Goal: Task Accomplishment & Management: Manage account settings

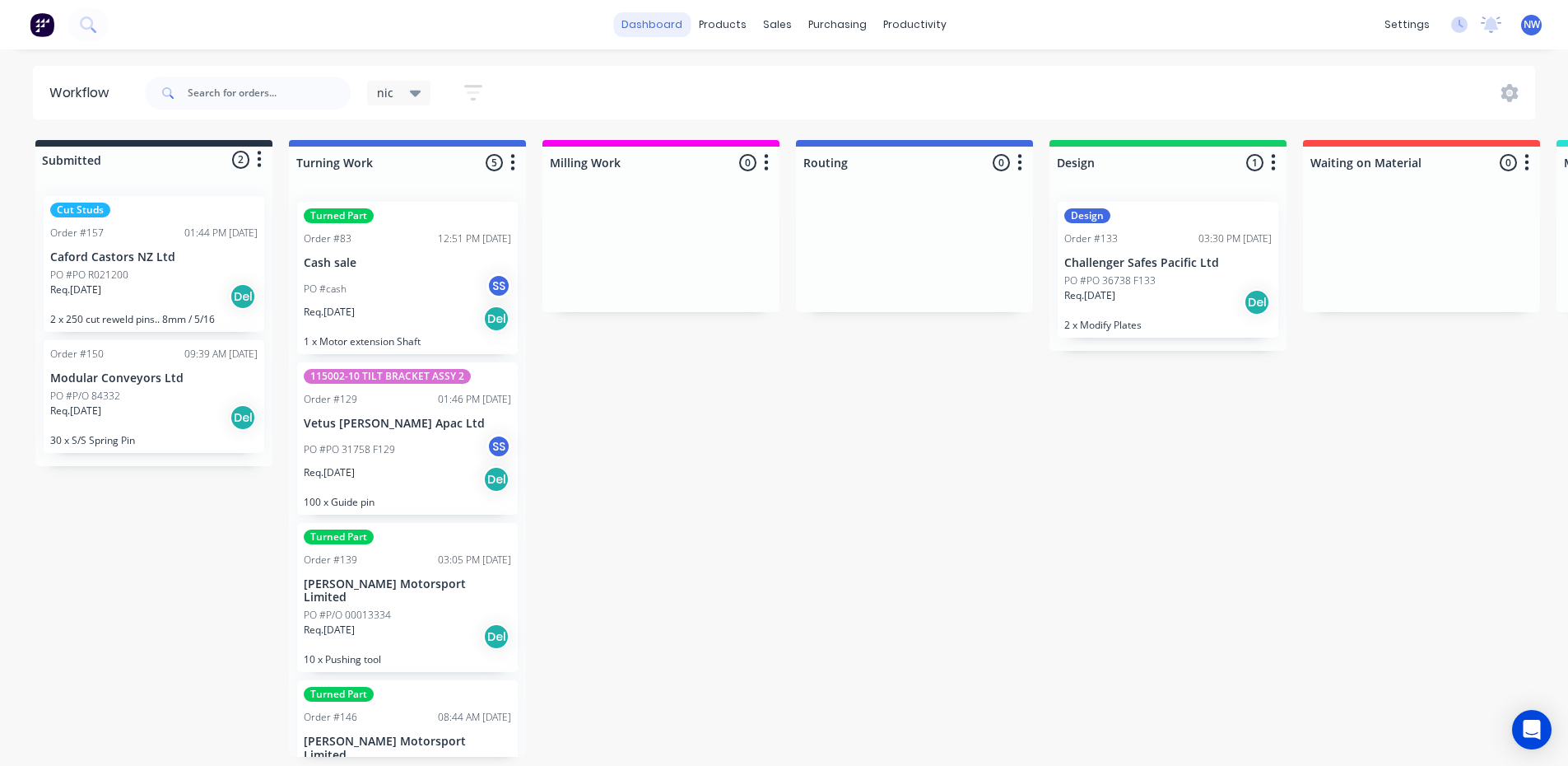
scroll to position [3, 0]
click at [662, 28] on link "dashboard" at bounding box center [652, 24] width 78 height 24
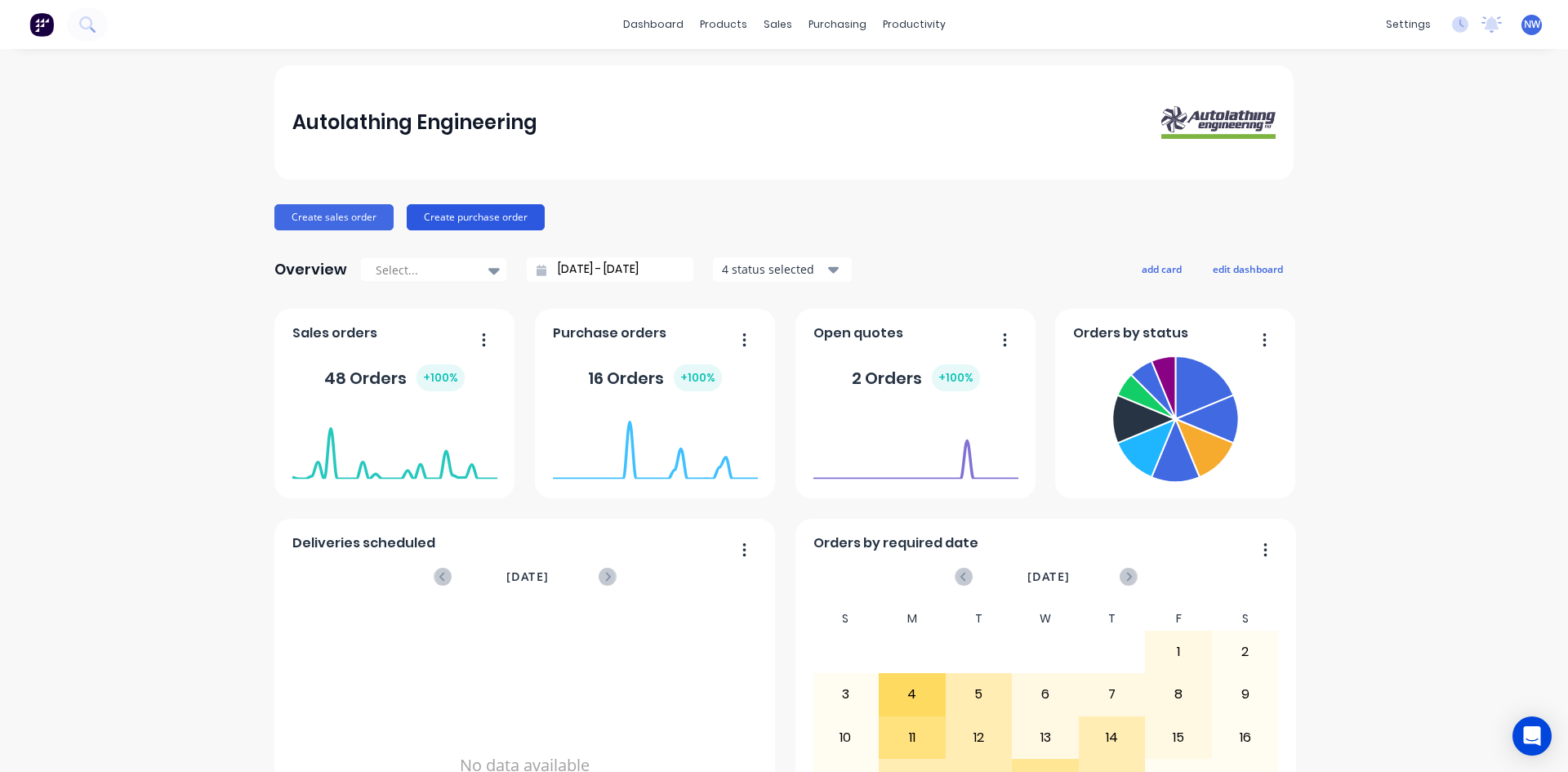
click at [486, 219] on button "Create purchase order" at bounding box center [476, 216] width 138 height 26
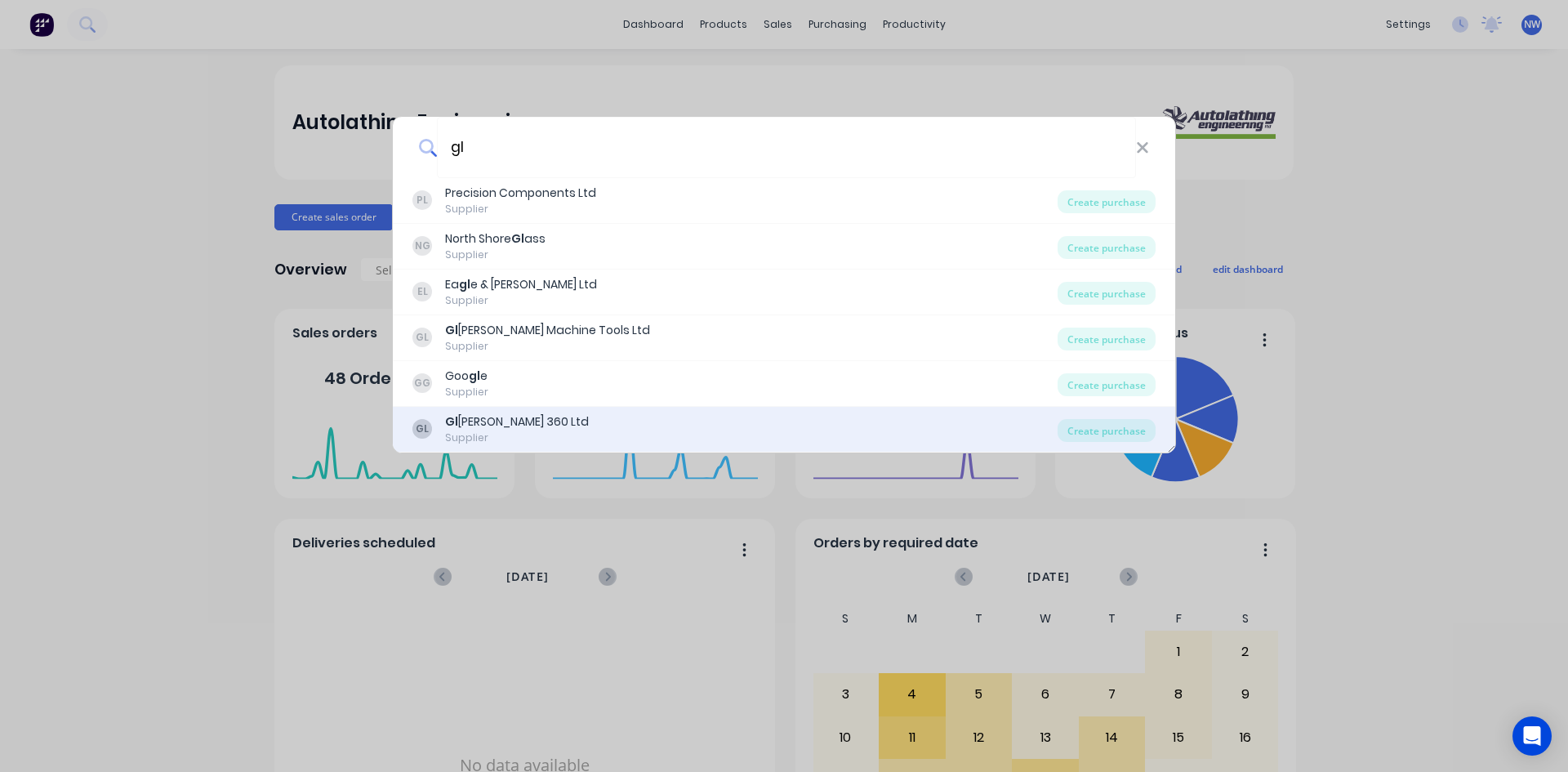
type input "gl"
click at [507, 414] on div "[PERSON_NAME] 360 Ltd" at bounding box center [516, 422] width 143 height 17
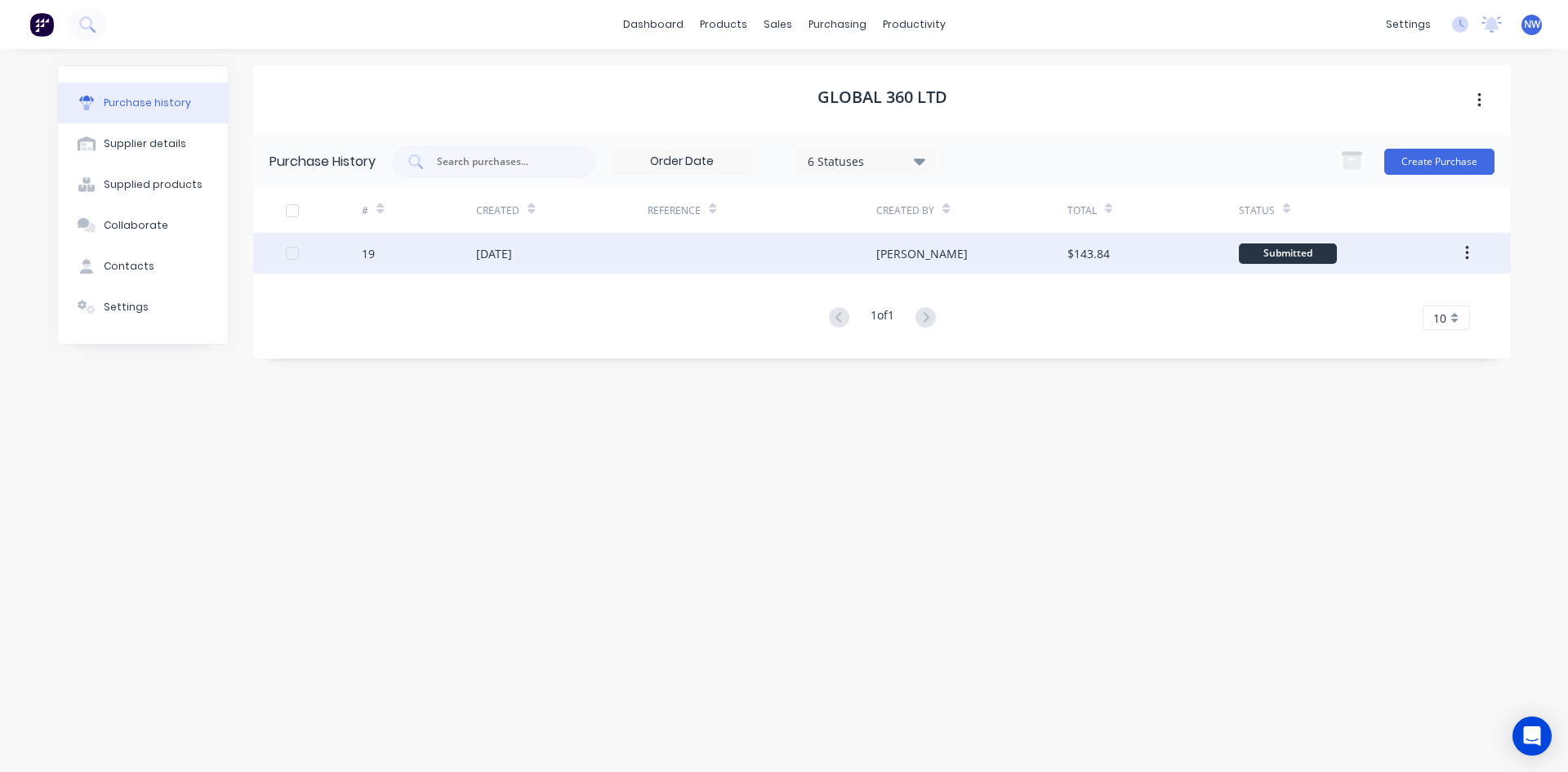
click at [1479, 252] on button "button" at bounding box center [1467, 253] width 38 height 30
click at [1418, 248] on div "Submitted" at bounding box center [1343, 253] width 210 height 40
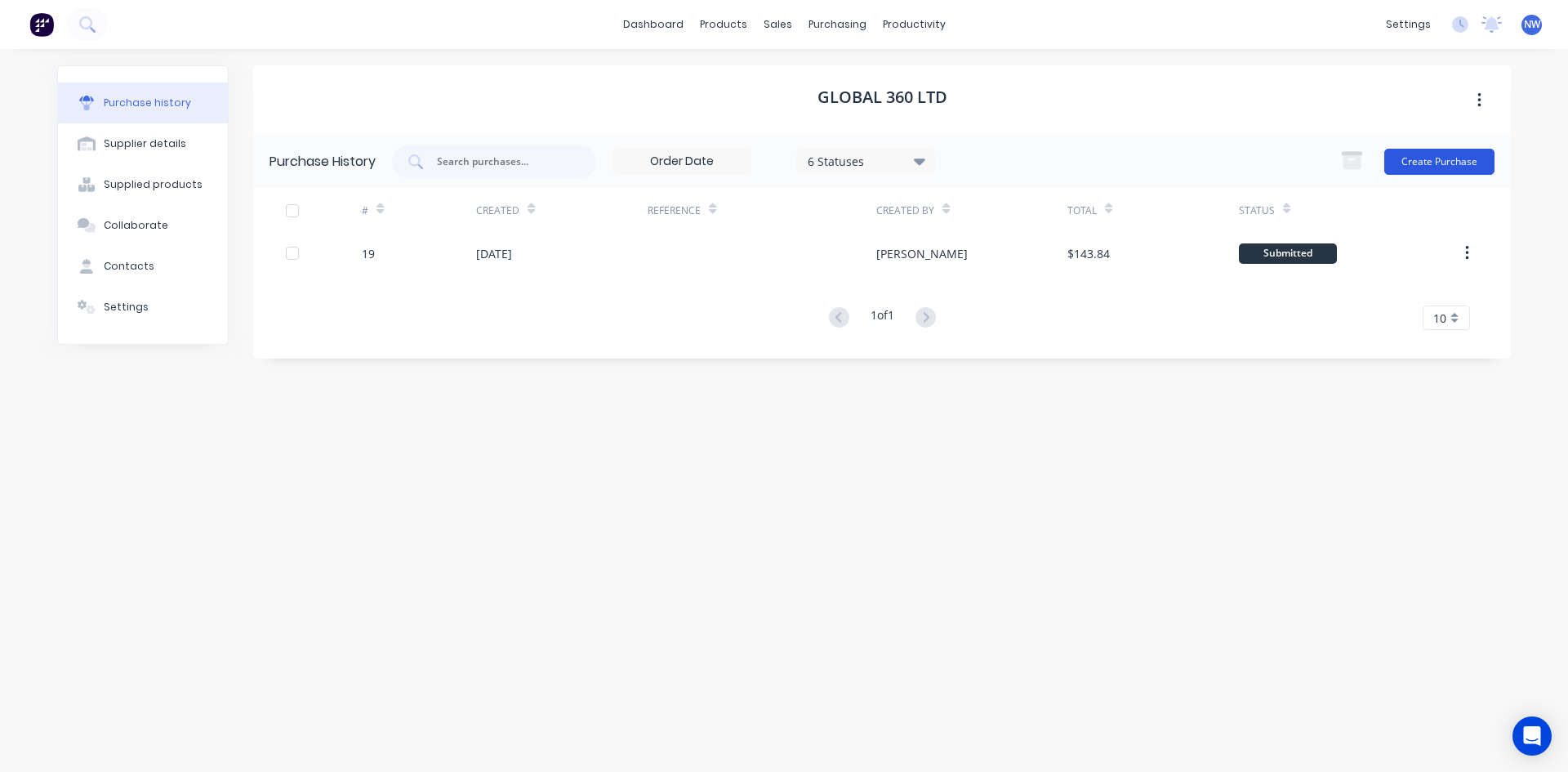
click at [1443, 162] on button "Create Purchase" at bounding box center [1438, 162] width 111 height 26
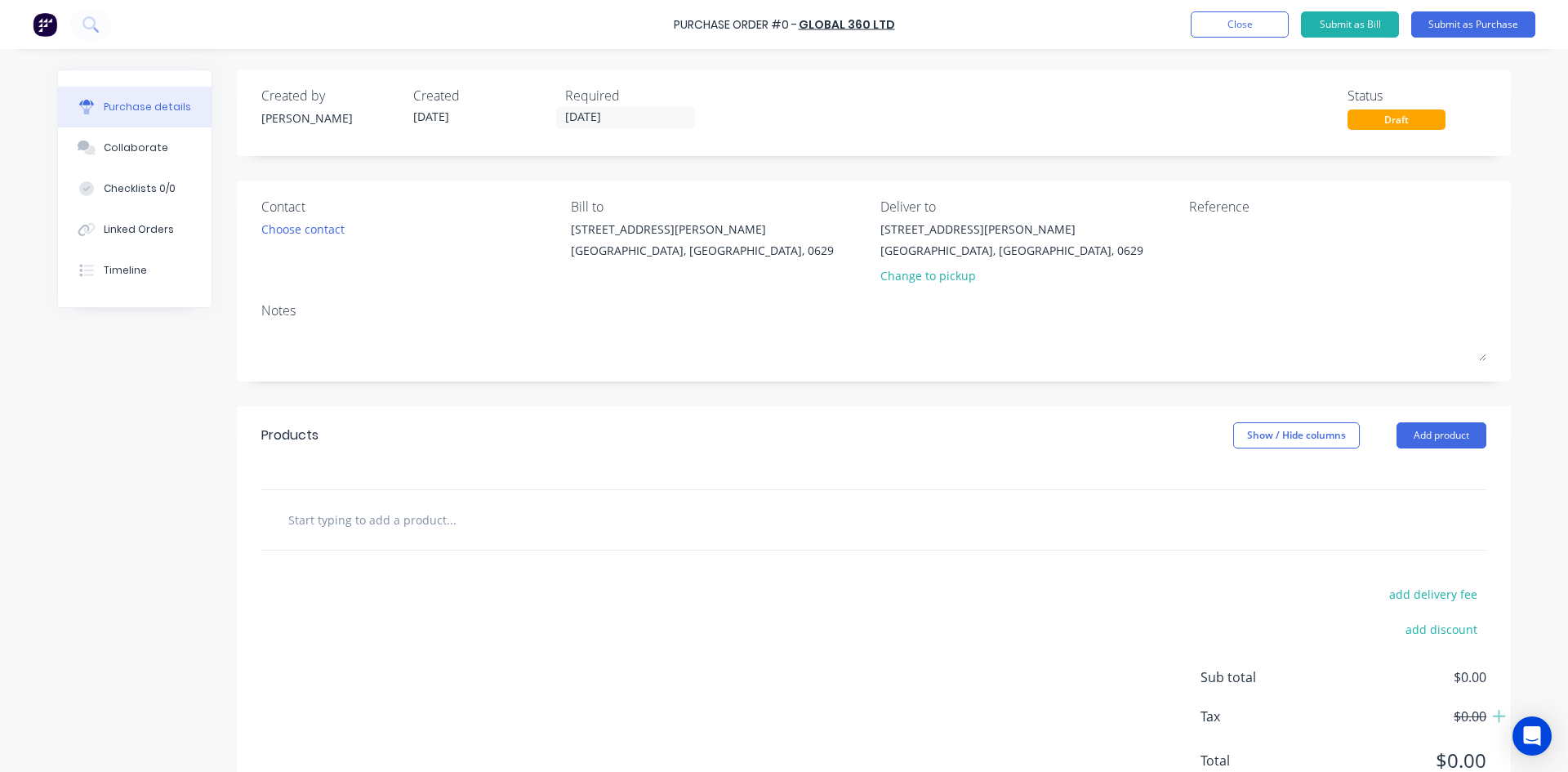
drag, startPoint x: 1422, startPoint y: 435, endPoint x: 1099, endPoint y: 447, distance: 323.2
click at [1422, 435] on button "Add product" at bounding box center [1440, 435] width 89 height 26
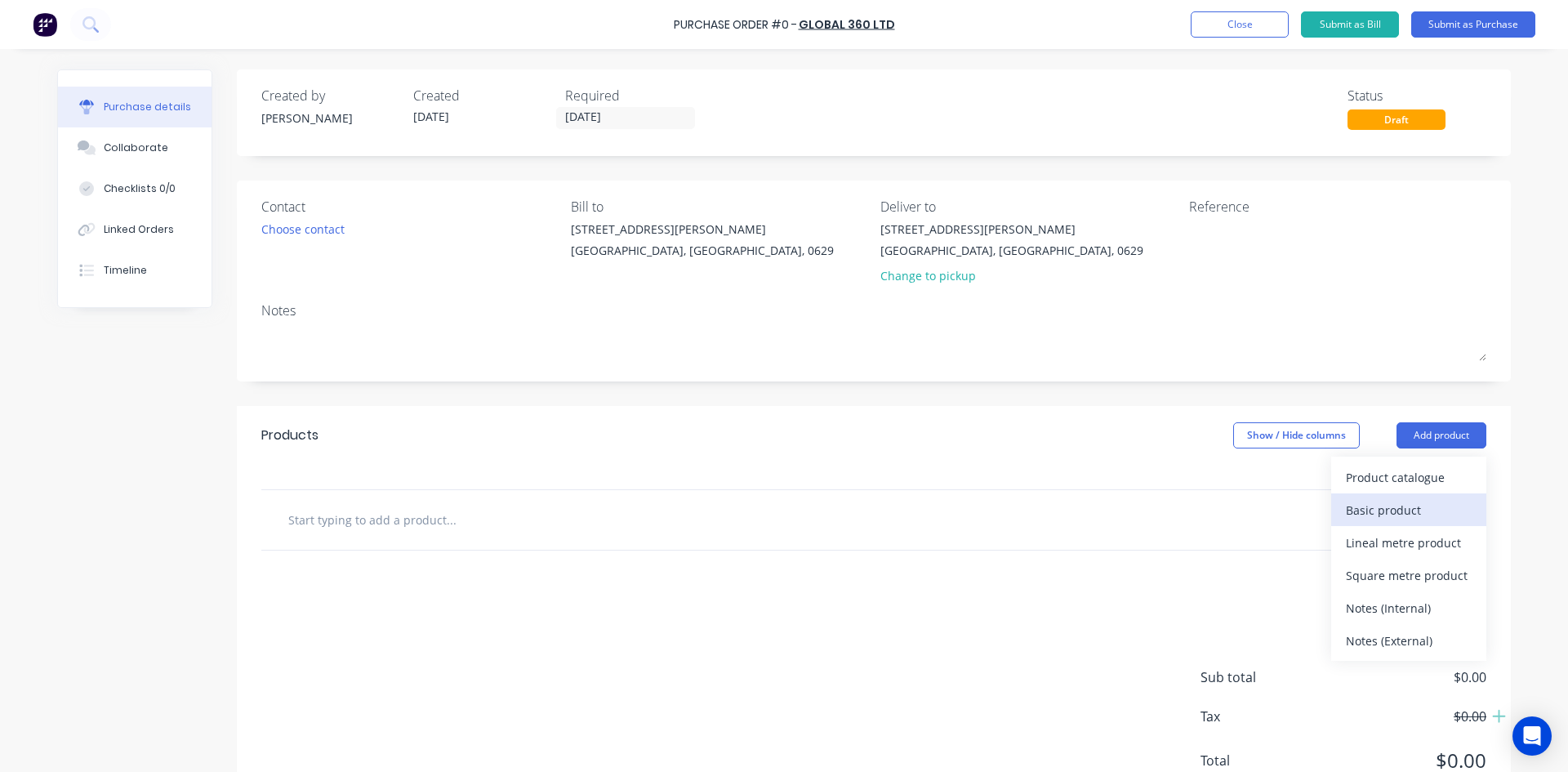
click at [1373, 511] on div "Basic product" at bounding box center [1408, 510] width 126 height 24
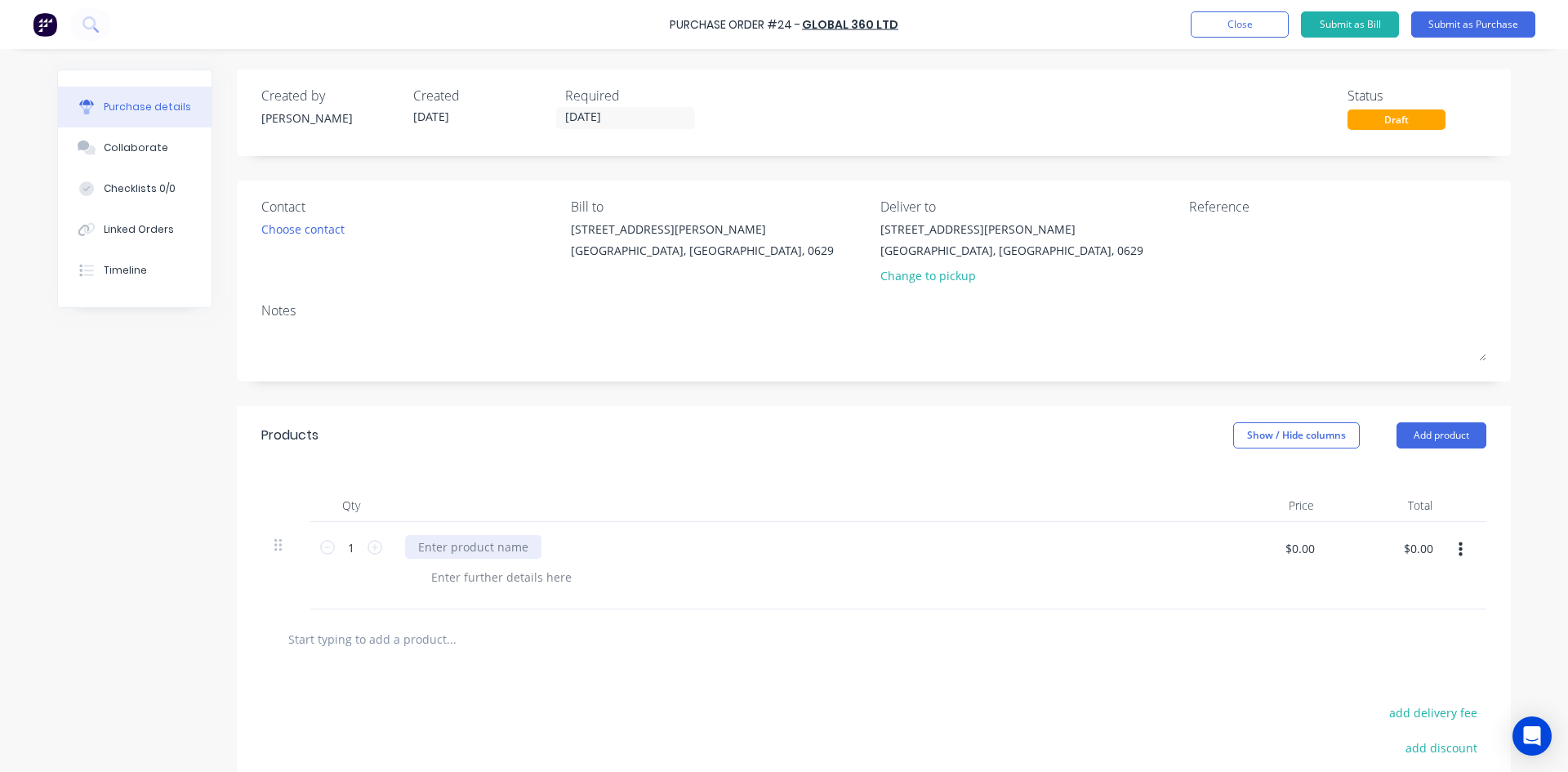
click at [480, 555] on div at bounding box center [473, 546] width 137 height 24
paste div
click at [634, 663] on div at bounding box center [874, 639] width 1225 height 60
click at [1303, 546] on input "$0.00" at bounding box center [1299, 547] width 49 height 26
paste input "37.83"
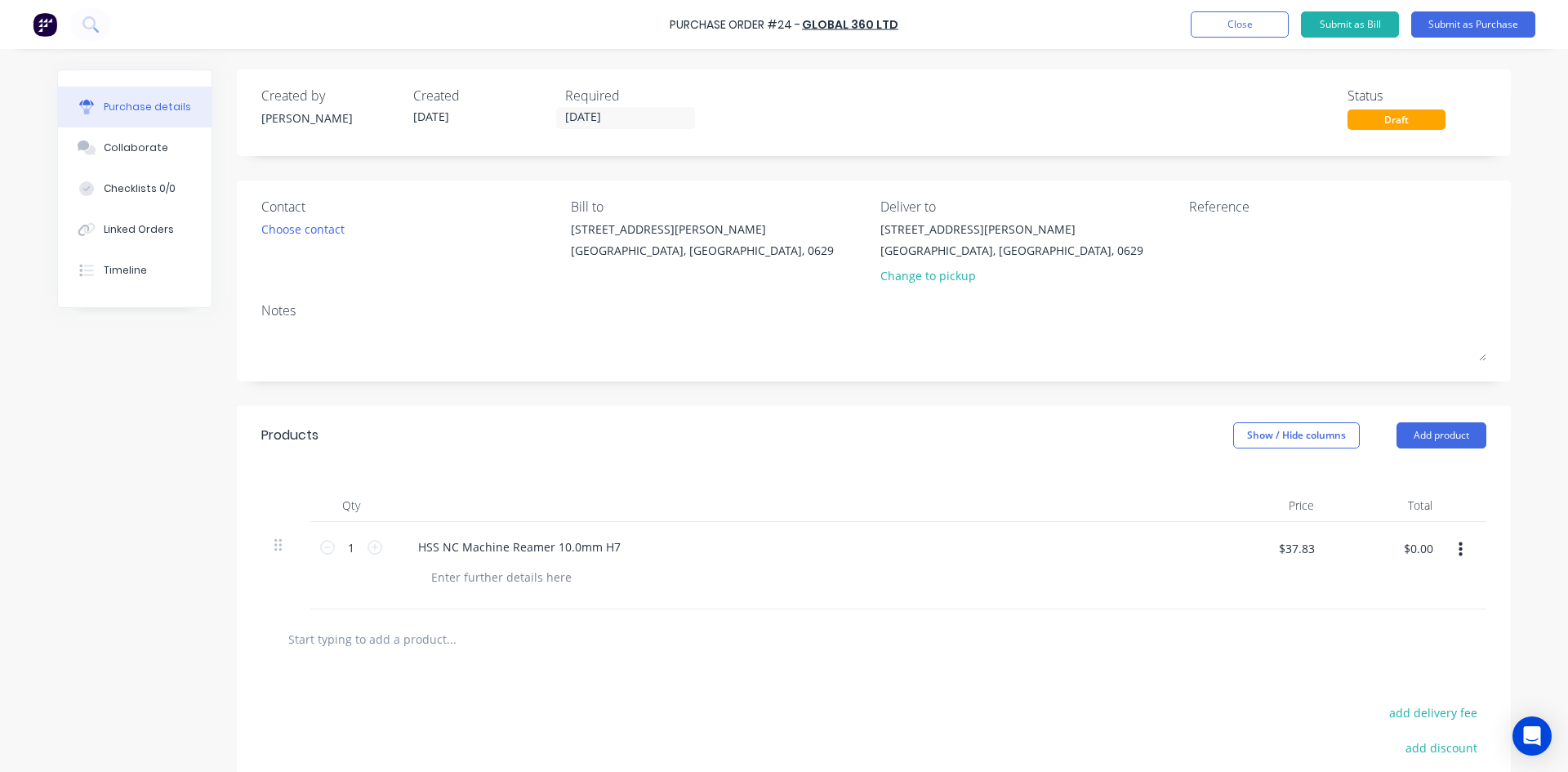
type input "$37.83"
click at [1269, 641] on div at bounding box center [873, 638] width 1199 height 33
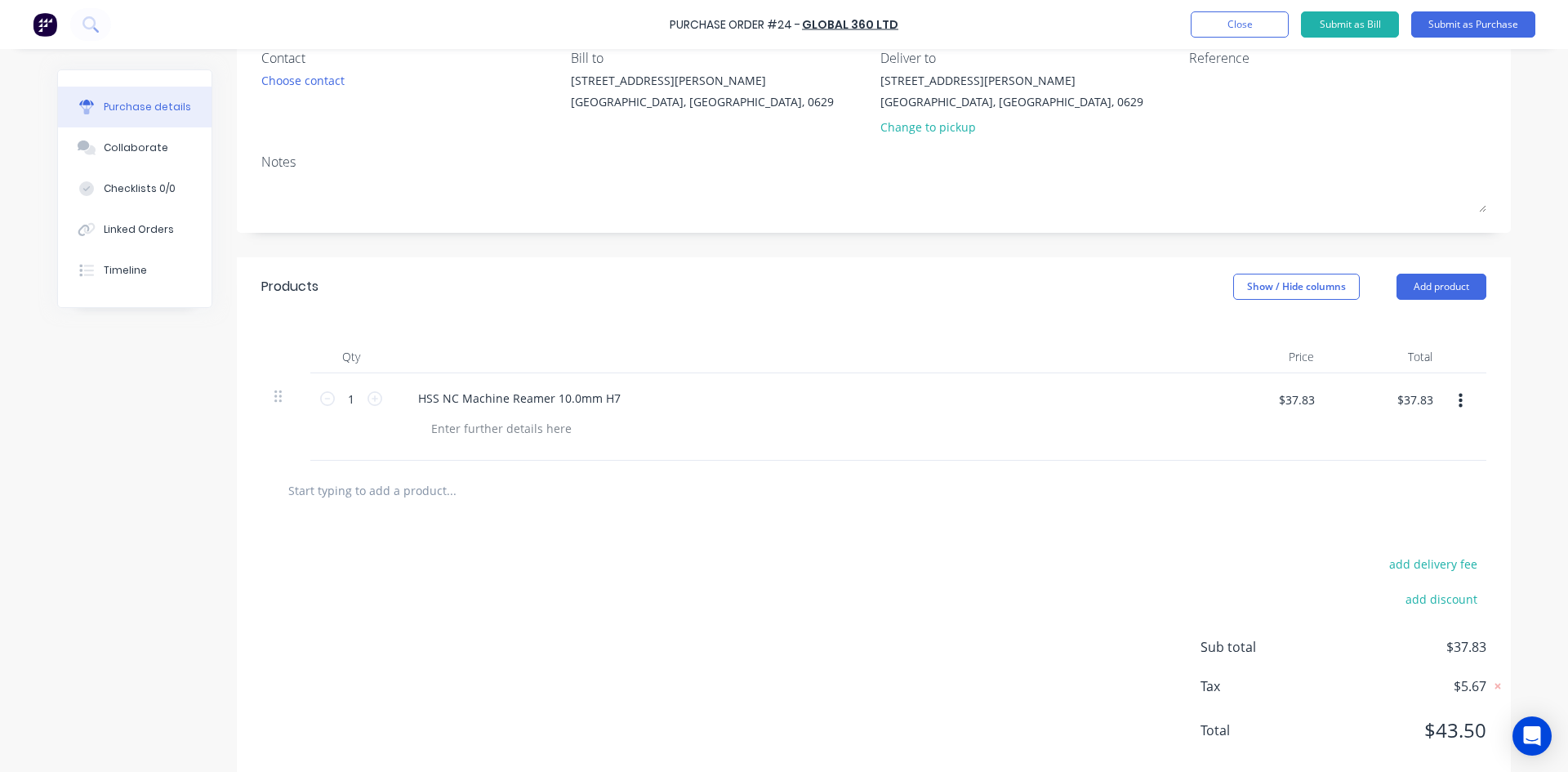
scroll to position [163, 0]
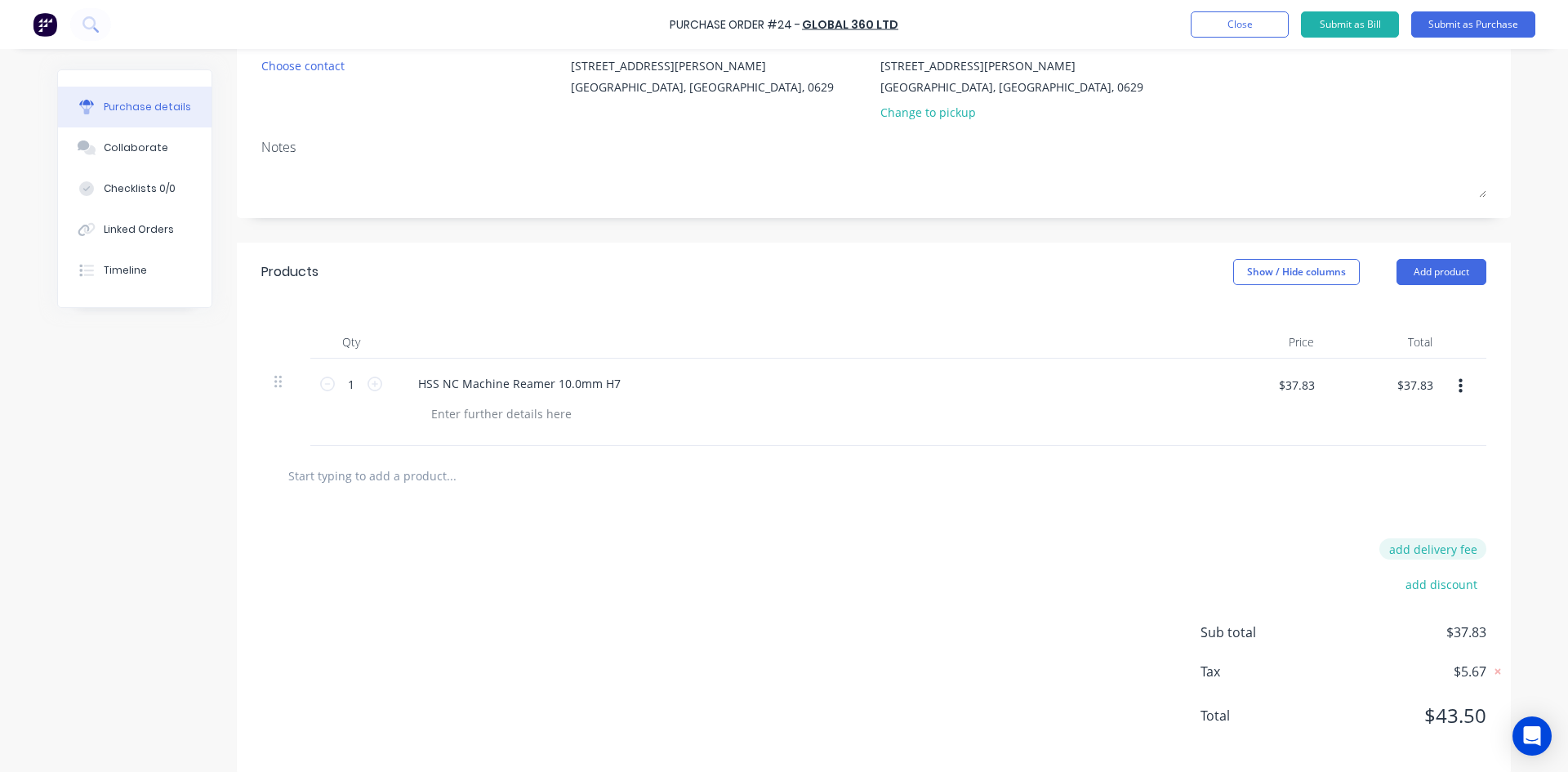
click at [1422, 553] on button "add delivery fee" at bounding box center [1431, 549] width 107 height 21
click at [1414, 552] on button "add delivery fee" at bounding box center [1431, 549] width 107 height 21
type input "$5.00"
click at [1200, 538] on div "Delivery fee $5.00" at bounding box center [1342, 550] width 286 height 24
click at [1033, 548] on div "Delivery fee $5.00 add discount Sub total $42.83 Tax $6.42 Total $49.25" at bounding box center [873, 641] width 1274 height 272
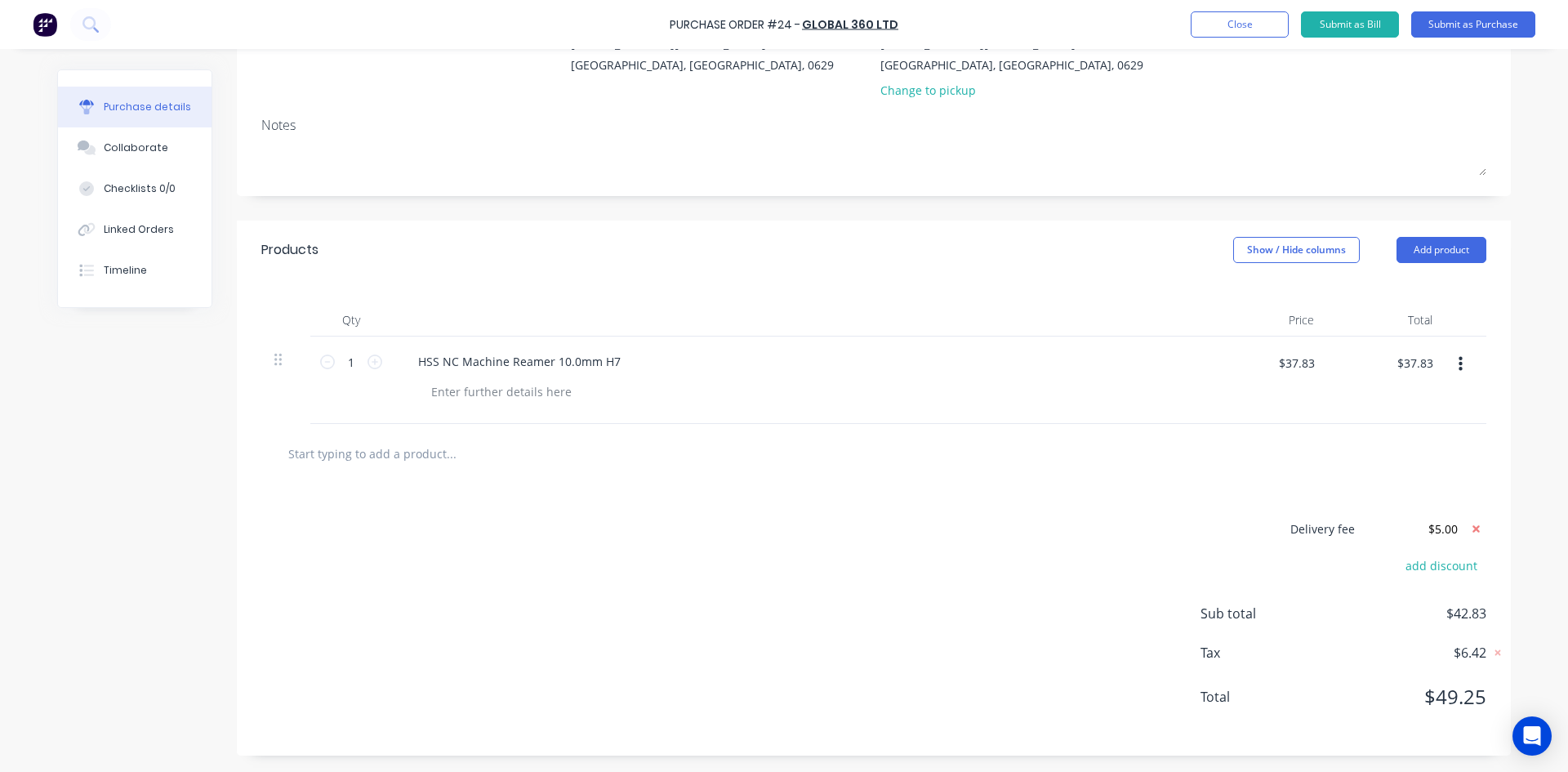
scroll to position [0, 0]
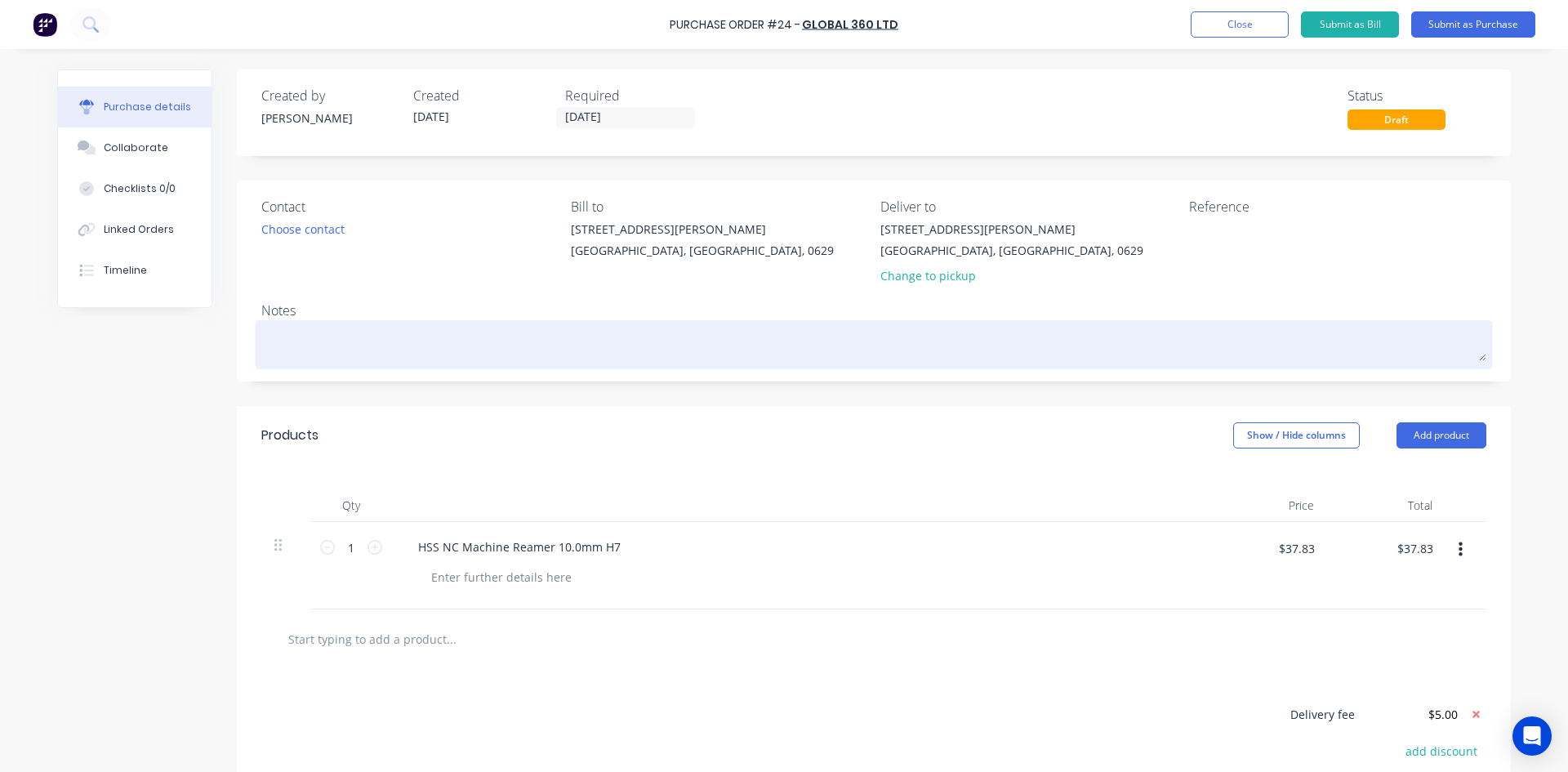
click at [295, 342] on textarea at bounding box center [874, 342] width 1225 height 37
click at [631, 349] on textarea at bounding box center [874, 342] width 1225 height 37
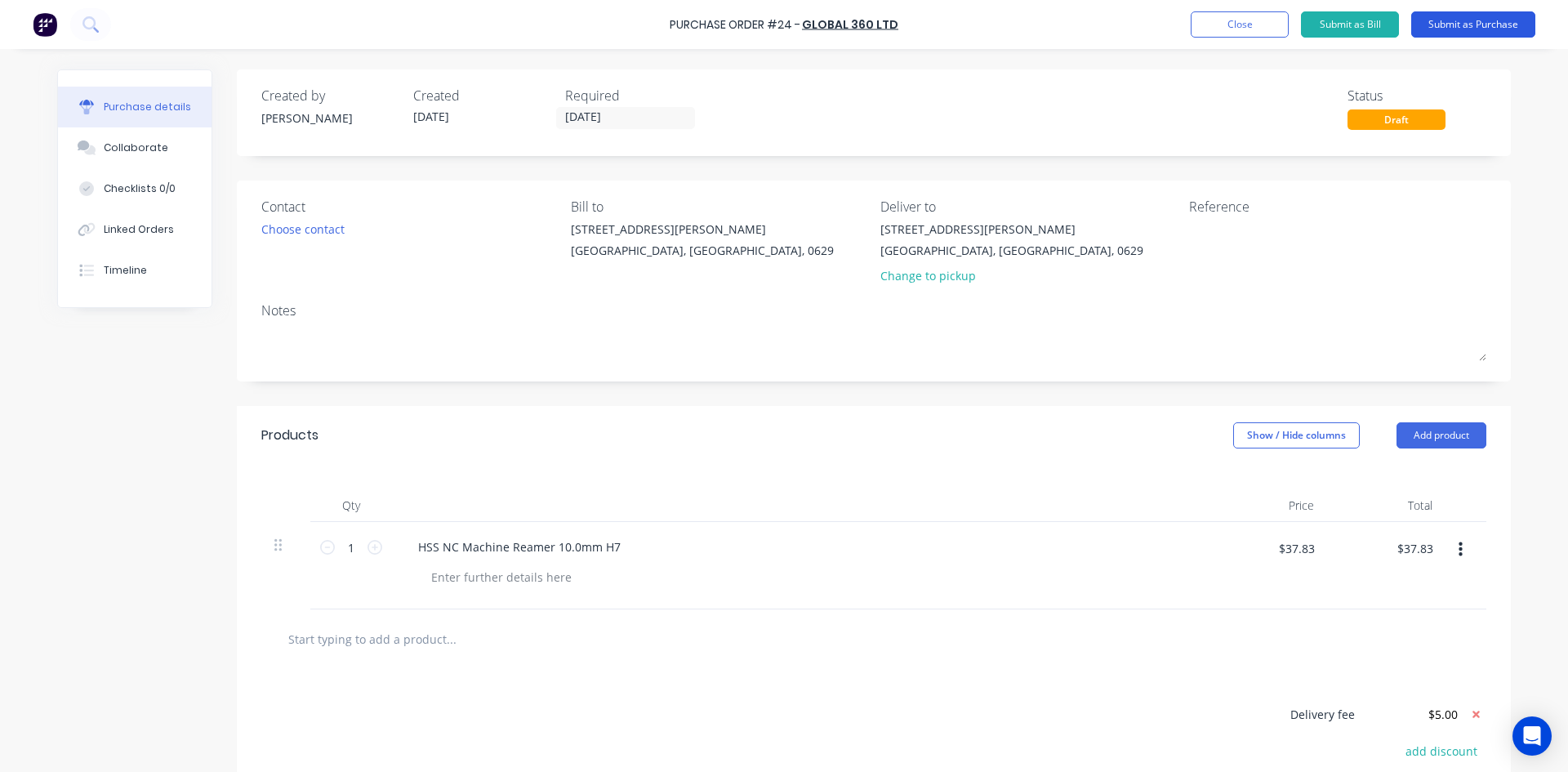
click at [1481, 25] on button "Submit as Purchase" at bounding box center [1472, 24] width 124 height 26
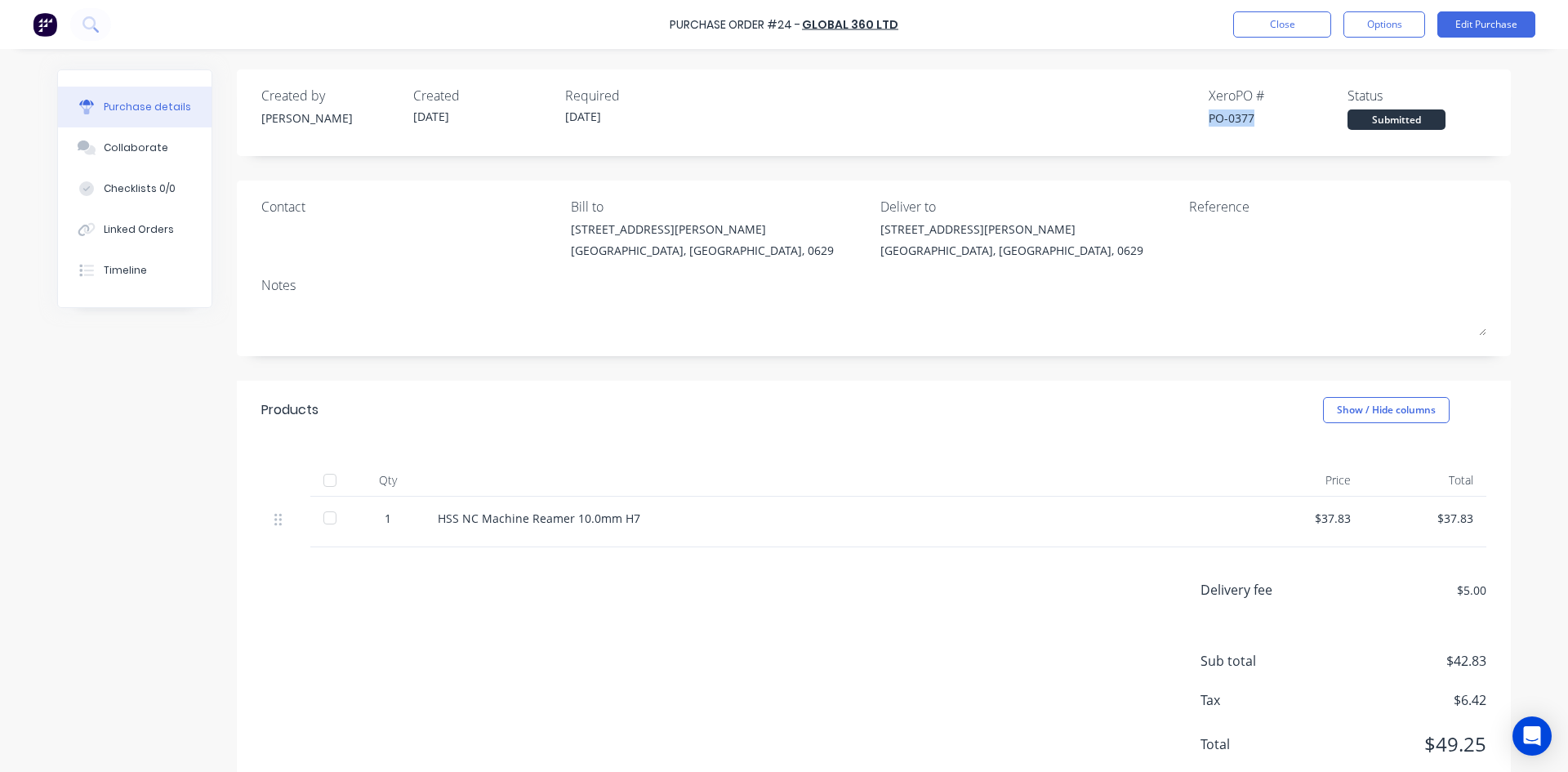
drag, startPoint x: 1248, startPoint y: 116, endPoint x: 1203, endPoint y: 120, distance: 45.2
click at [1208, 120] on div "PO-0377" at bounding box center [1278, 118] width 138 height 17
copy div "PO-0377"
click at [1278, 31] on button "Close" at bounding box center [1282, 24] width 98 height 26
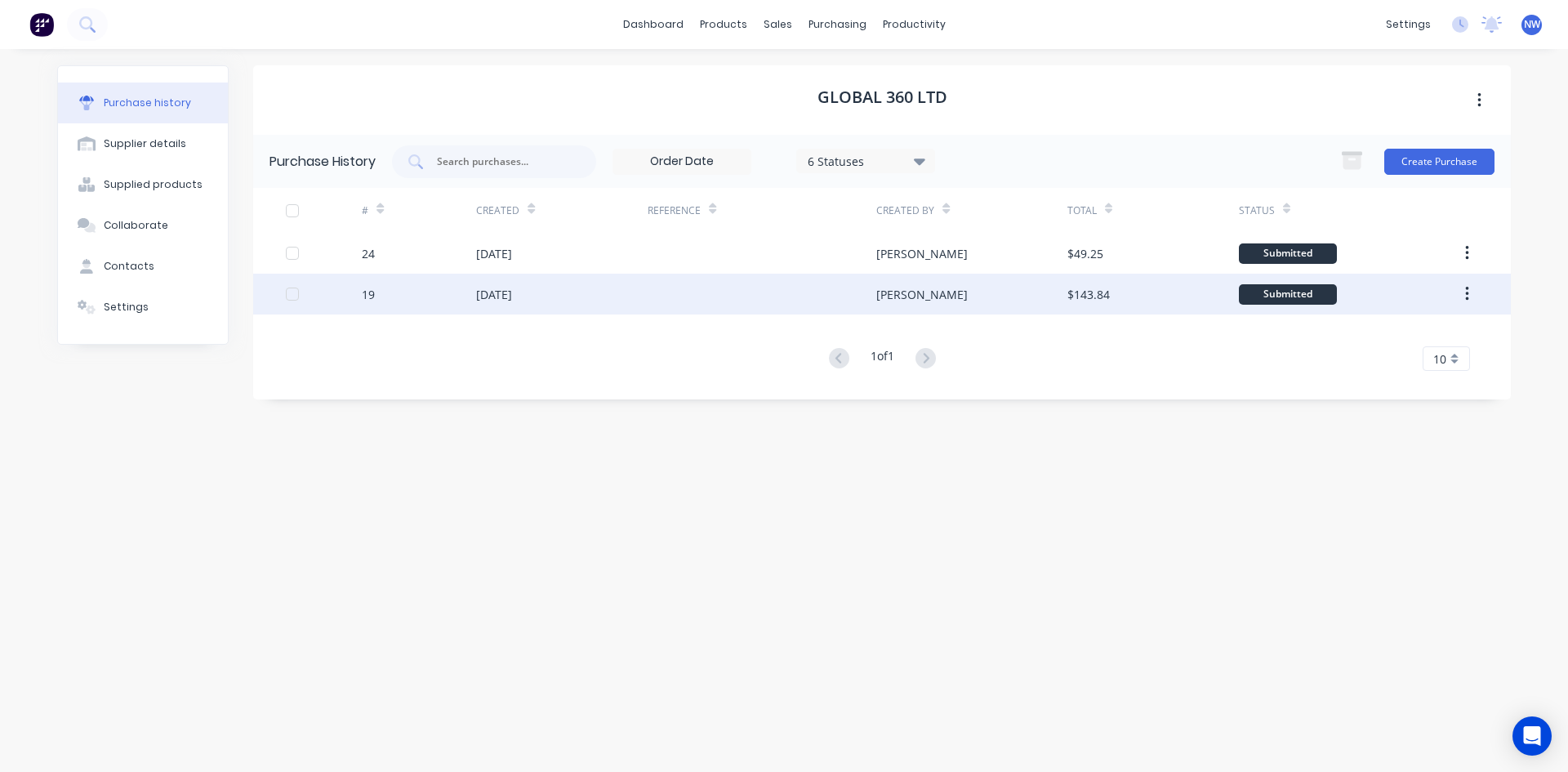
click at [1112, 293] on div "$143.84" at bounding box center [1153, 293] width 171 height 40
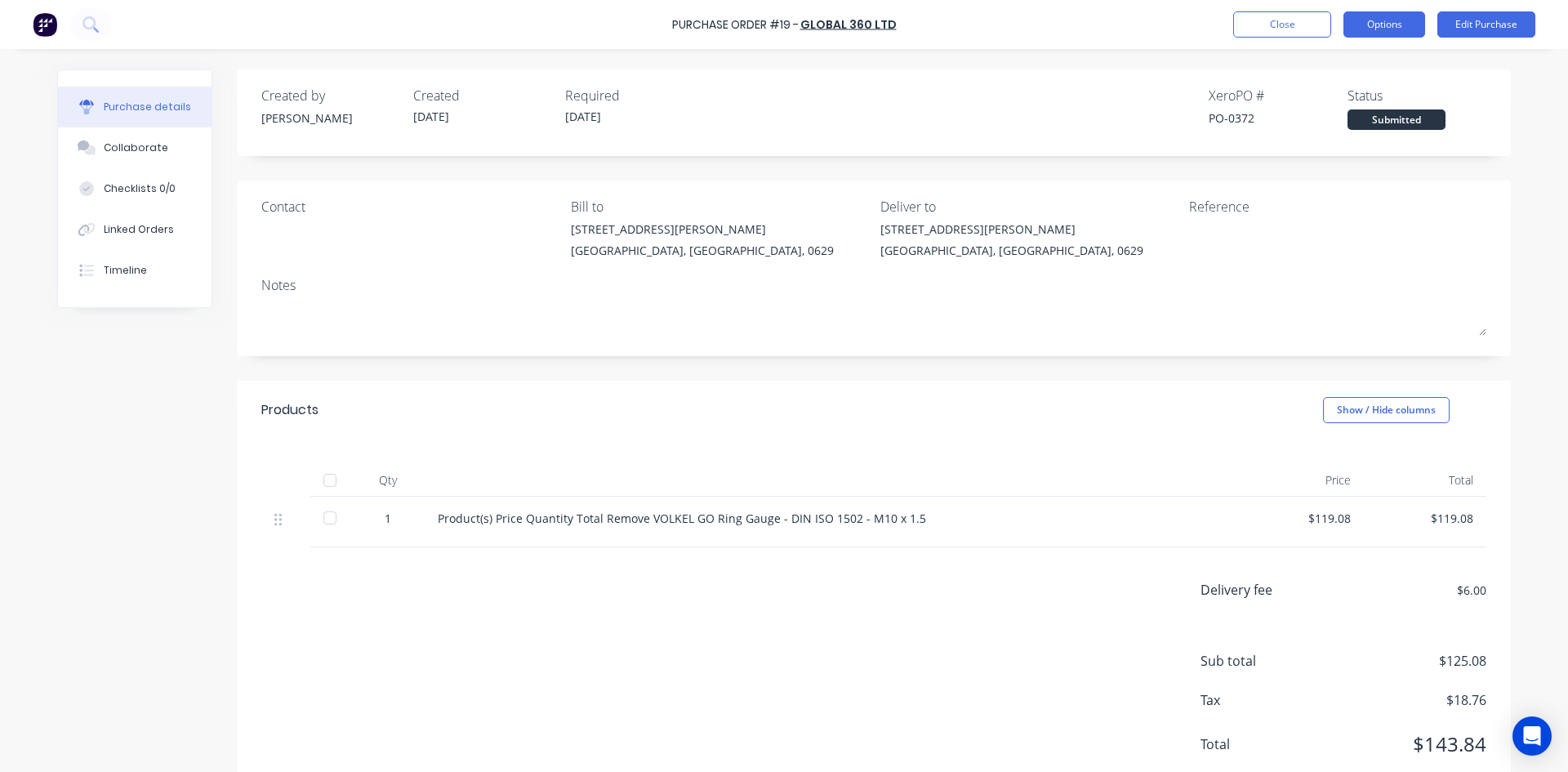
click at [1375, 27] on button "Options" at bounding box center [1383, 24] width 82 height 26
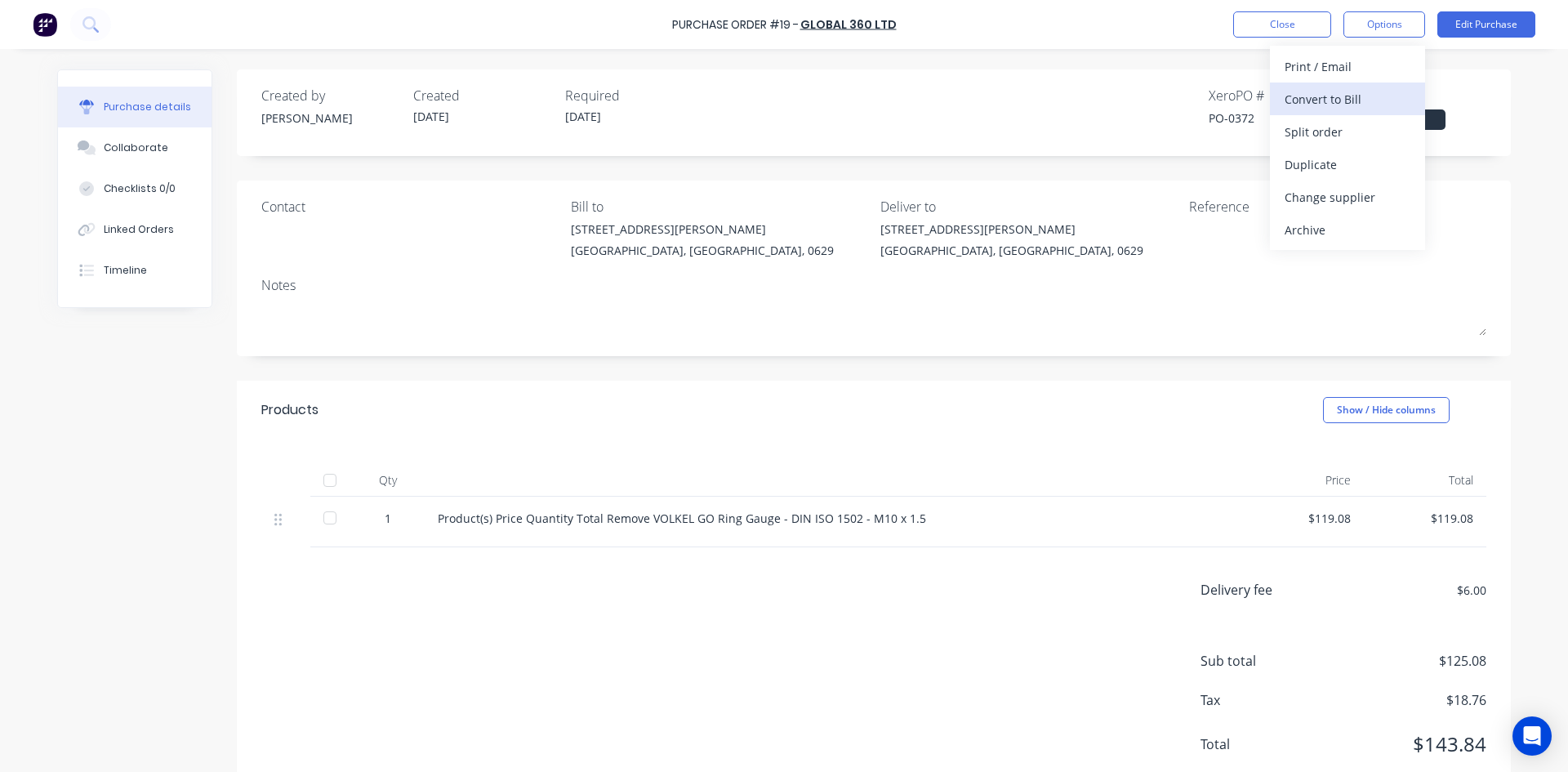
click at [1359, 95] on div "Convert to Bill" at bounding box center [1347, 99] width 126 height 24
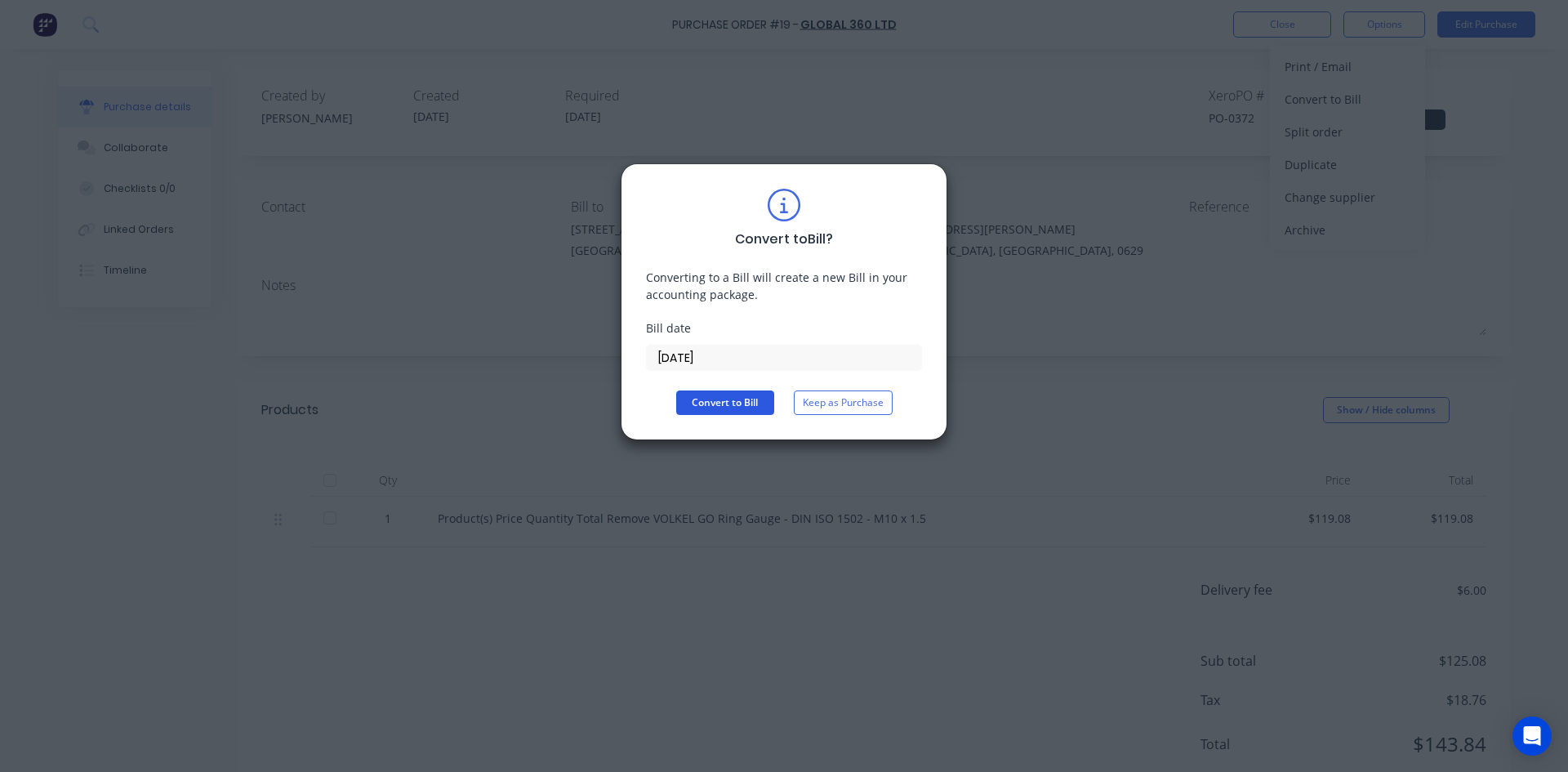
click at [731, 401] on button "Convert to Bill" at bounding box center [725, 402] width 98 height 24
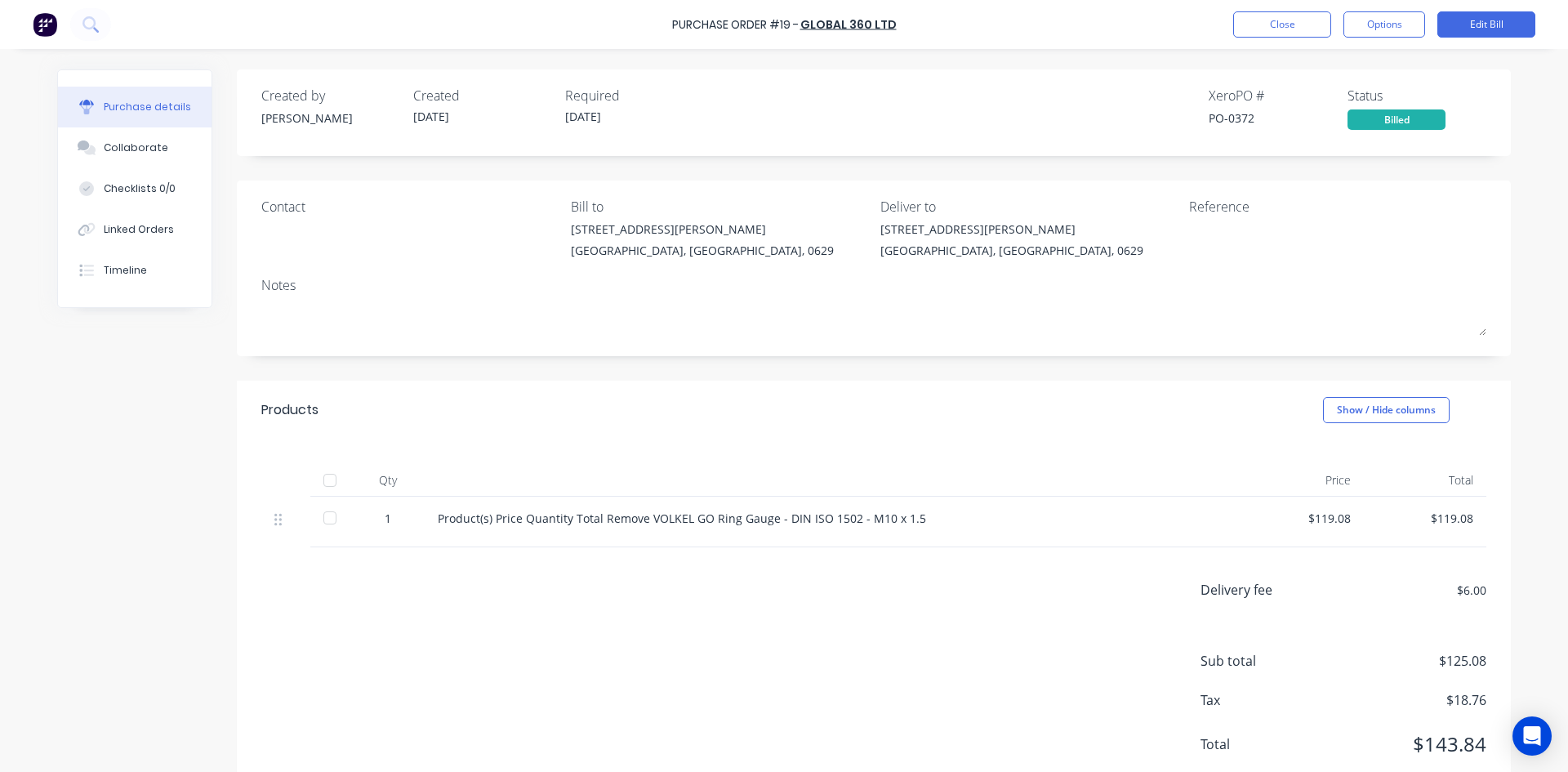
drag, startPoint x: 321, startPoint y: 520, endPoint x: 335, endPoint y: 519, distance: 14.0
click at [324, 519] on div at bounding box center [330, 517] width 33 height 33
click at [131, 230] on div "Linked Orders" at bounding box center [138, 229] width 70 height 14
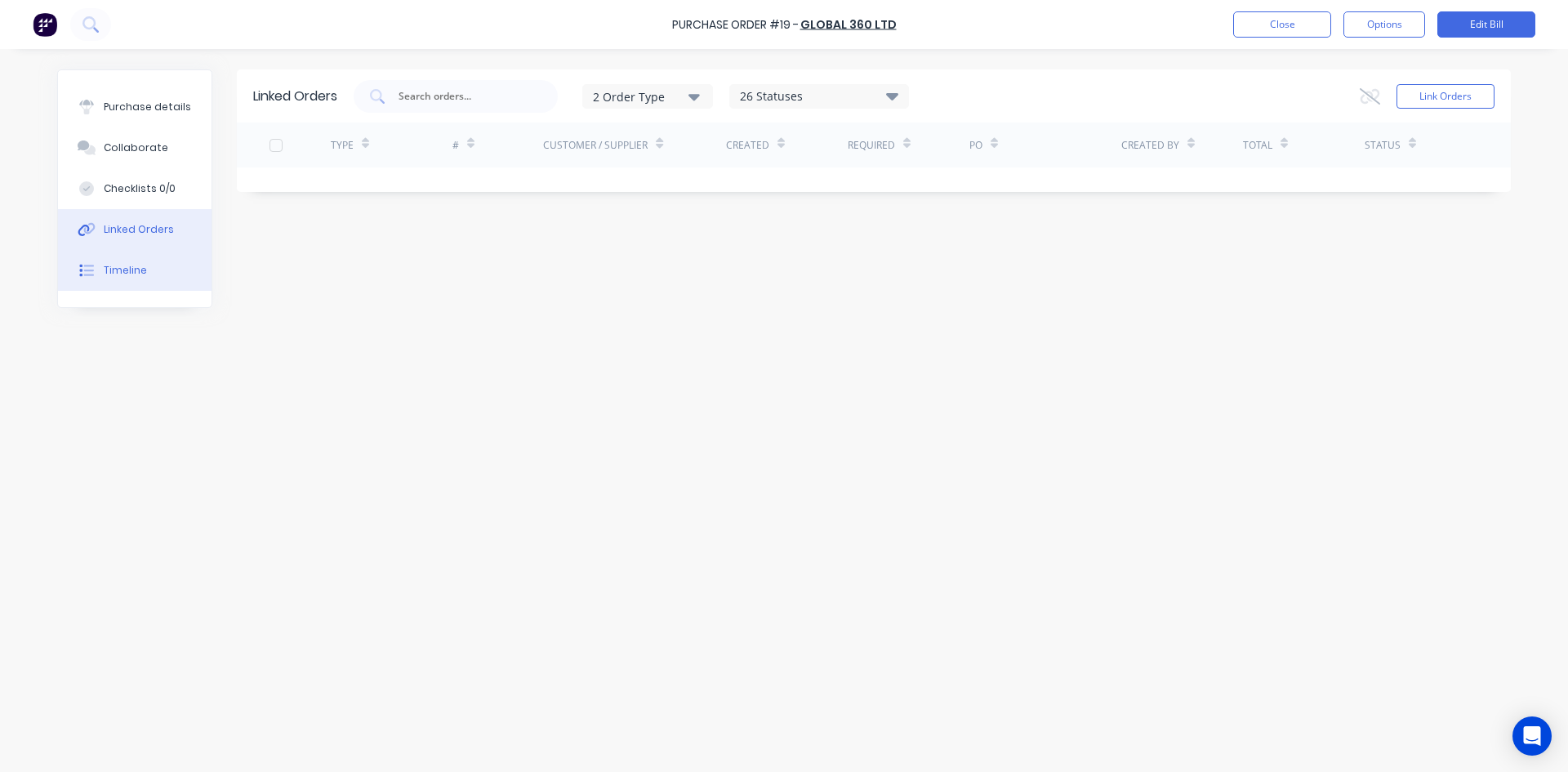
click at [123, 268] on div "Timeline" at bounding box center [125, 269] width 43 height 14
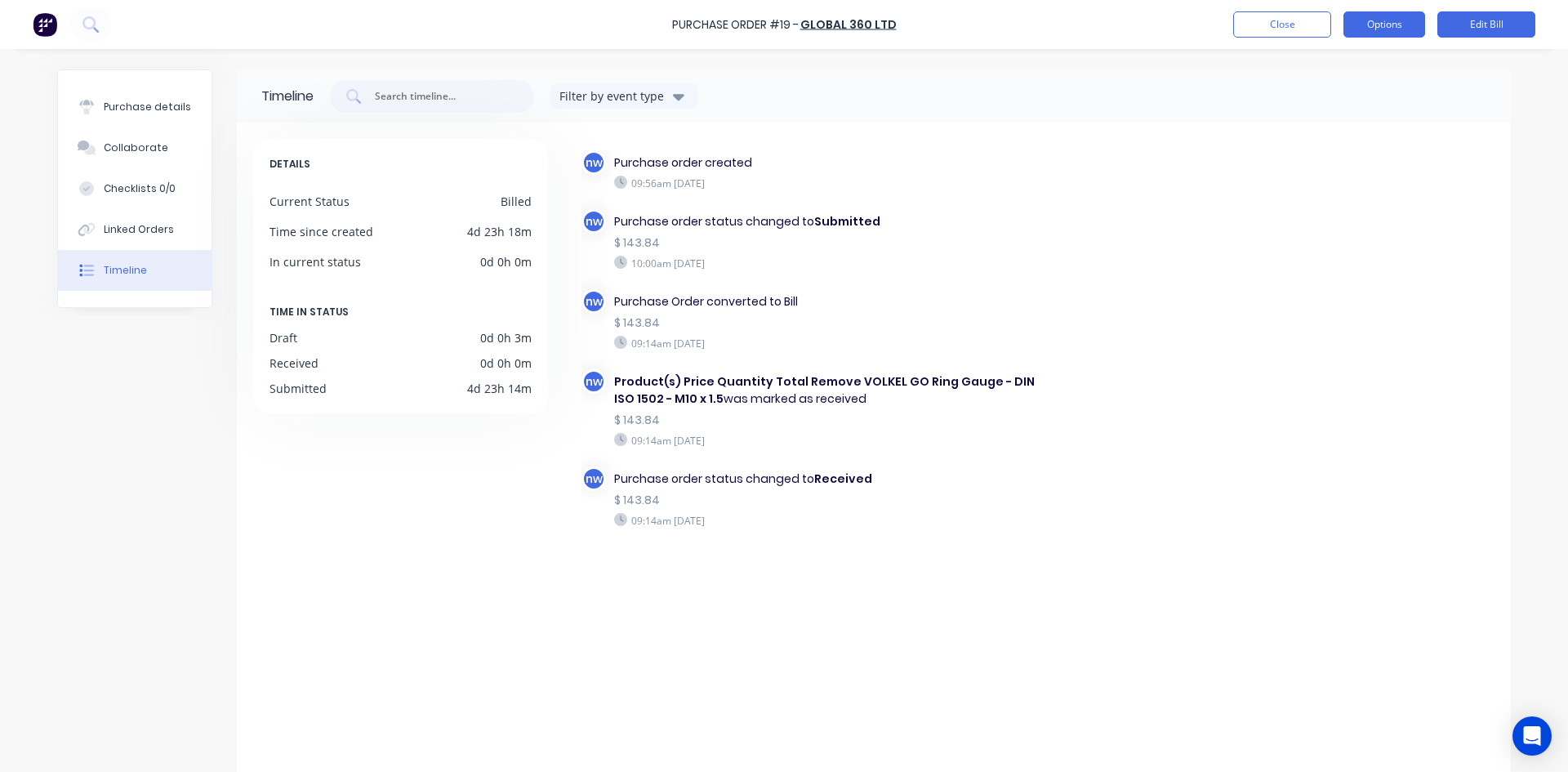
click at [1381, 16] on button "Options" at bounding box center [1383, 24] width 82 height 26
click at [1048, 468] on div "nw Purchase order created 09:56am [DATE] nw Purchase order status changed to Su…" at bounding box center [1037, 368] width 912 height 436
click at [1295, 30] on button "Close" at bounding box center [1282, 24] width 98 height 26
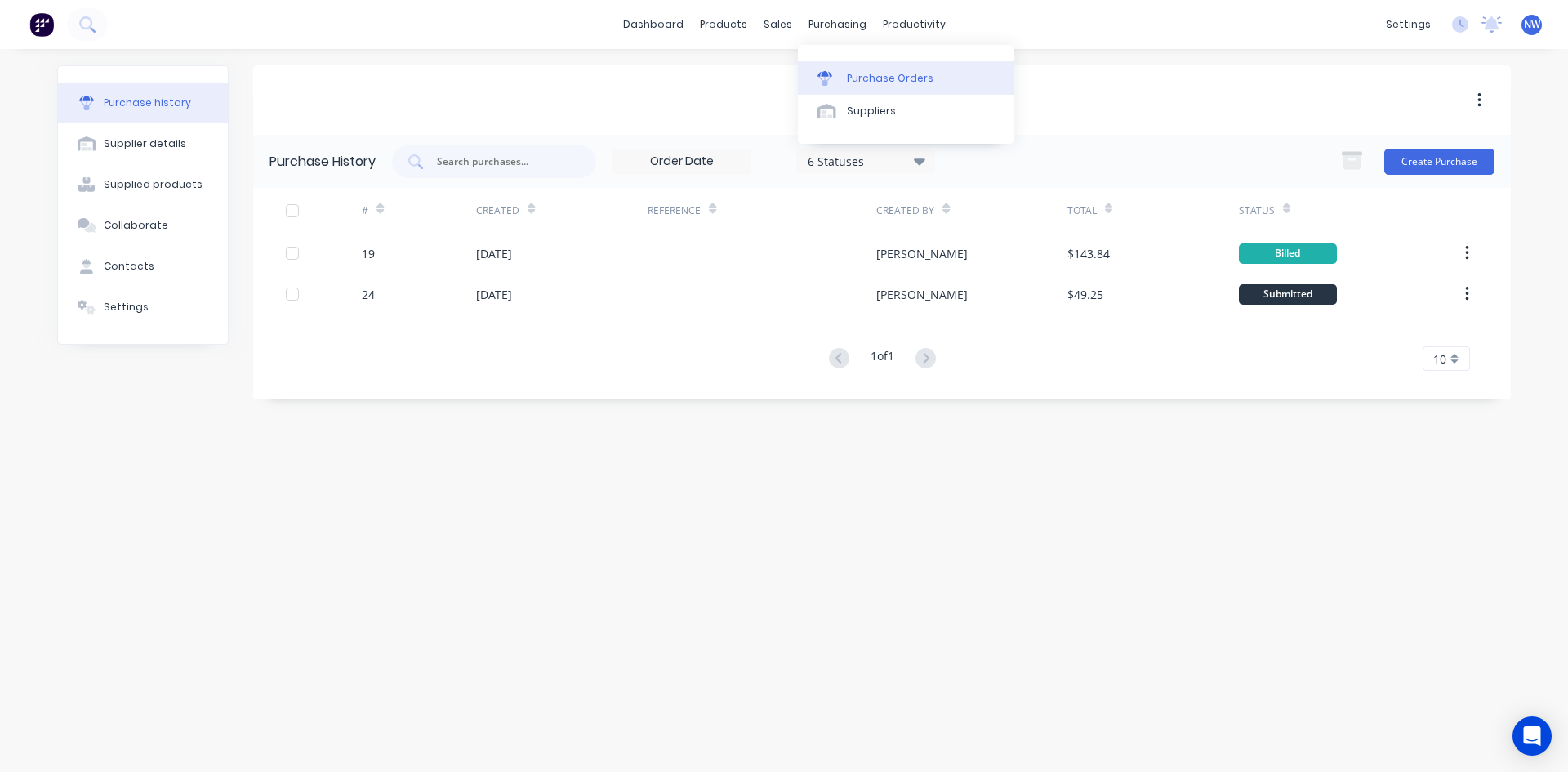
click at [853, 73] on div "Purchase Orders" at bounding box center [890, 78] width 87 height 14
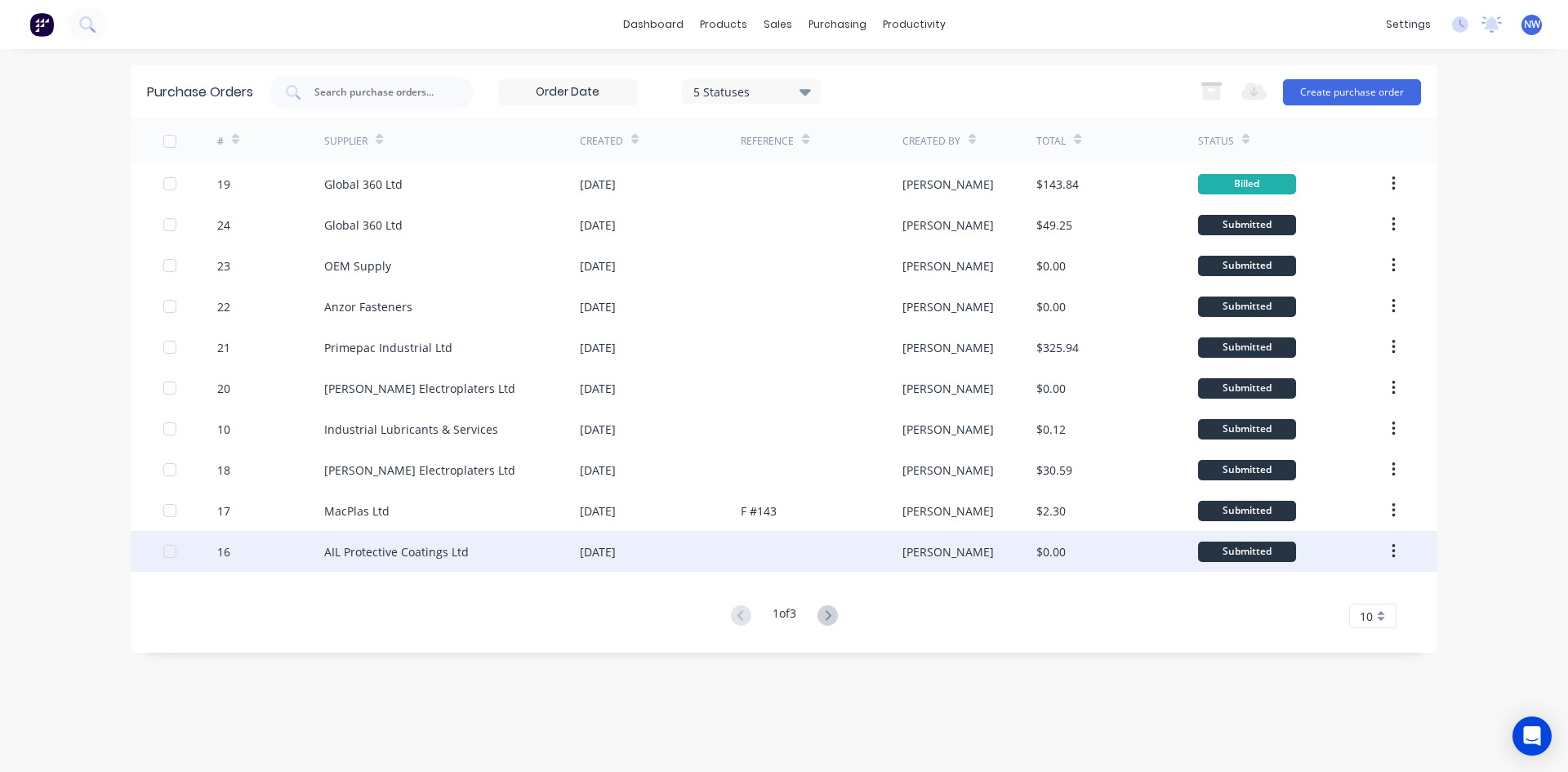
click at [167, 550] on div at bounding box center [170, 551] width 33 height 33
click at [1391, 553] on icon "button" at bounding box center [1393, 551] width 4 height 18
click at [1394, 552] on icon "button" at bounding box center [1392, 551] width 3 height 14
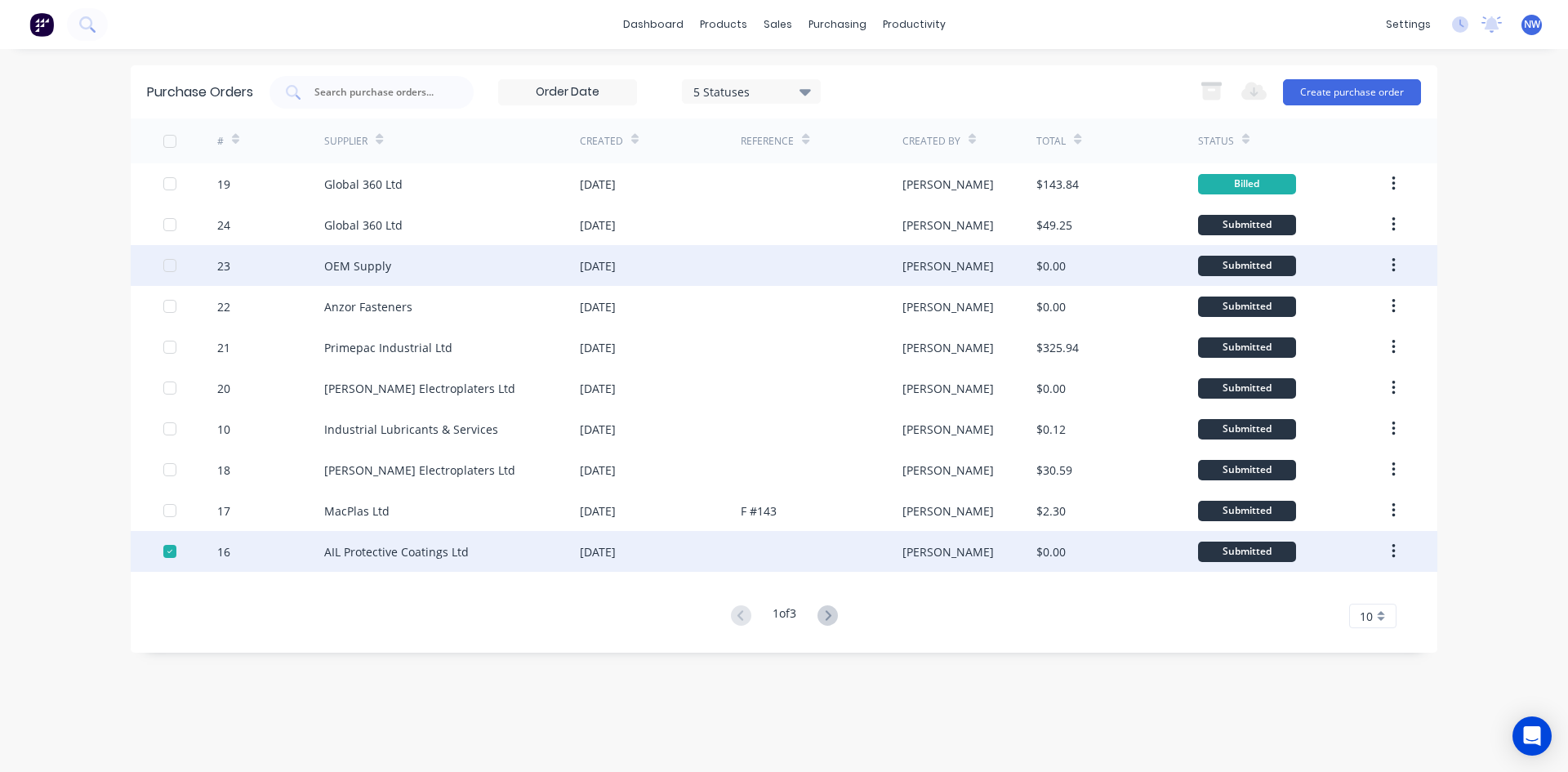
click at [701, 269] on div "[DATE]" at bounding box center [660, 265] width 161 height 40
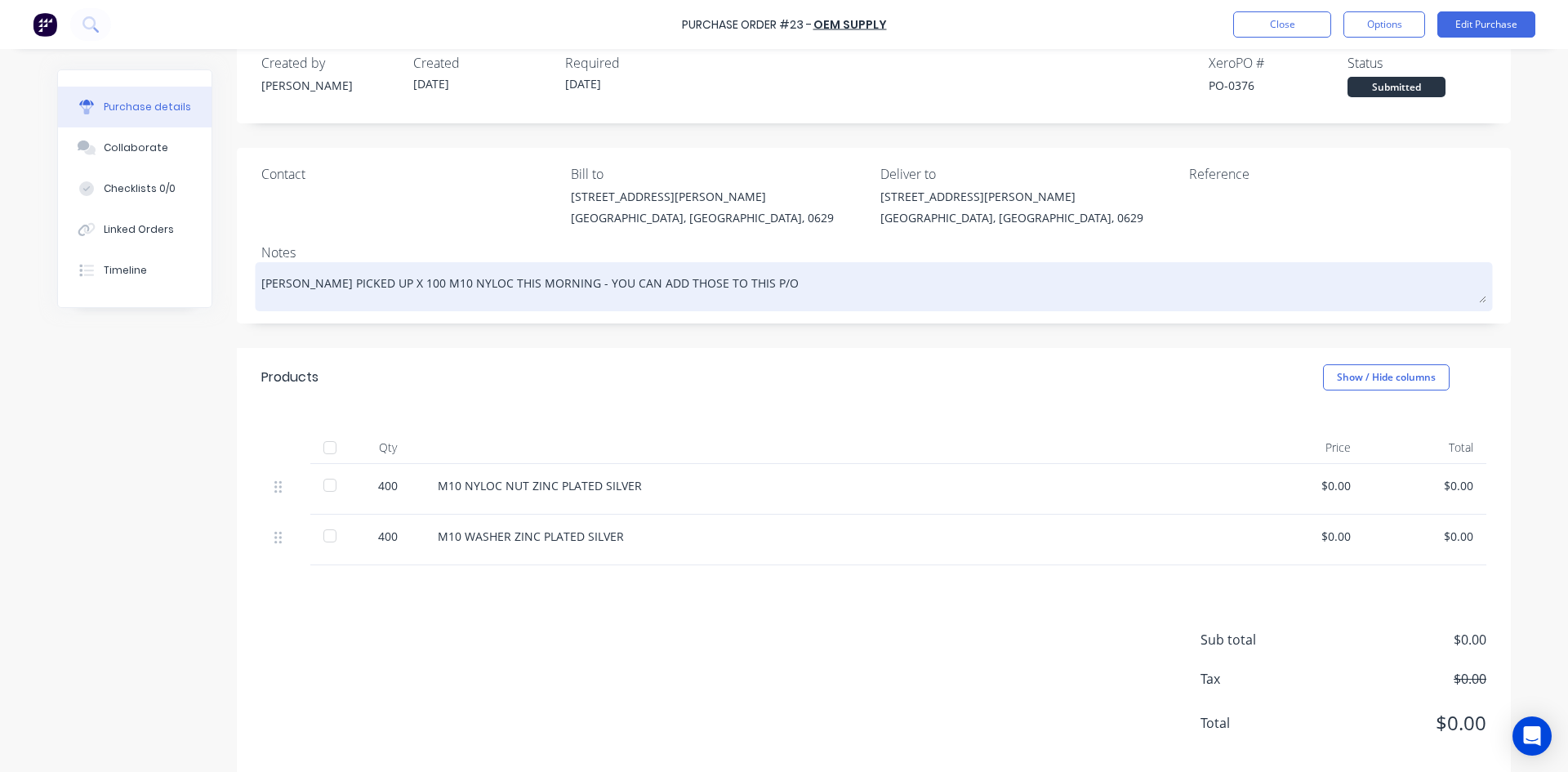
scroll to position [59, 0]
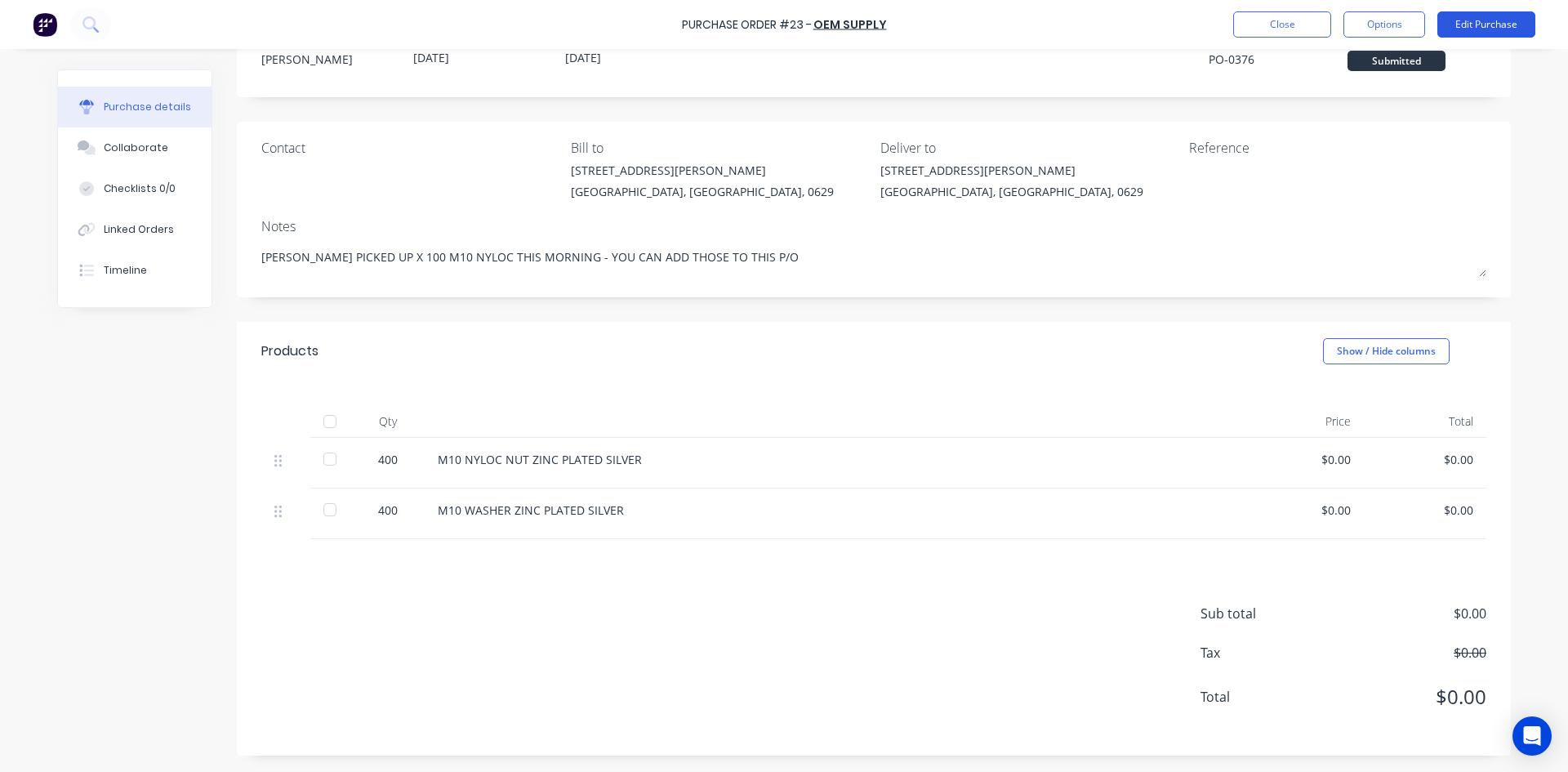
click at [1476, 27] on button "Edit Purchase" at bounding box center [1486, 24] width 98 height 26
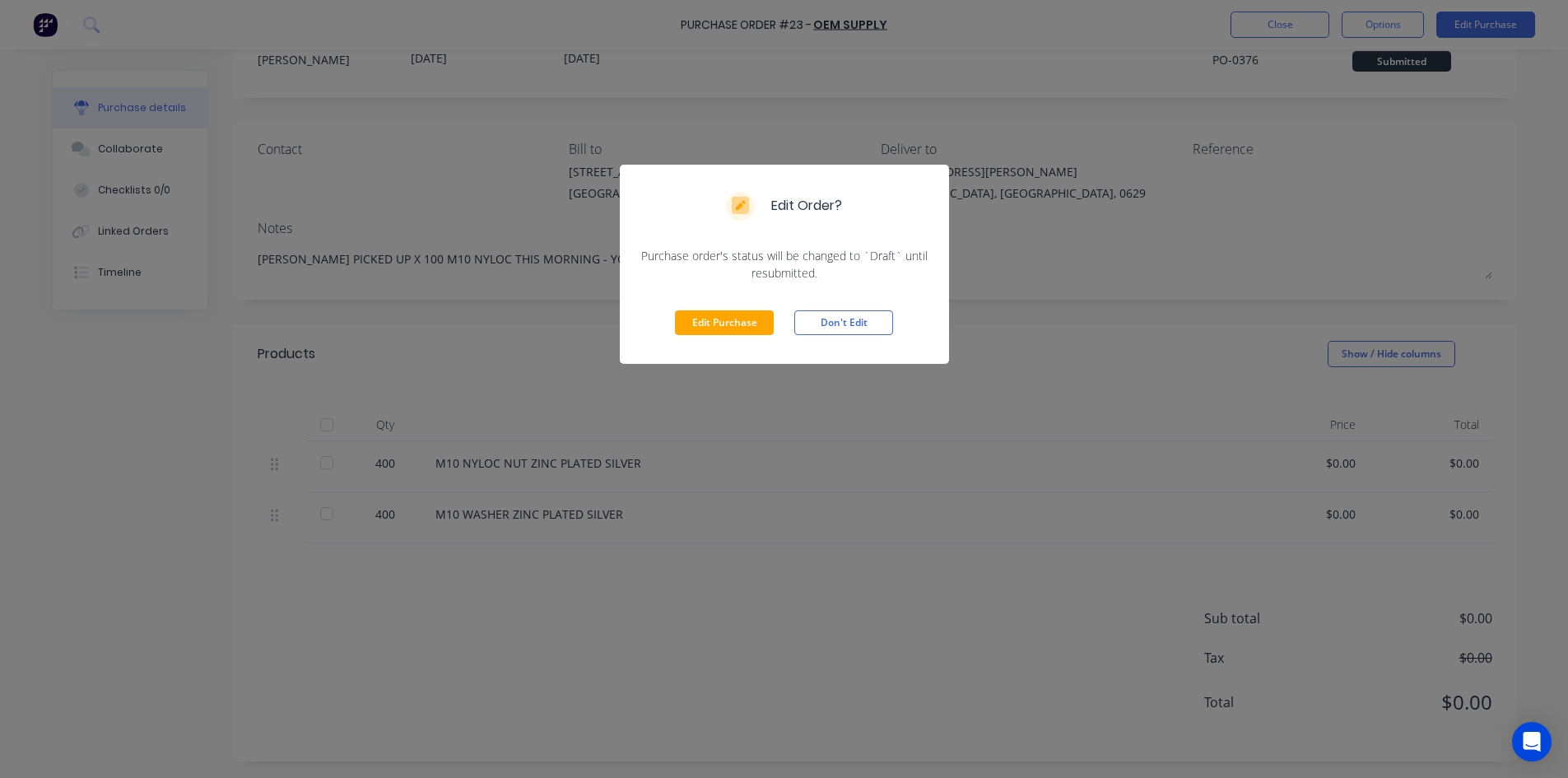
click at [1112, 305] on div "Edit Order? Purchase order's status will be changed to `Draft` until resubmitte…" at bounding box center [784, 389] width 1568 height 778
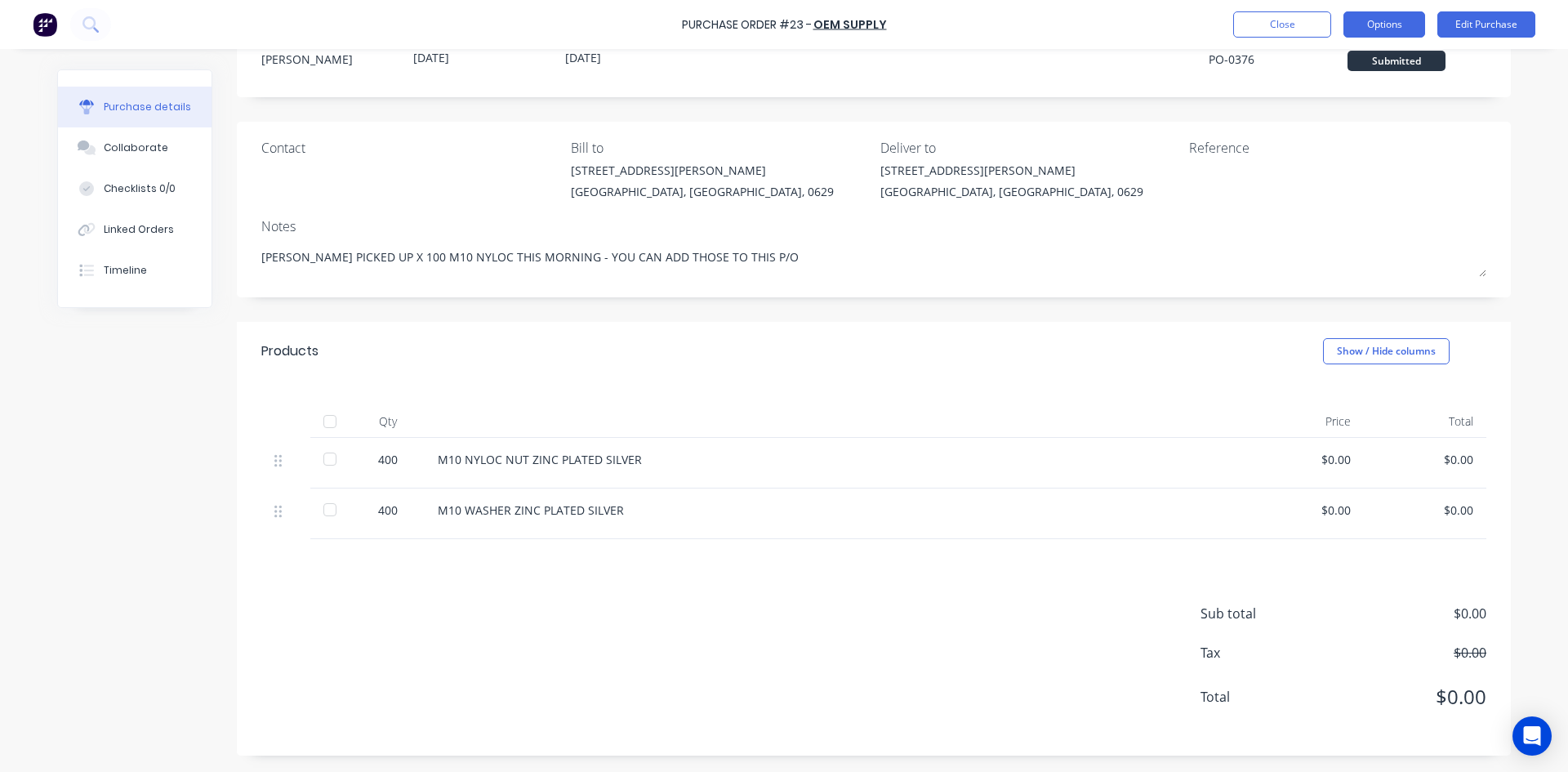
click at [1367, 17] on button "Options" at bounding box center [1383, 24] width 82 height 26
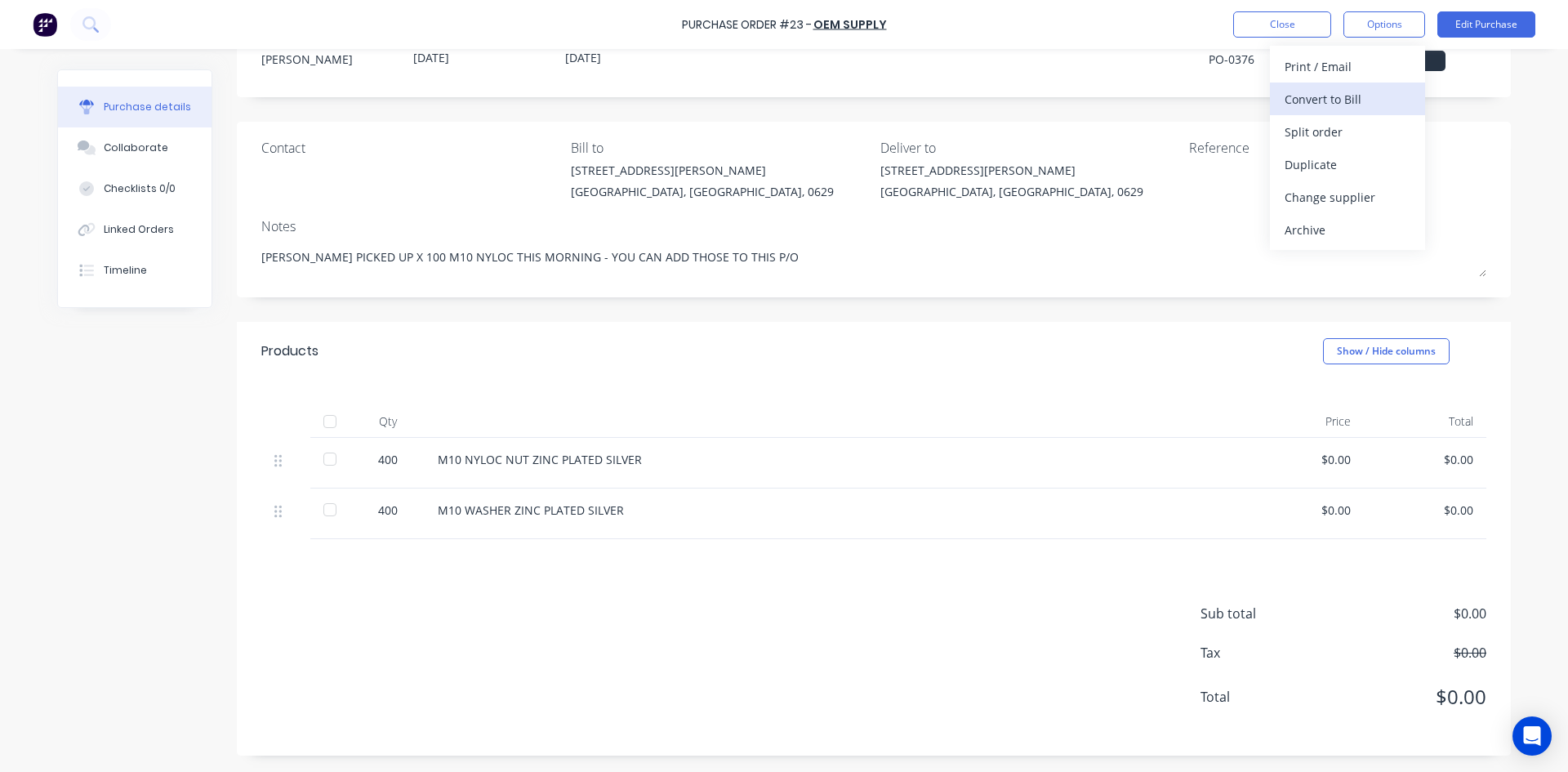
click at [1329, 101] on div "Convert to Bill" at bounding box center [1347, 99] width 126 height 24
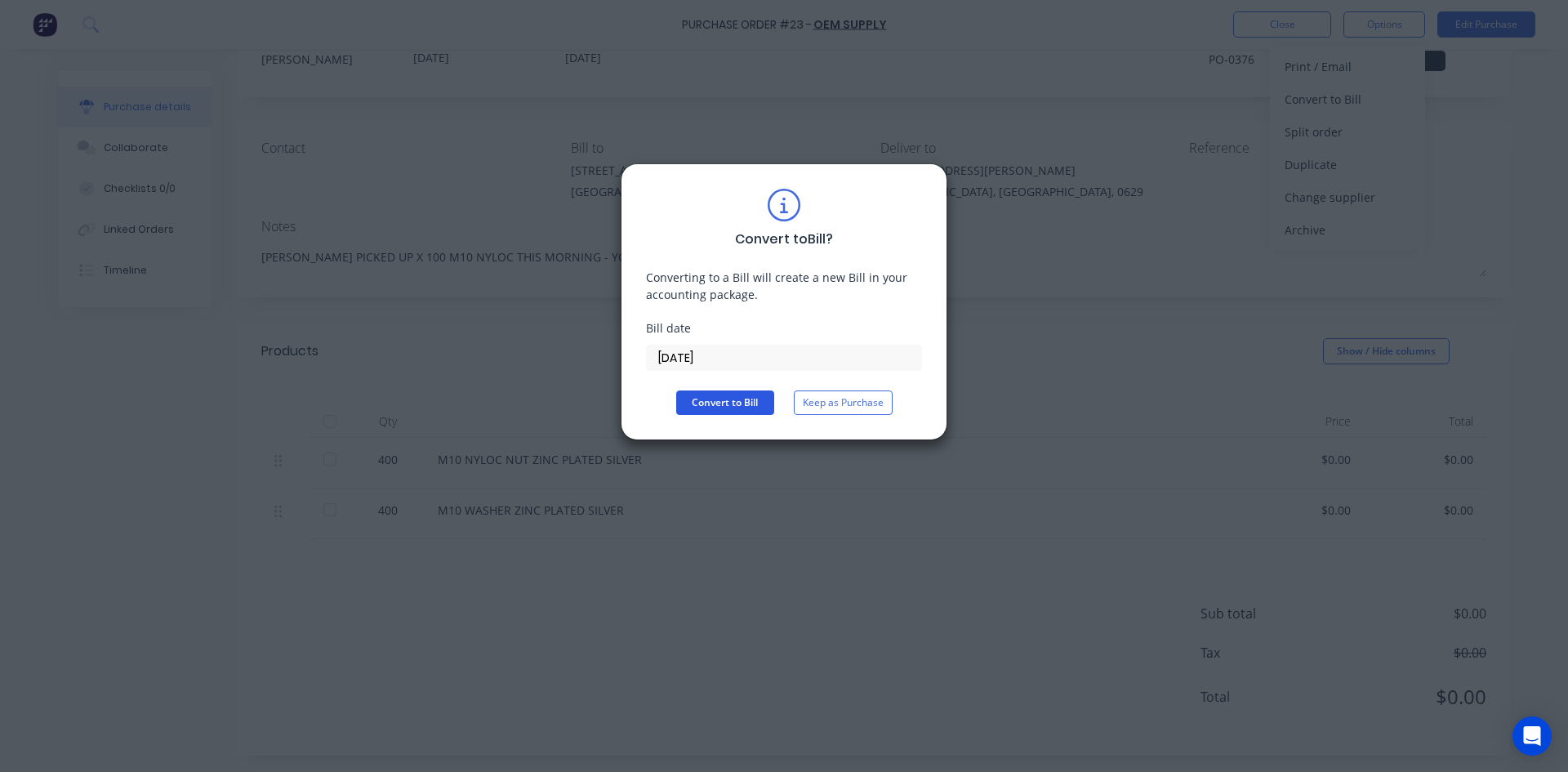
click at [746, 409] on button "Convert to Bill" at bounding box center [725, 402] width 98 height 24
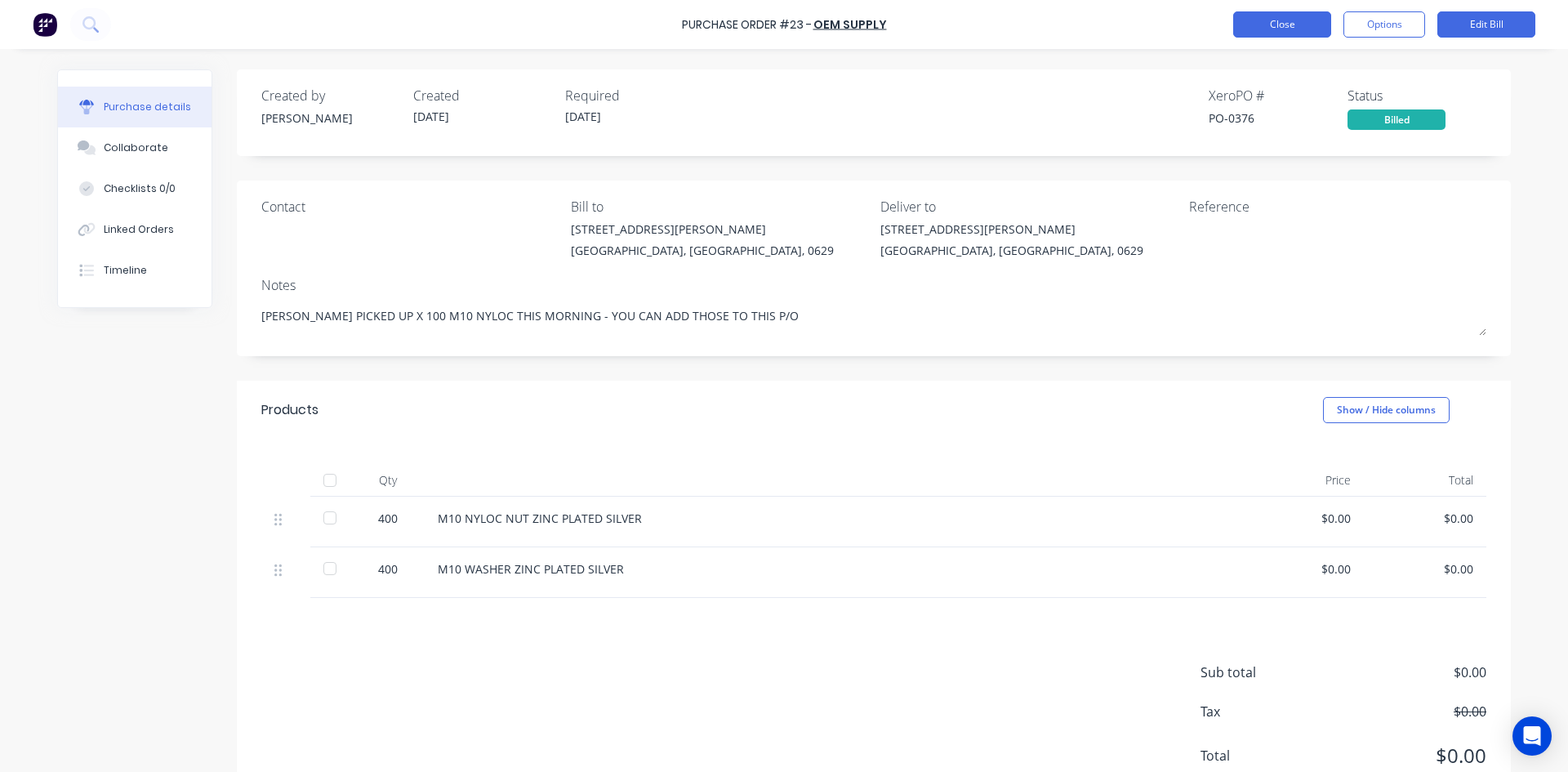
type textarea "x"
click at [1263, 31] on button "Close" at bounding box center [1282, 24] width 98 height 26
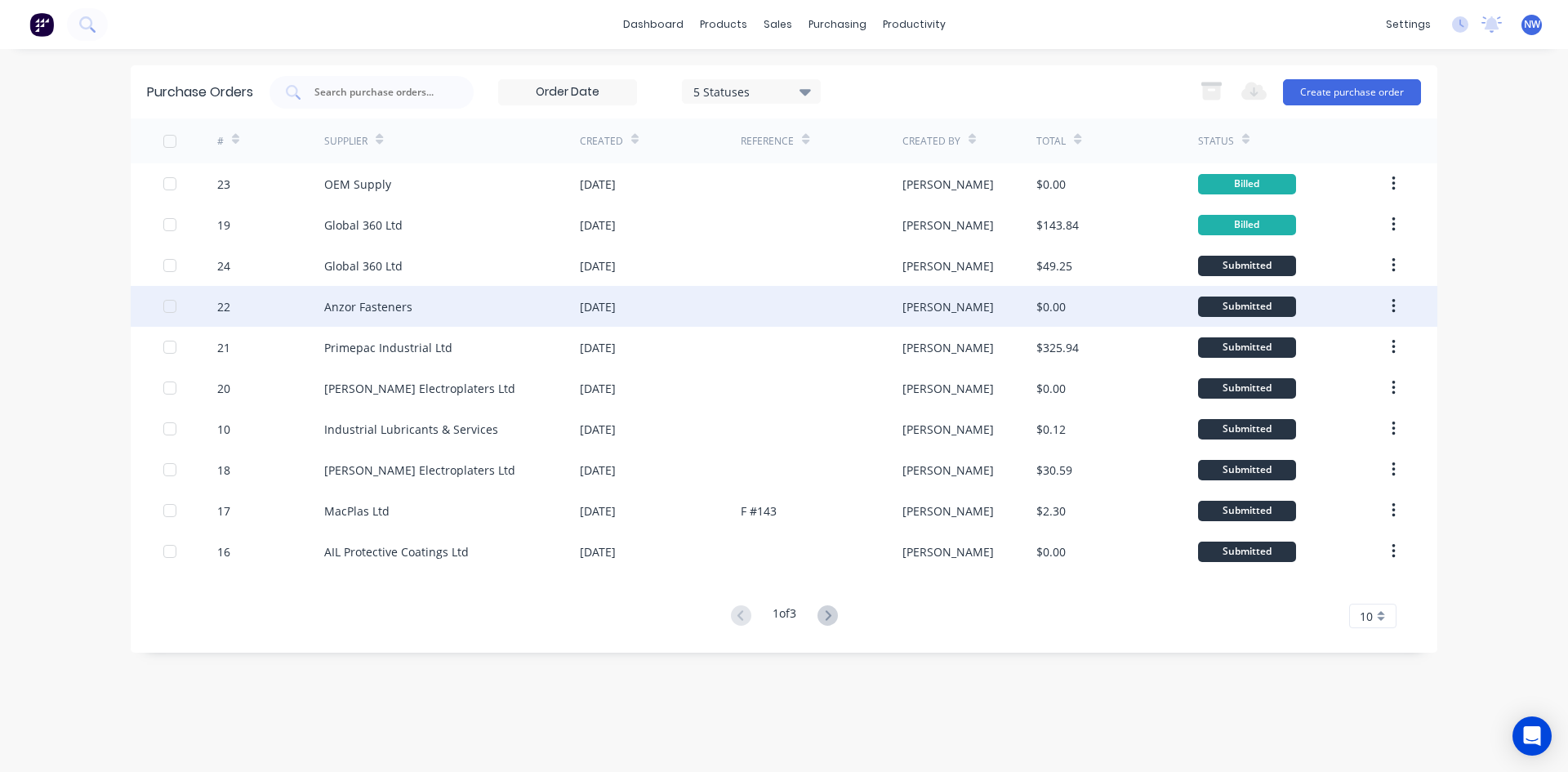
click at [770, 302] on div at bounding box center [820, 306] width 161 height 40
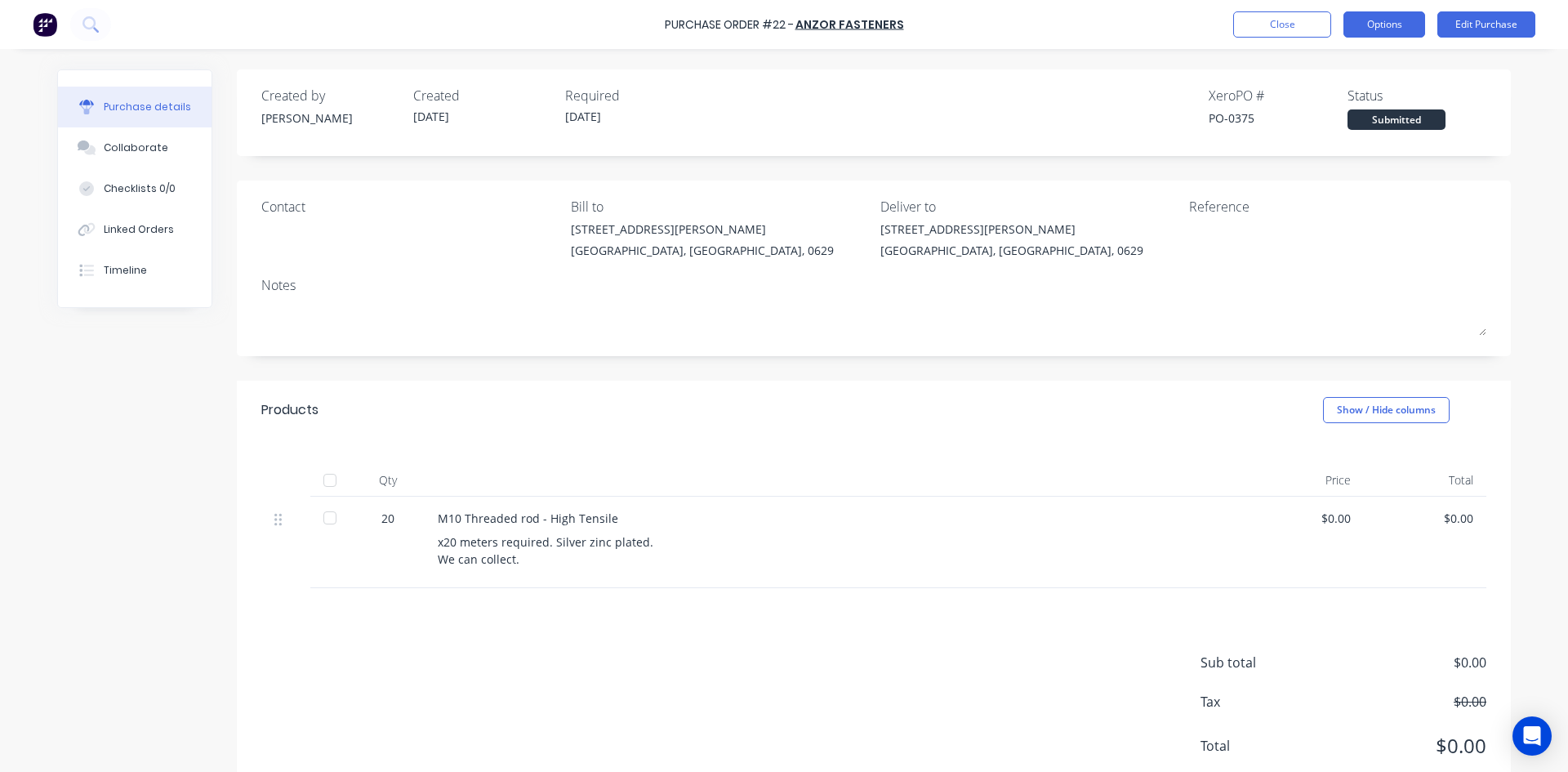
click at [1374, 31] on button "Options" at bounding box center [1383, 24] width 82 height 26
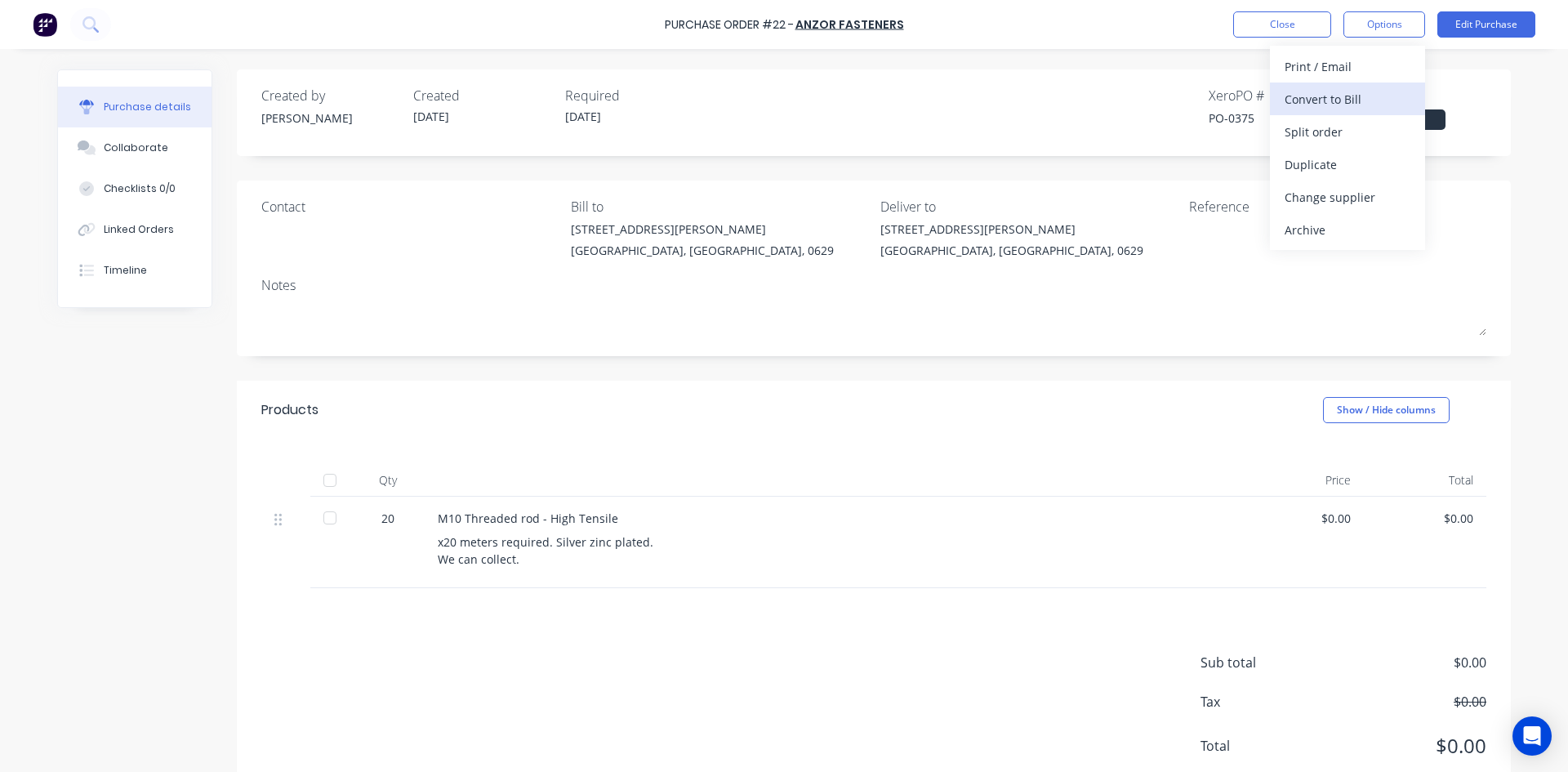
click at [1332, 96] on div "Convert to Bill" at bounding box center [1347, 99] width 126 height 24
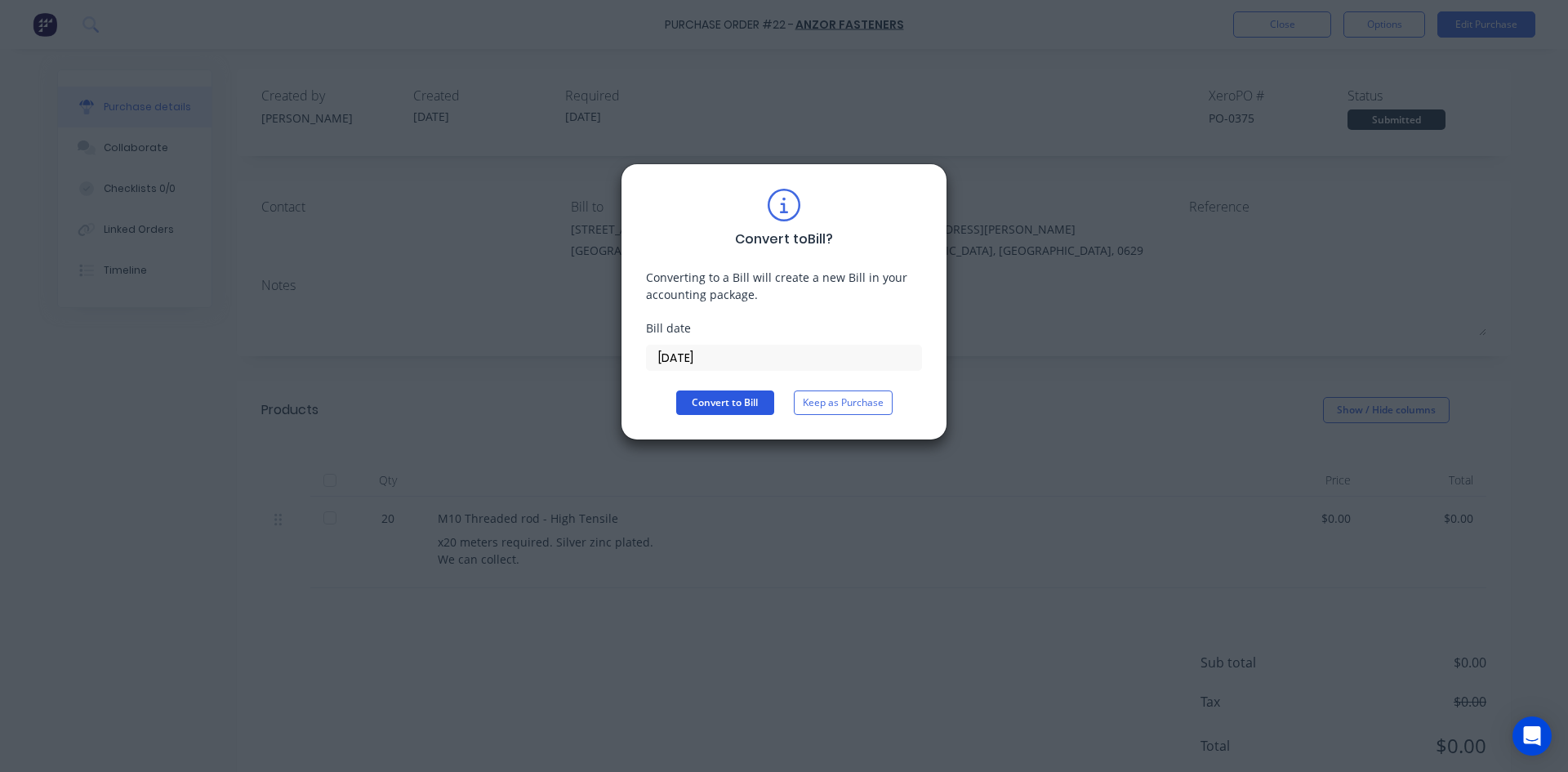
click at [729, 407] on button "Convert to Bill" at bounding box center [725, 402] width 98 height 24
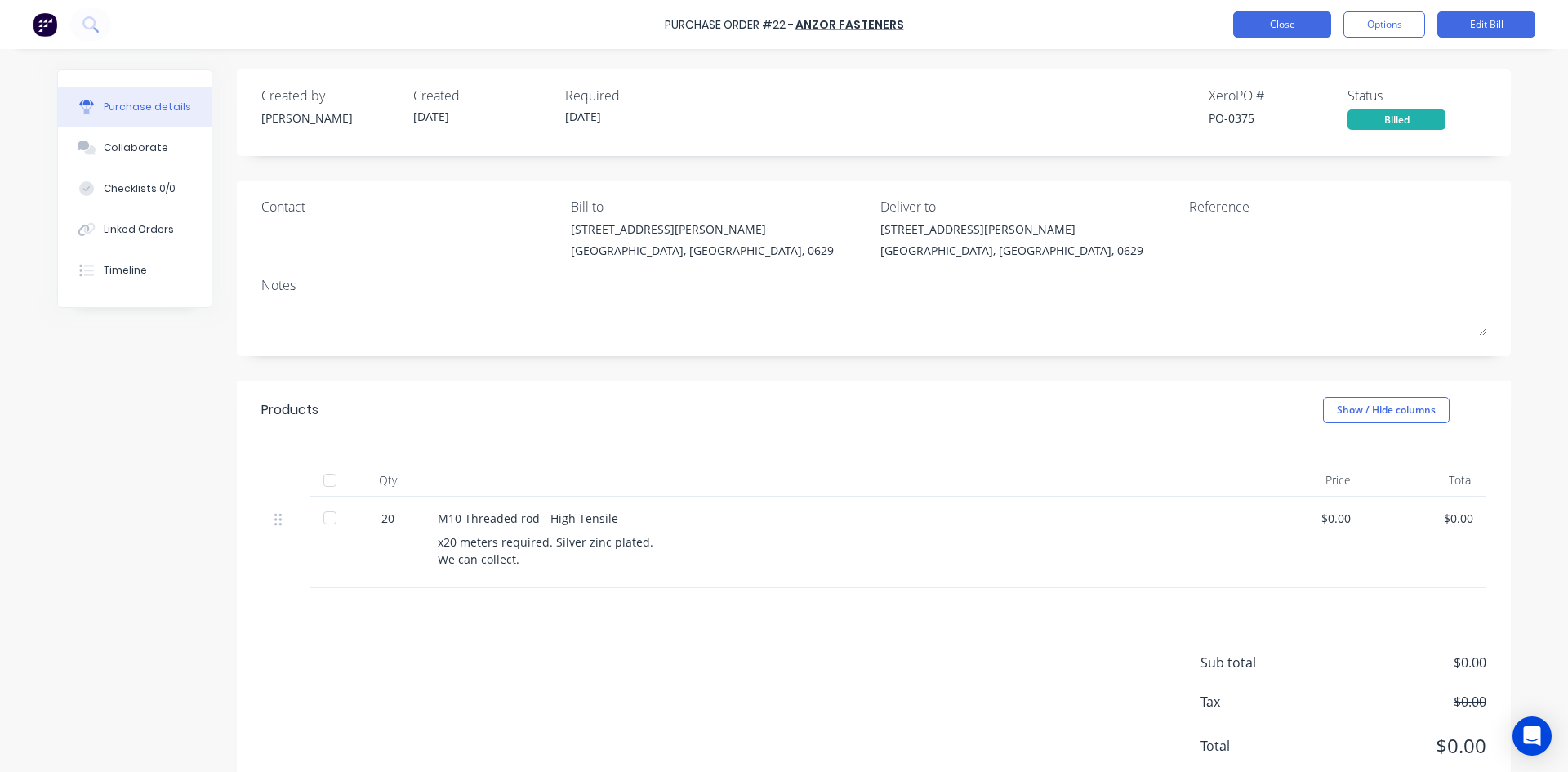
click at [1299, 28] on button "Close" at bounding box center [1282, 24] width 98 height 26
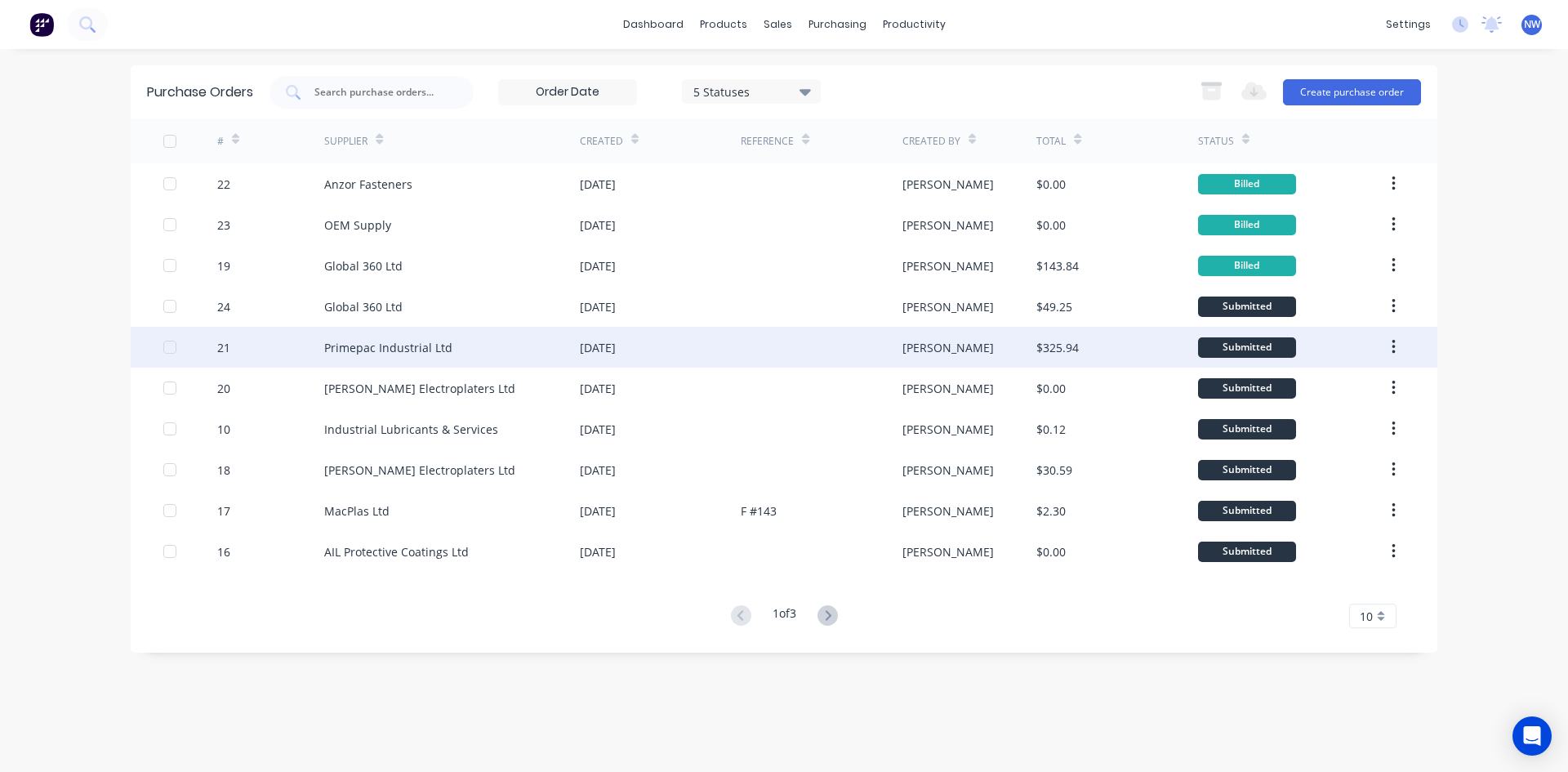
click at [437, 355] on div "Primepac Industrial Ltd" at bounding box center [387, 347] width 128 height 17
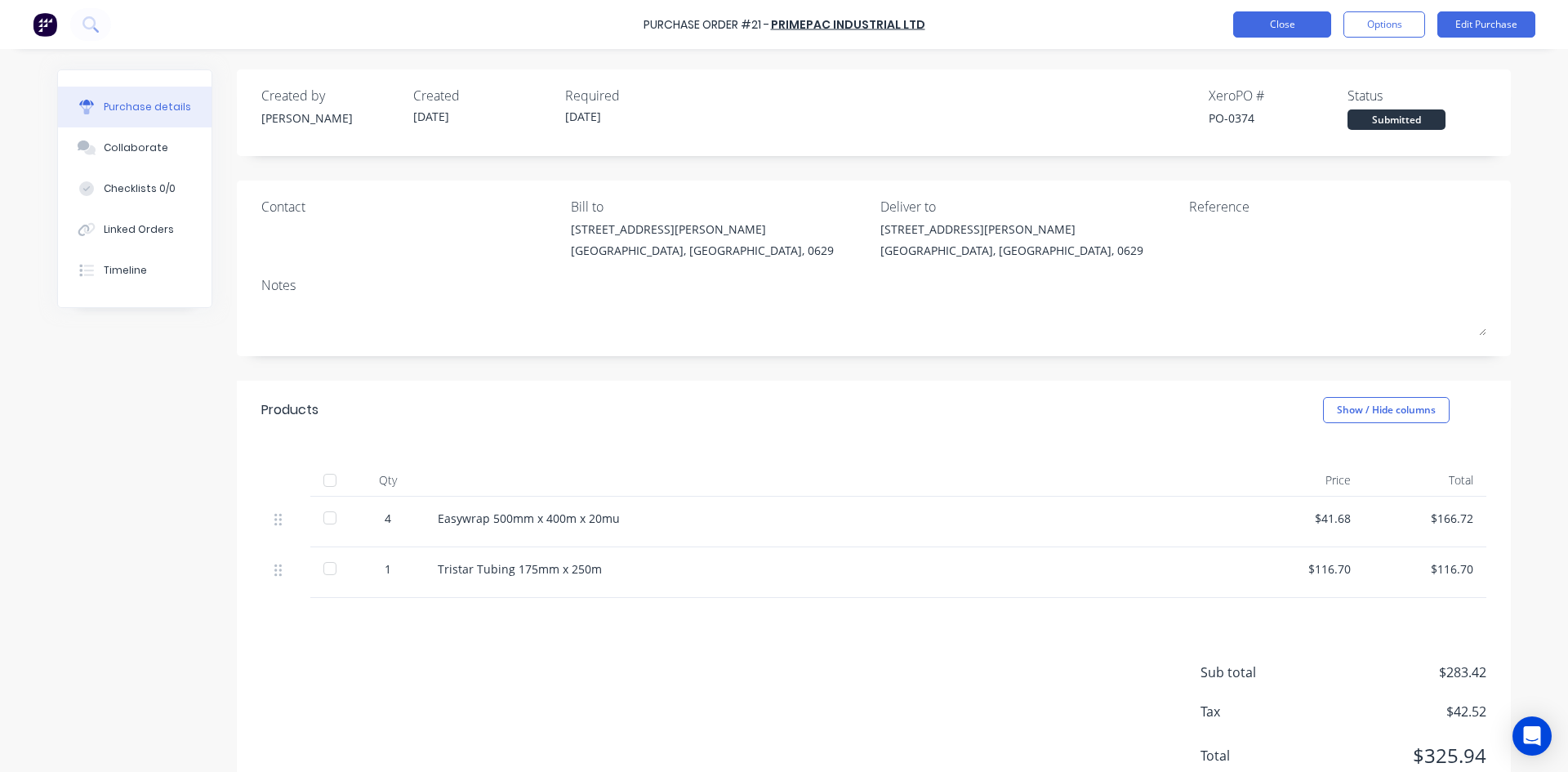
click at [1266, 23] on button "Close" at bounding box center [1282, 24] width 98 height 26
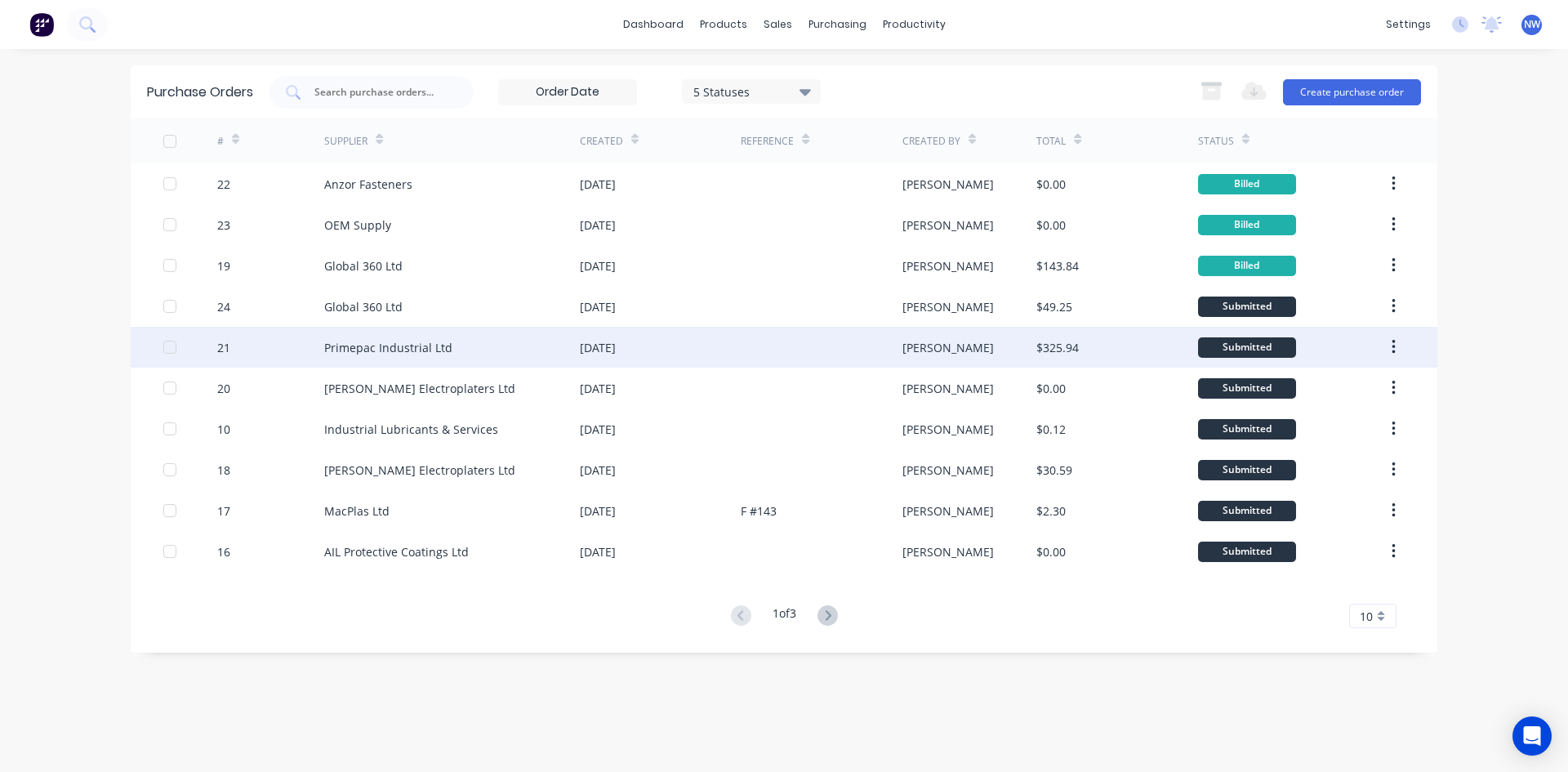
click at [1282, 345] on div "Submitted" at bounding box center [1247, 347] width 98 height 20
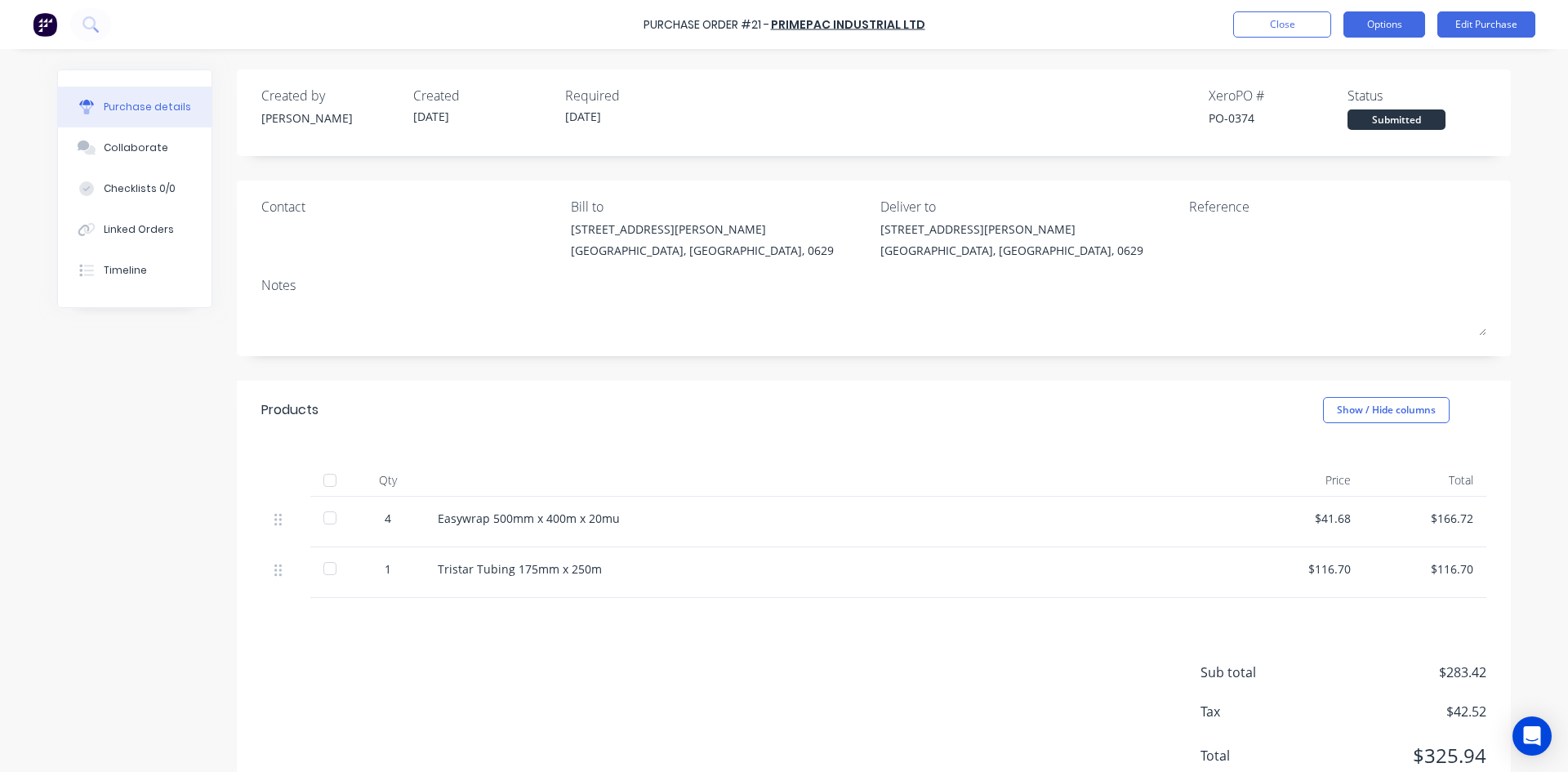
click at [1389, 31] on button "Options" at bounding box center [1383, 24] width 82 height 26
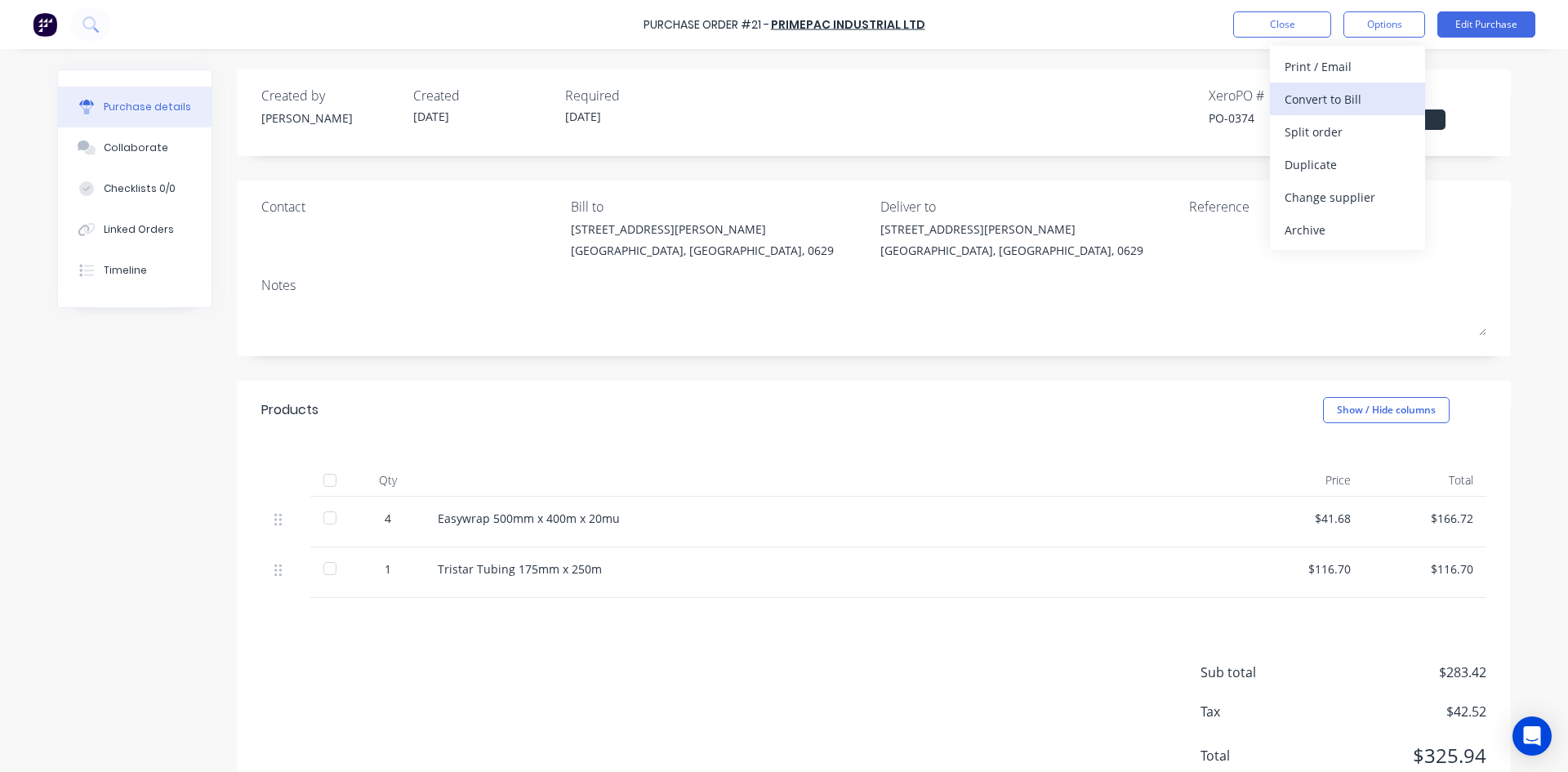
click at [1328, 103] on div "Convert to Bill" at bounding box center [1347, 99] width 126 height 24
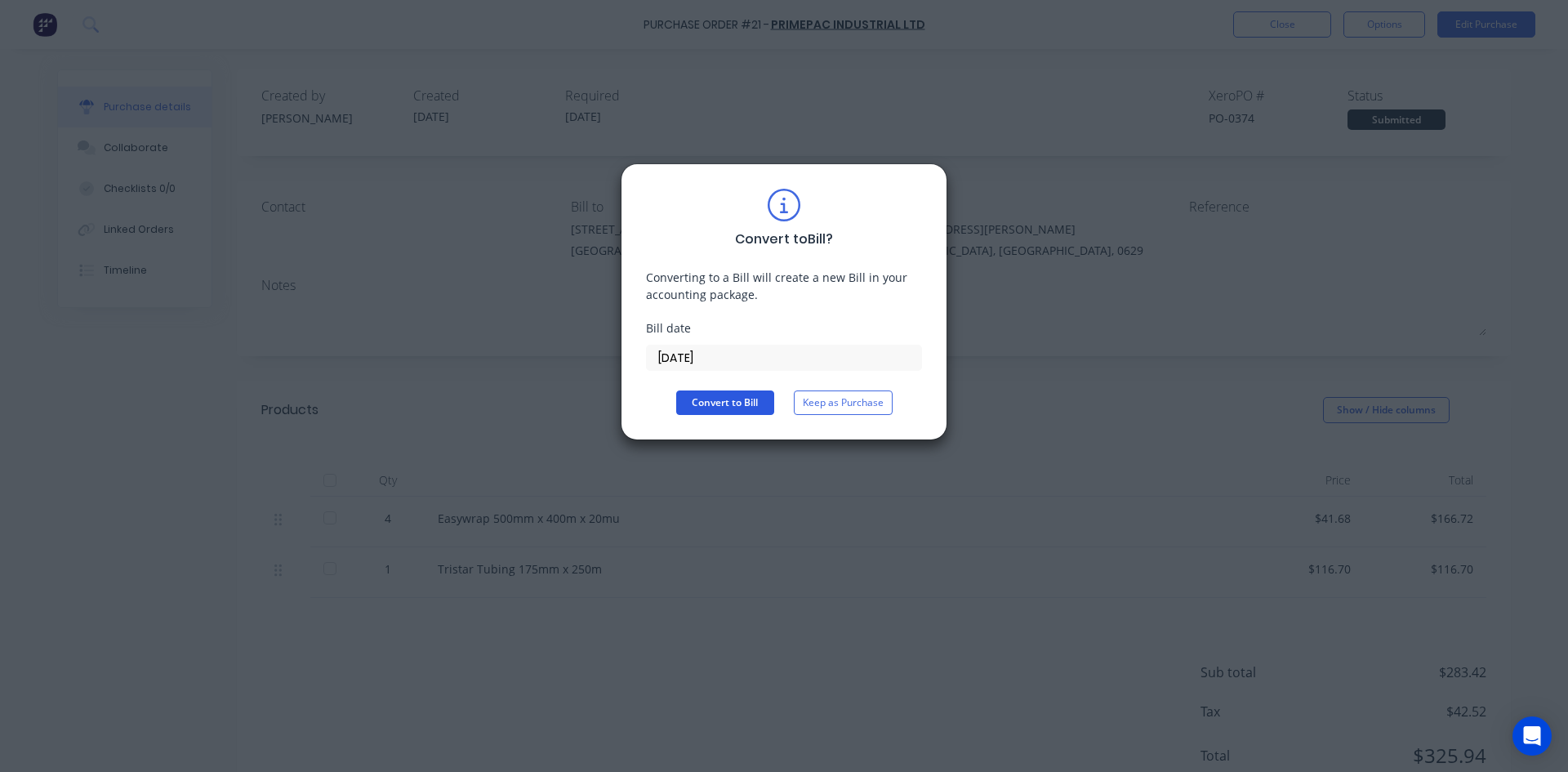
click at [749, 398] on button "Convert to Bill" at bounding box center [725, 402] width 98 height 24
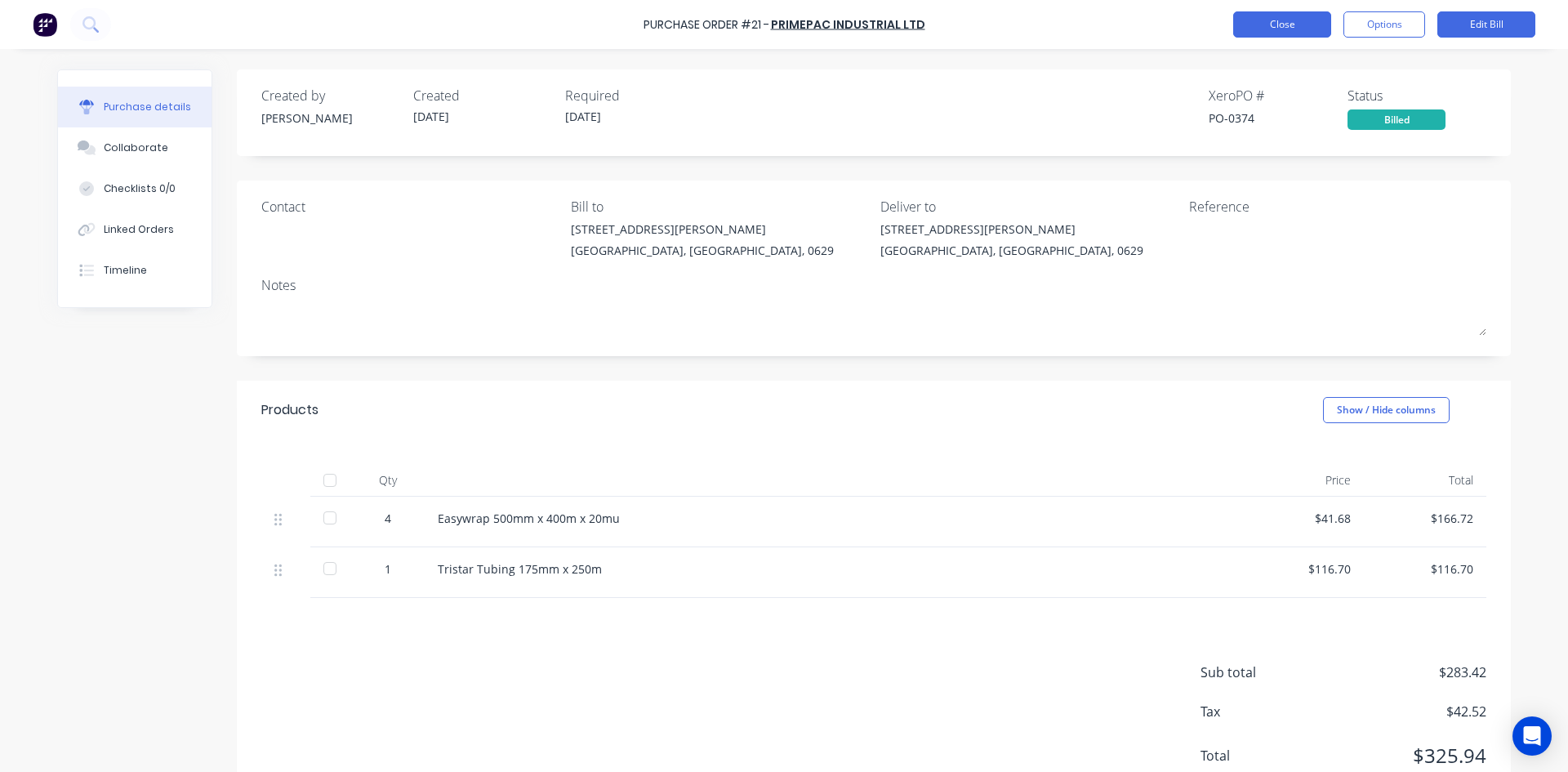
click at [1279, 30] on button "Close" at bounding box center [1282, 24] width 98 height 26
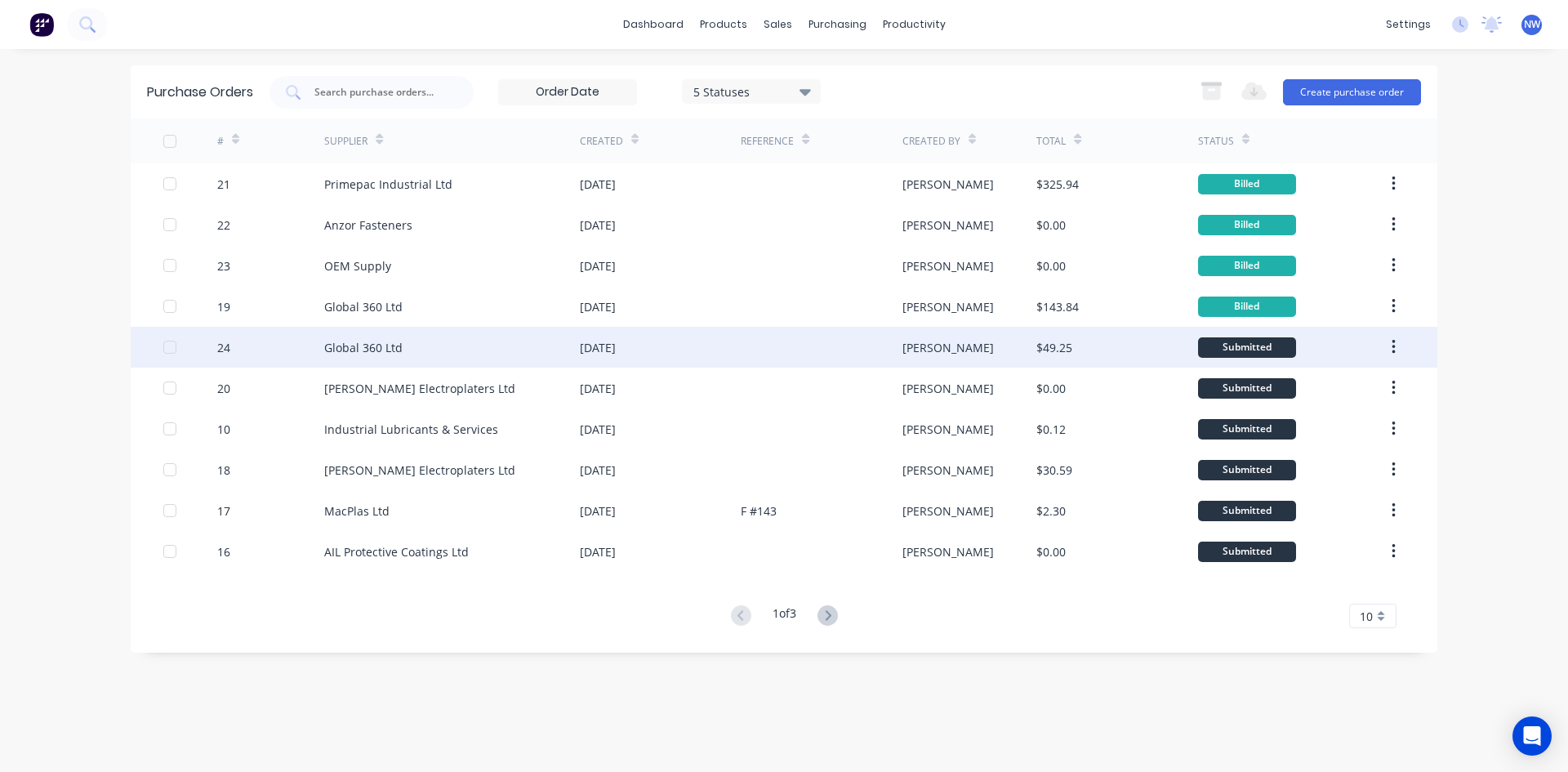
click at [1394, 342] on icon "button" at bounding box center [1392, 346] width 3 height 14
click at [615, 341] on div "[DATE]" at bounding box center [597, 347] width 36 height 17
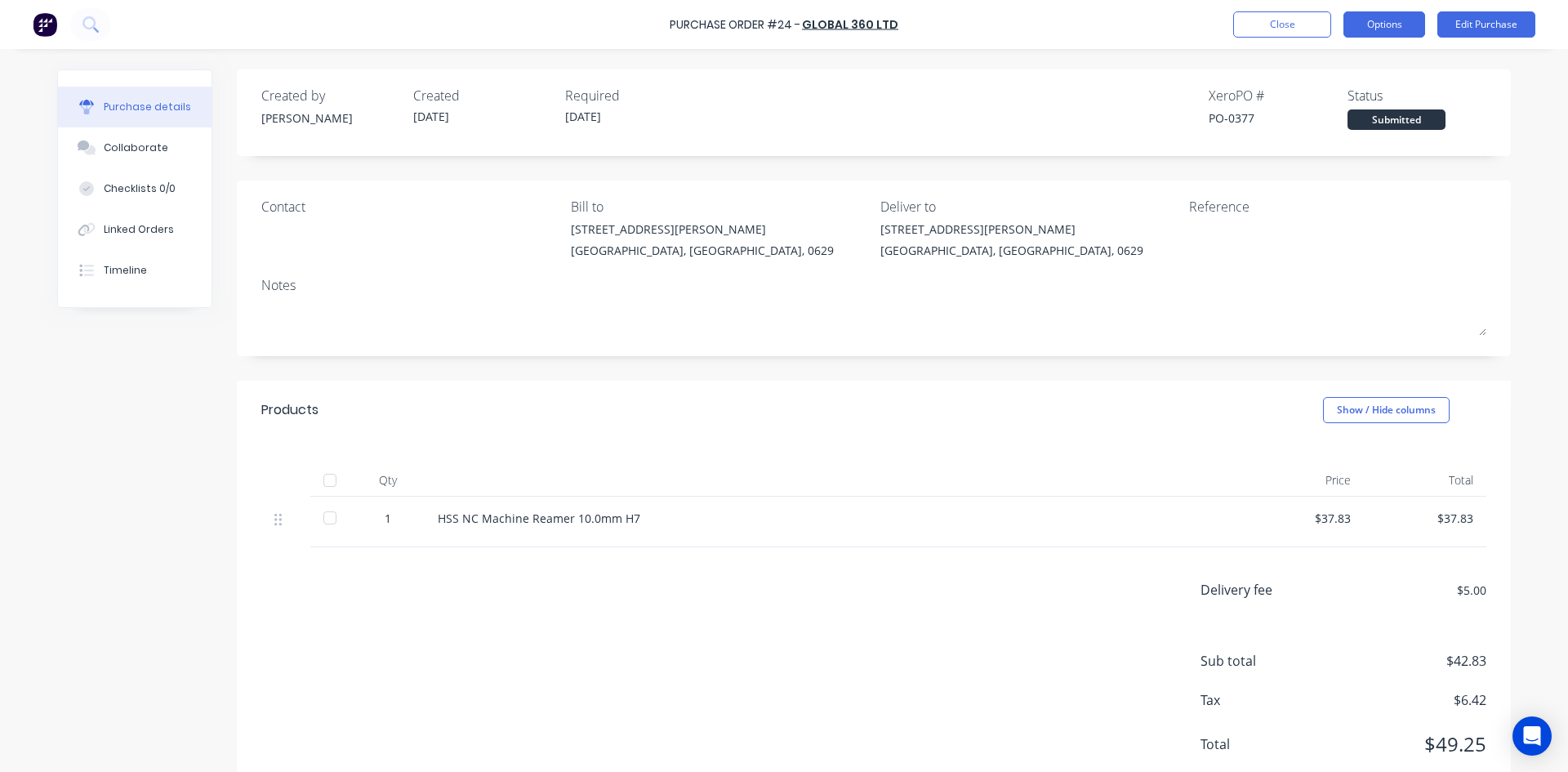
click at [1386, 18] on button "Options" at bounding box center [1383, 24] width 82 height 26
click at [1156, 57] on div "Purchase details Collaborate Checklists 0/0 Linked Orders Timeline Created by n…" at bounding box center [784, 361] width 1486 height 690
click at [1262, 20] on button "Close" at bounding box center [1282, 24] width 98 height 26
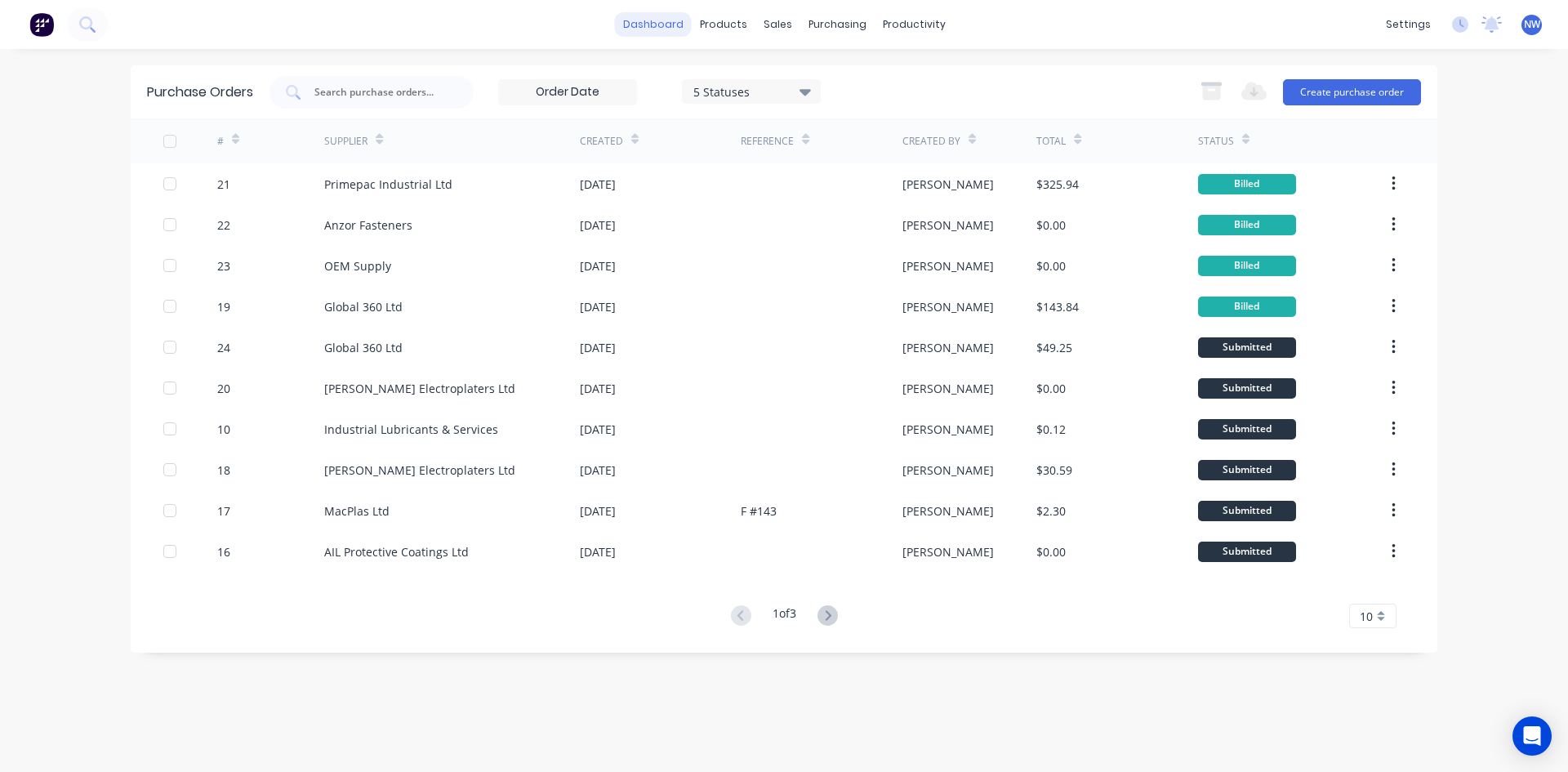
click at [656, 26] on link "dashboard" at bounding box center [653, 24] width 77 height 24
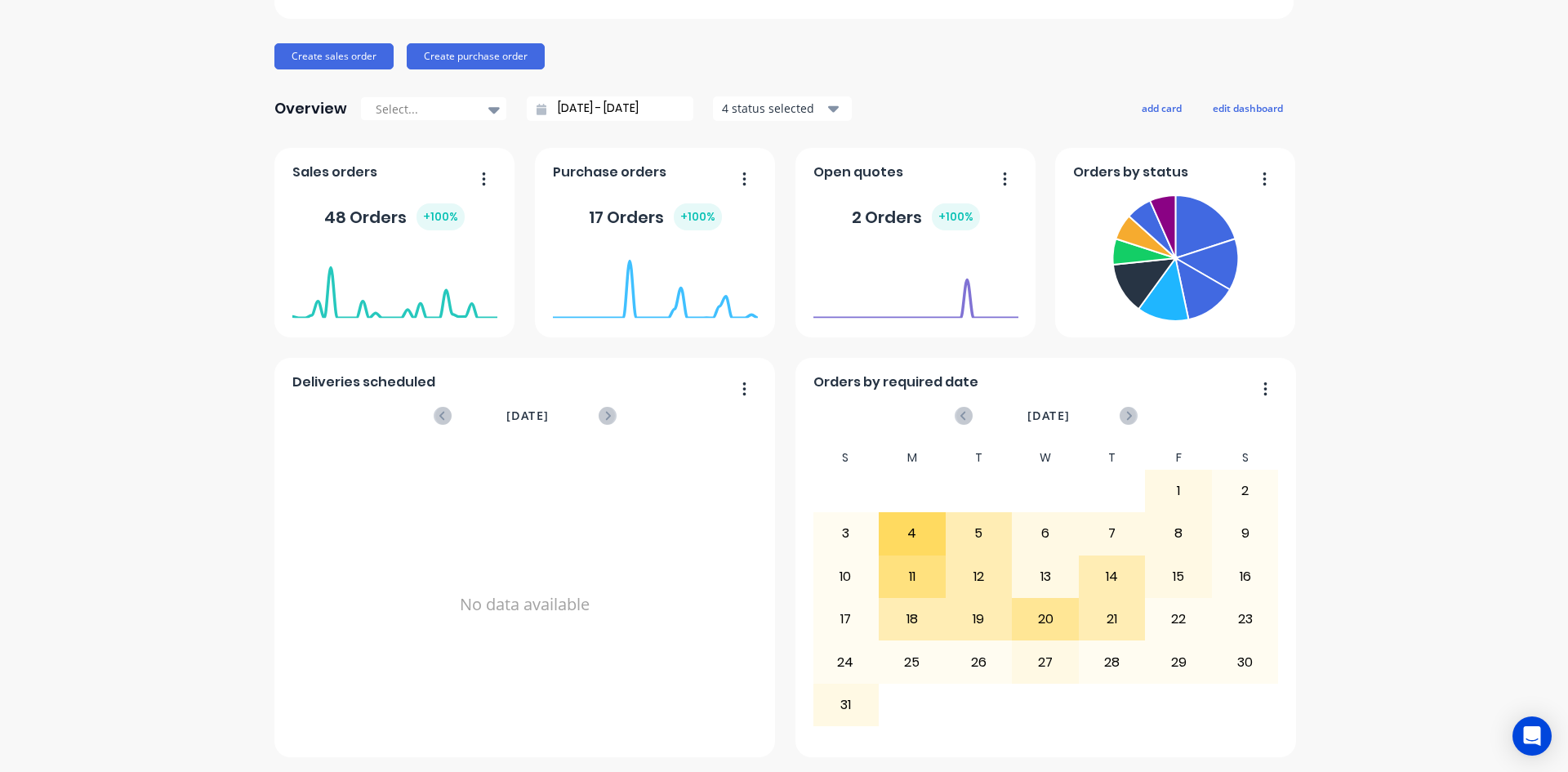
scroll to position [162, 0]
click at [759, 264] on div "Purchase orders 17 Orders + 100 % August 17, 2025 Orders: 1" at bounding box center [655, 240] width 240 height 189
click at [715, 278] on foreignobject at bounding box center [655, 283] width 205 height 69
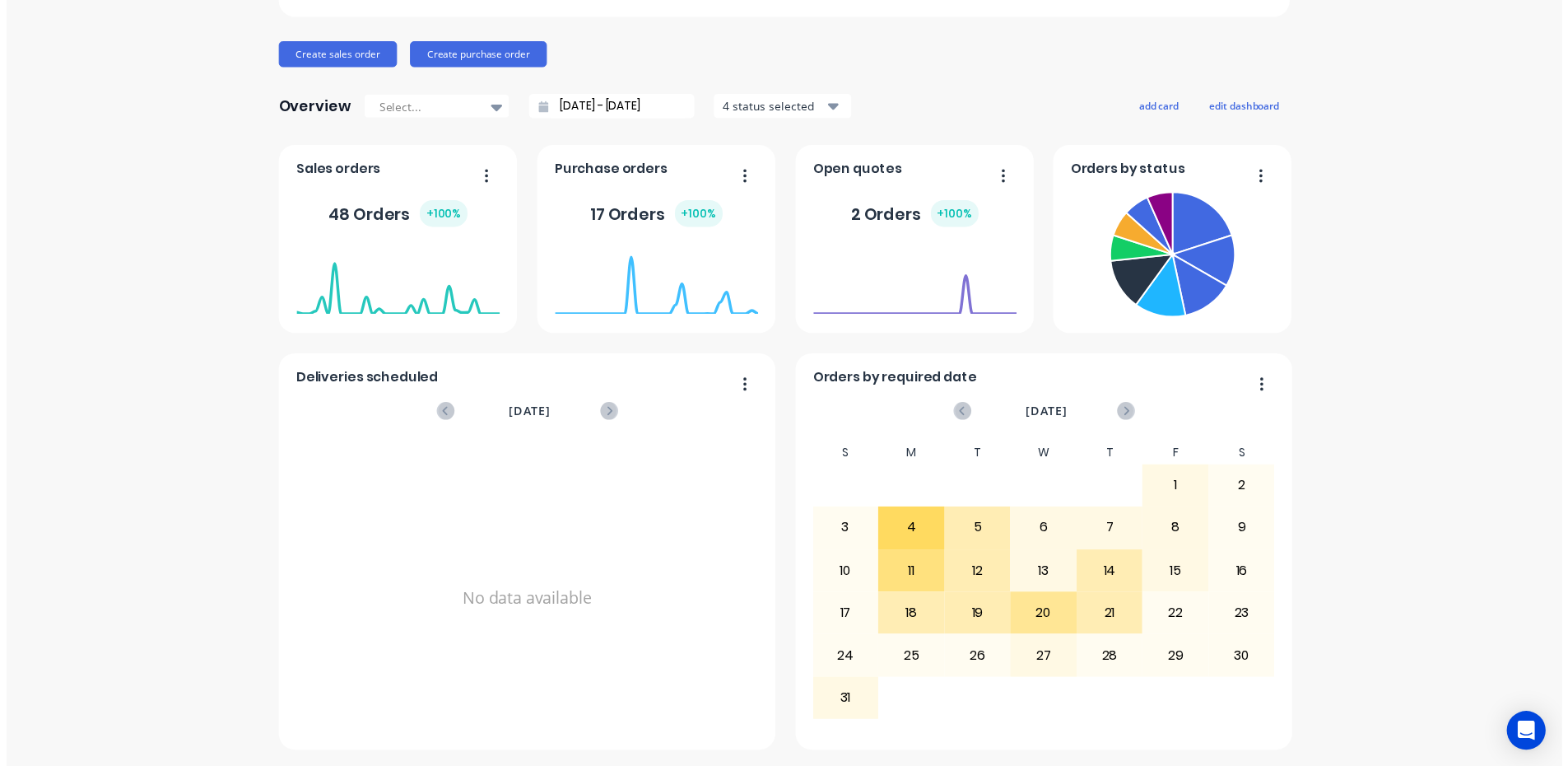
scroll to position [0, 0]
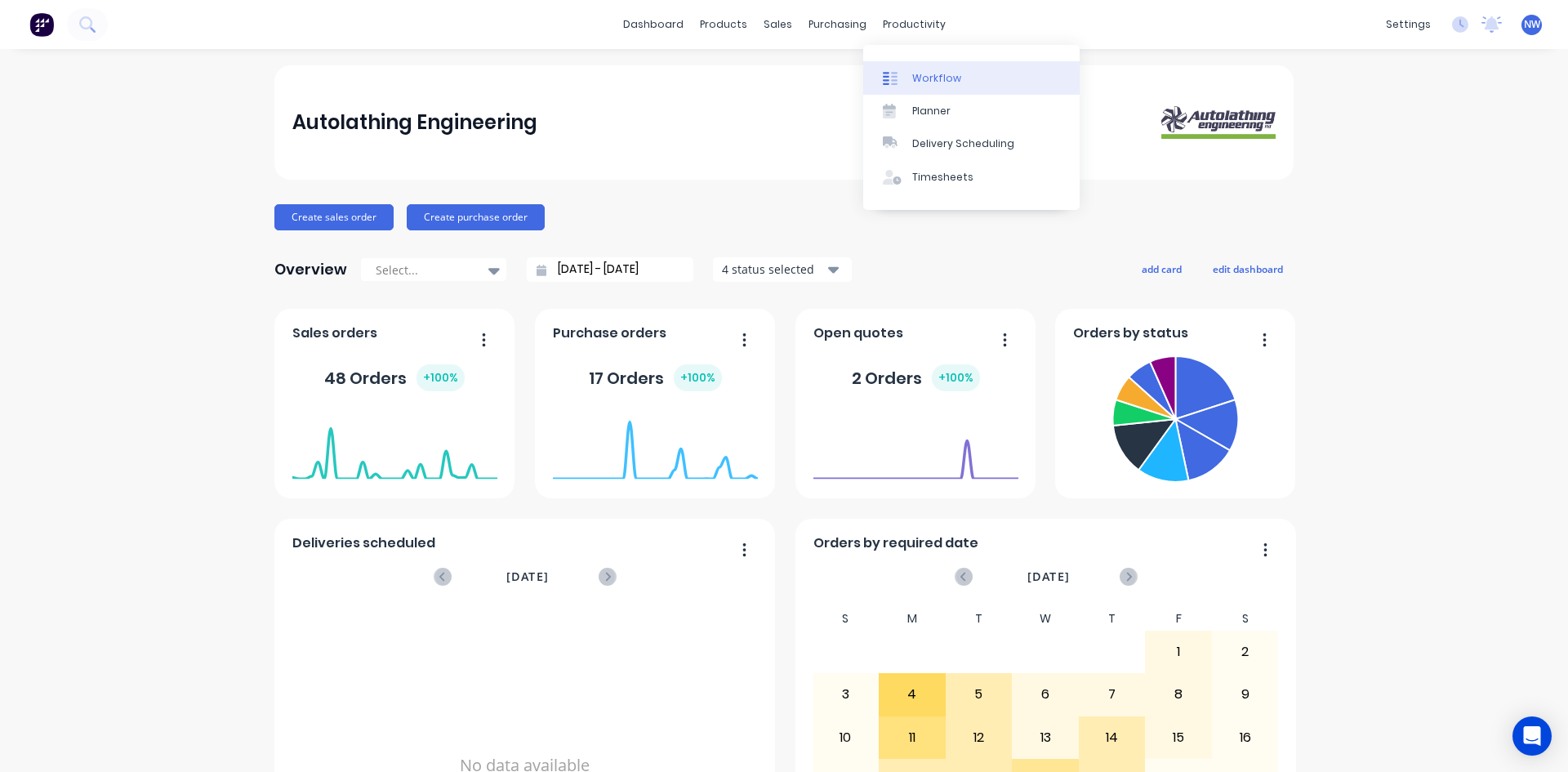
click at [923, 80] on div "Workflow" at bounding box center [936, 78] width 49 height 14
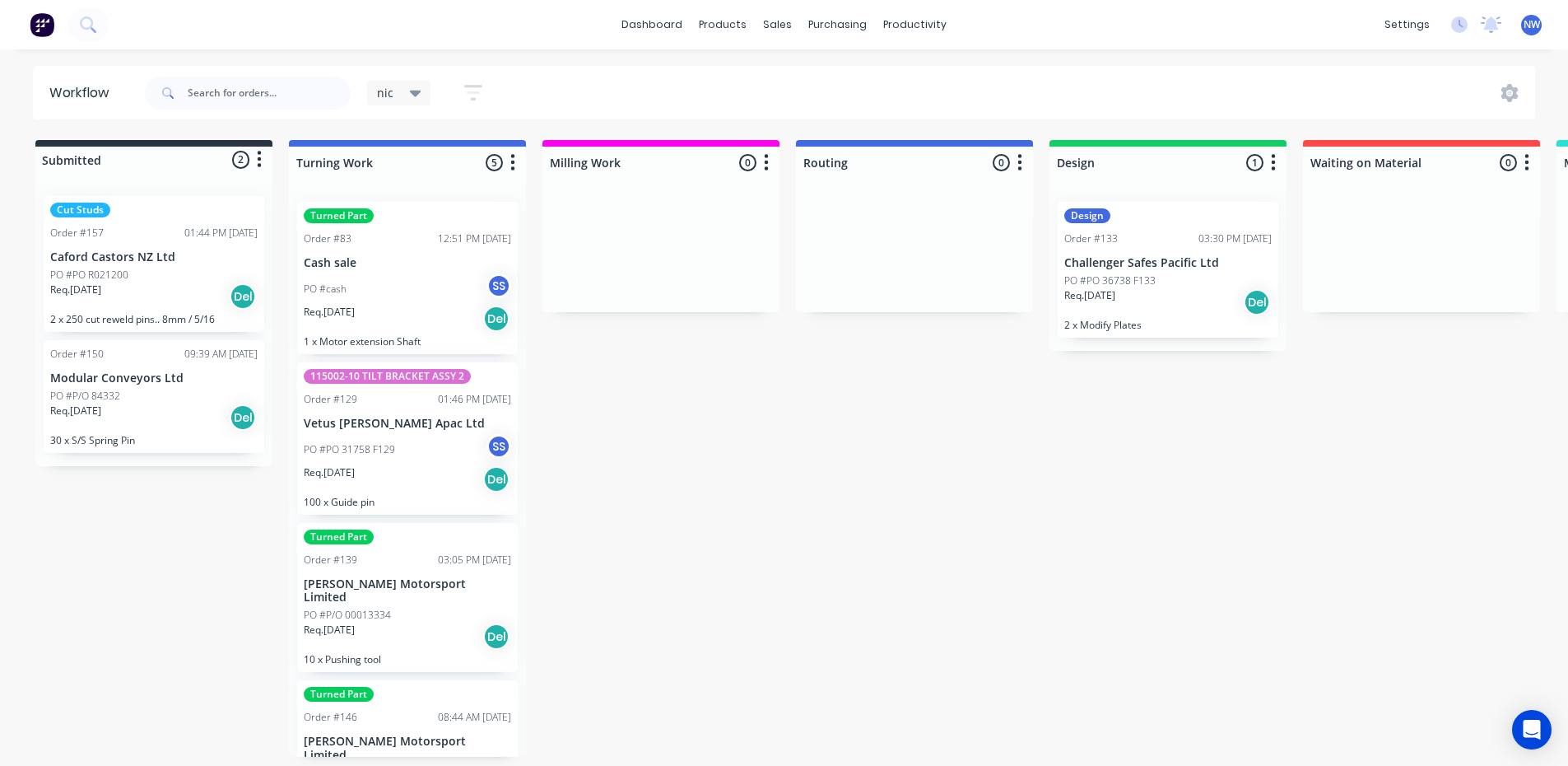
scroll to position [3, 0]
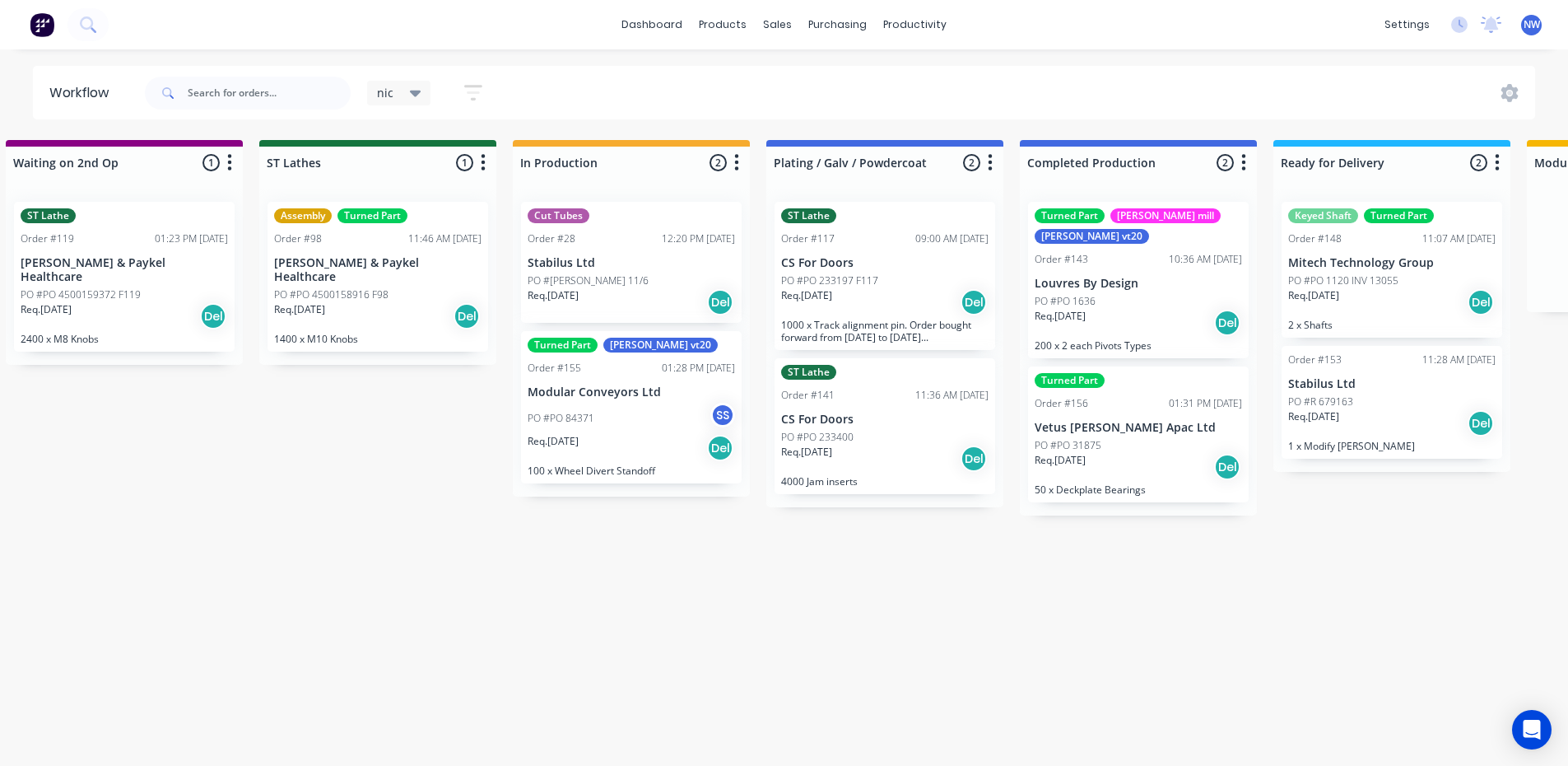
scroll to position [3, 1806]
click at [1150, 294] on div "PO #PO 1636" at bounding box center [1136, 301] width 207 height 15
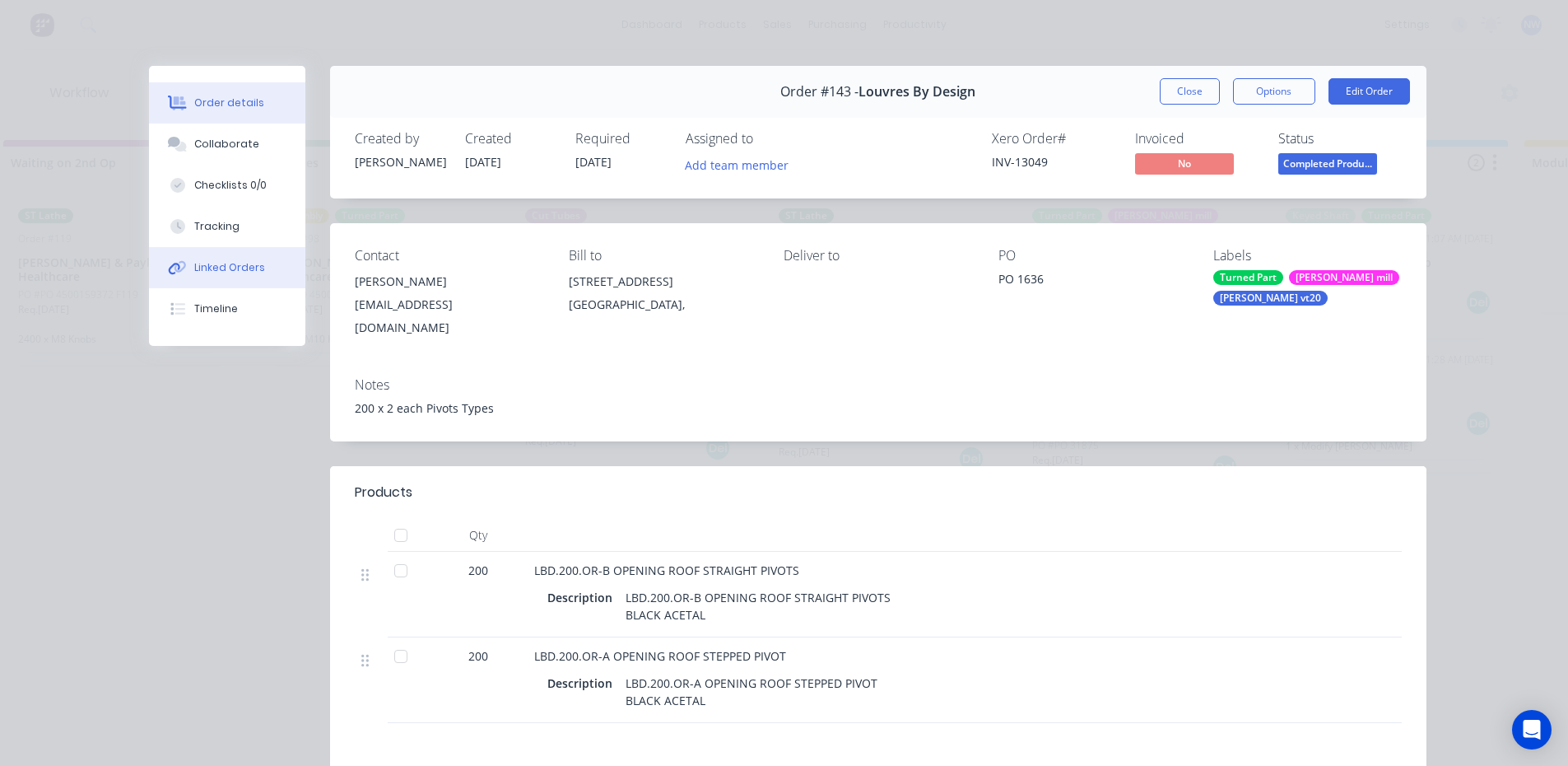
click at [215, 265] on div "Linked Orders" at bounding box center [229, 267] width 71 height 15
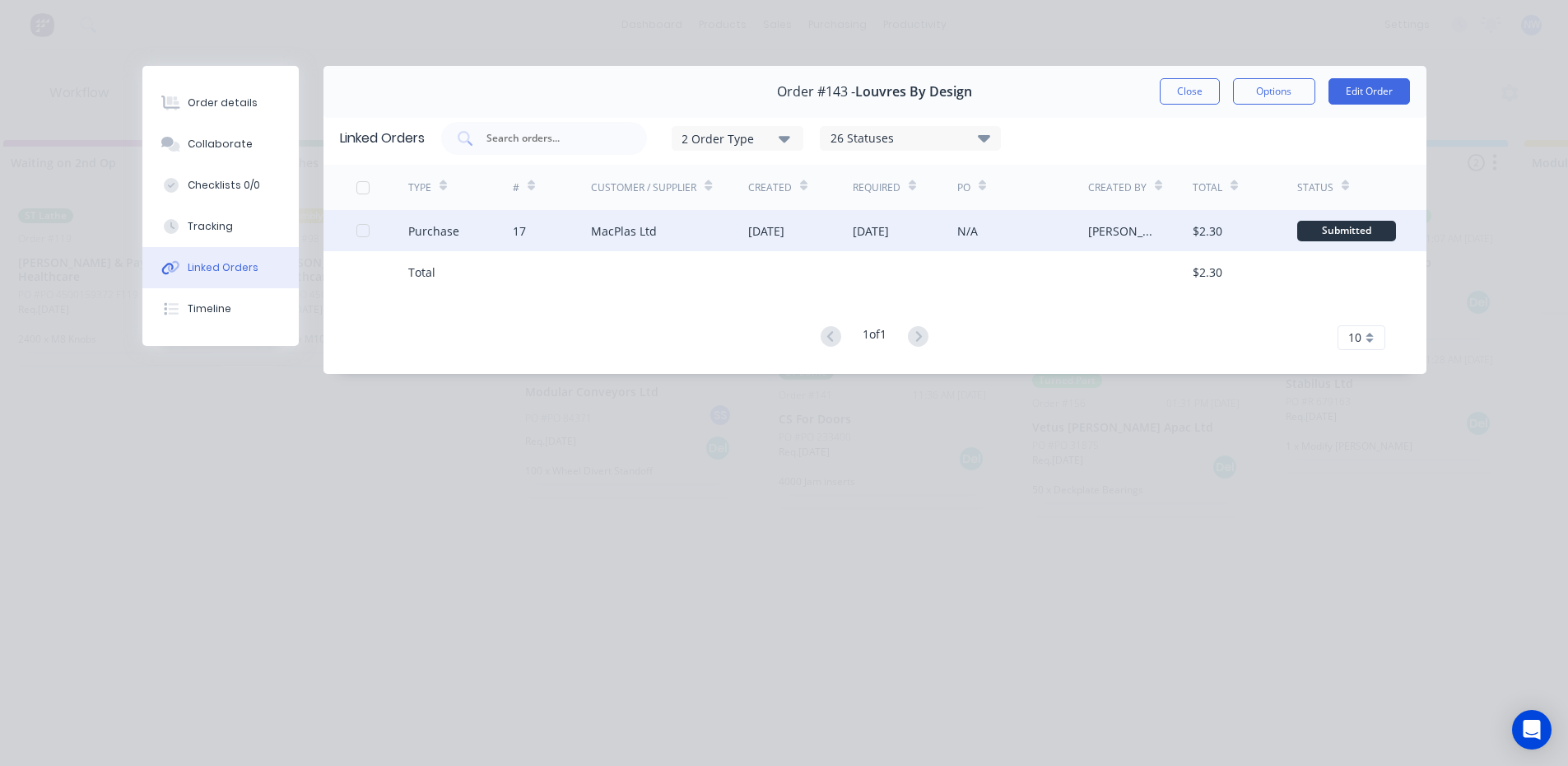
click at [369, 229] on div at bounding box center [383, 231] width 52 height 41
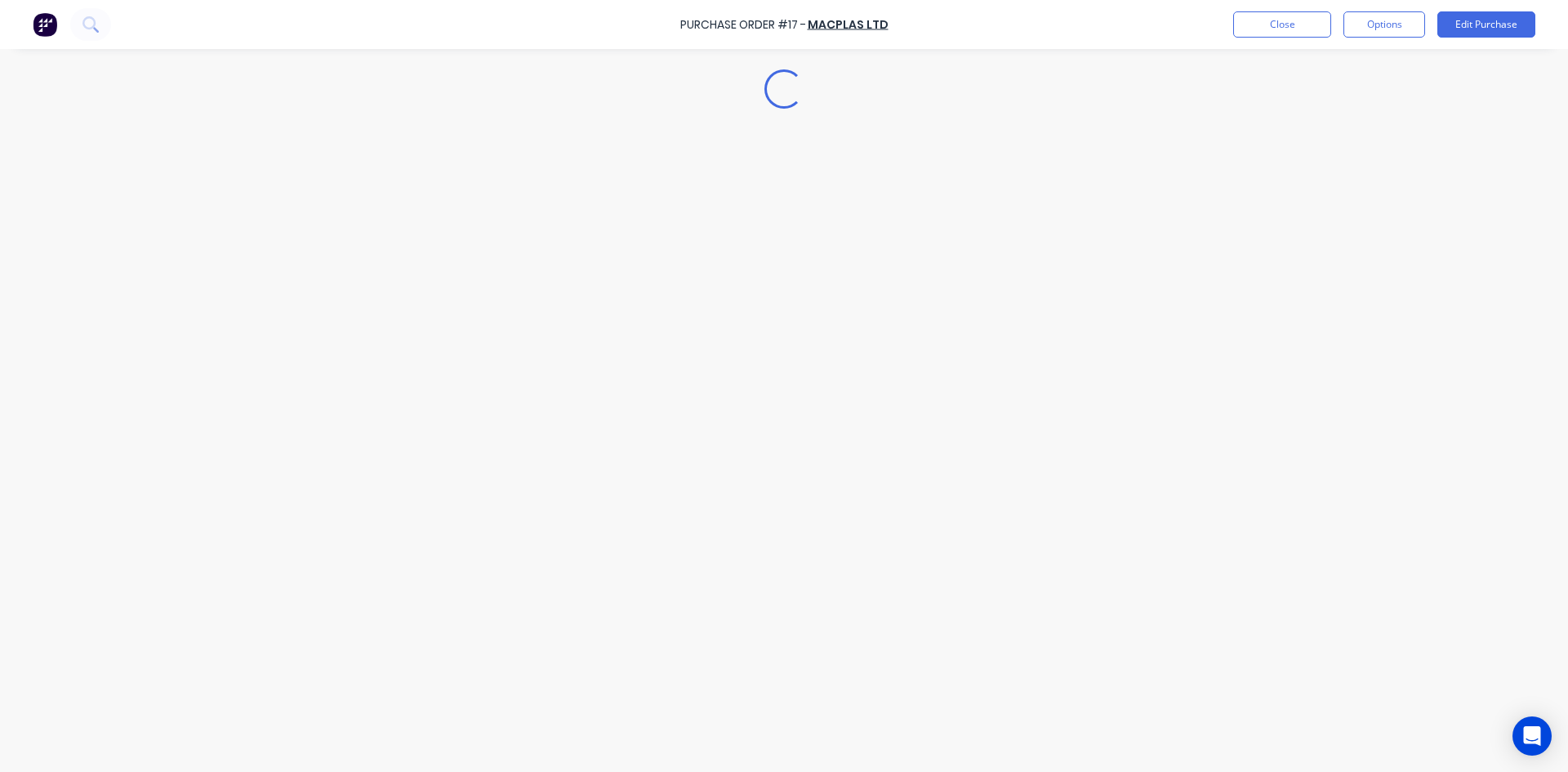
type textarea "x"
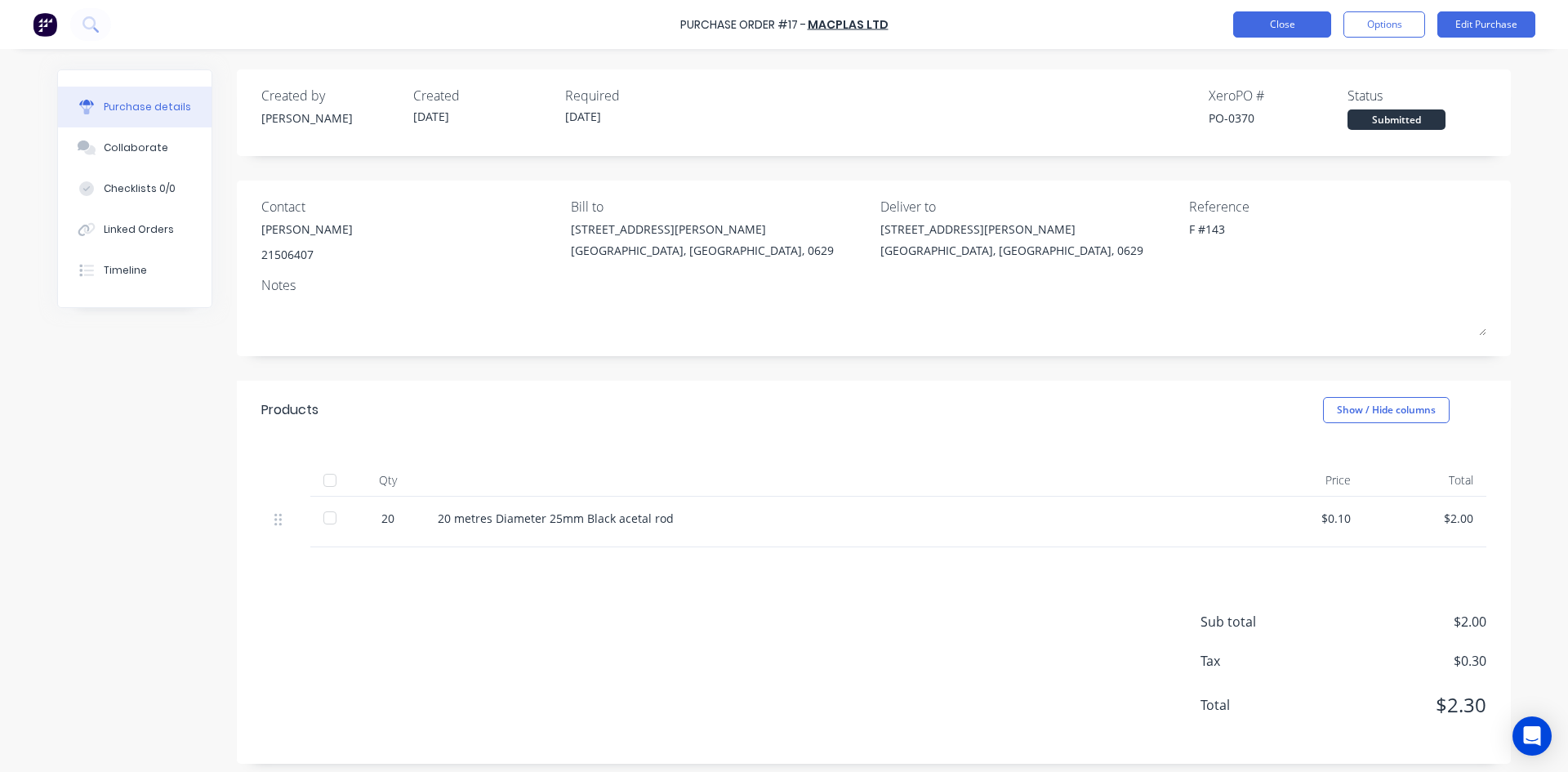
click at [1290, 14] on button "Close" at bounding box center [1282, 24] width 98 height 26
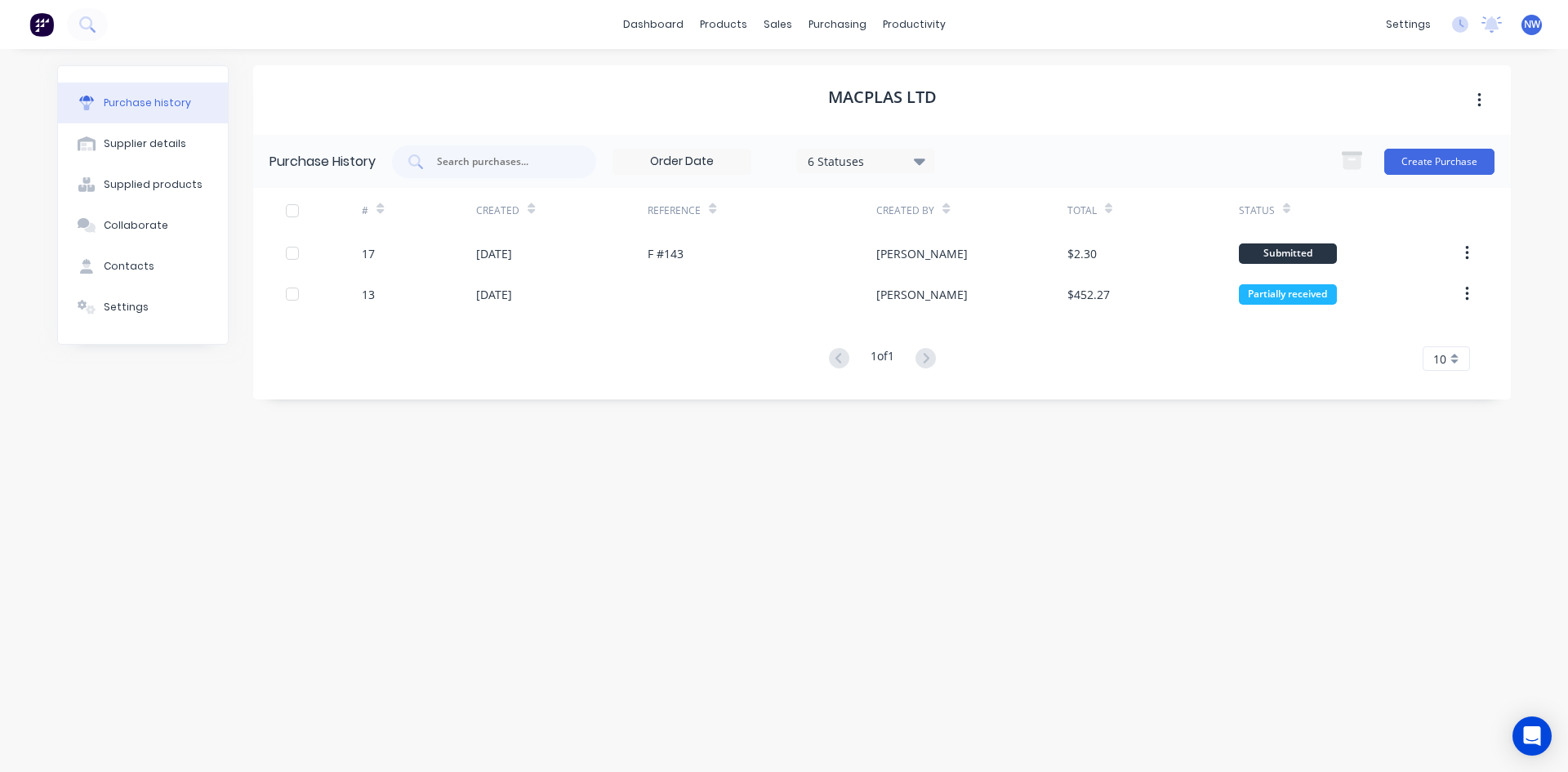
drag, startPoint x: 991, startPoint y: -71, endPoint x: 1019, endPoint y: -71, distance: 28.0
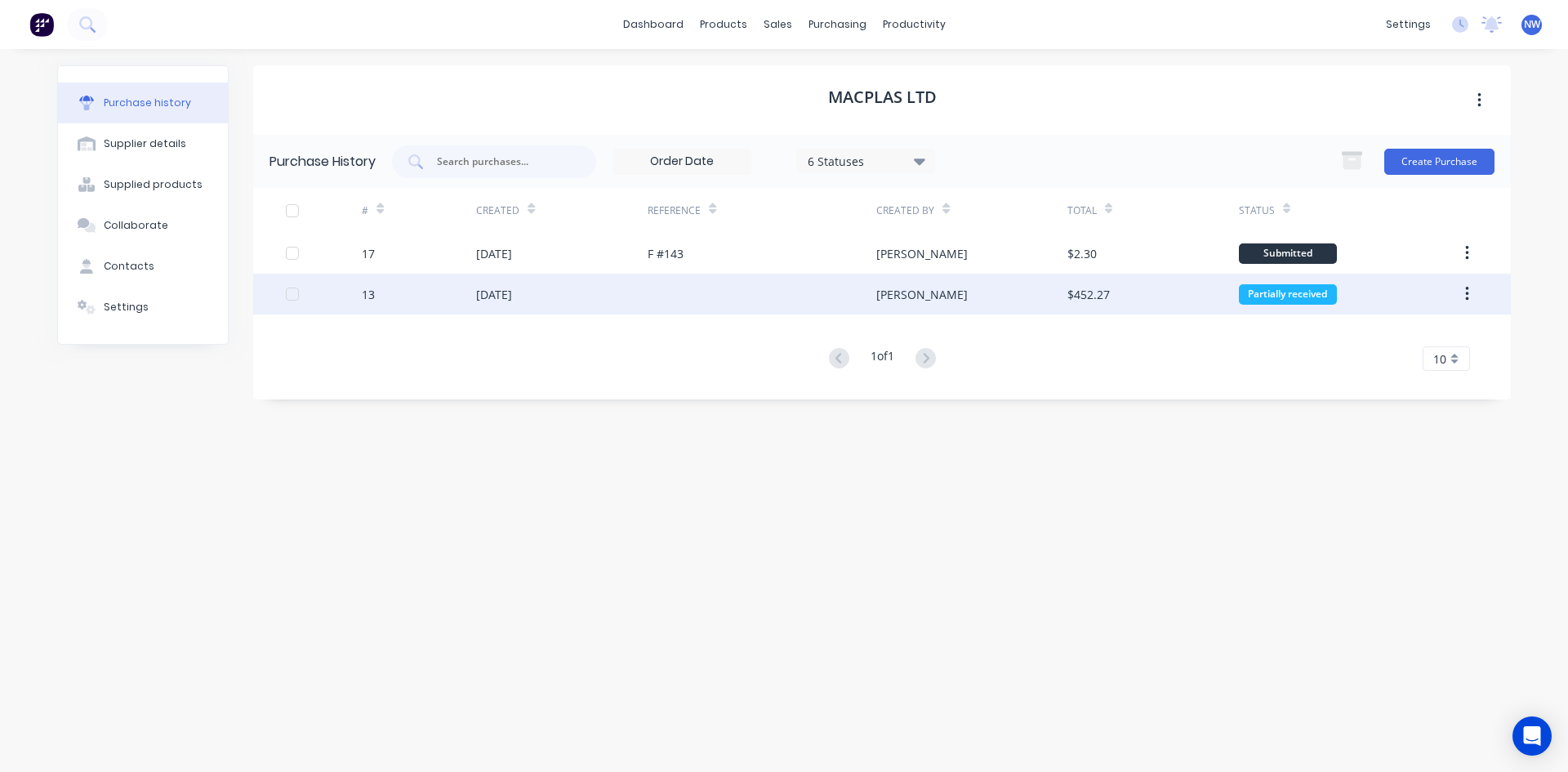
drag, startPoint x: 1019, startPoint y: -71, endPoint x: 289, endPoint y: 295, distance: 816.6
click at [289, 295] on div at bounding box center [292, 294] width 33 height 33
click at [492, 296] on div "[DATE]" at bounding box center [493, 294] width 36 height 17
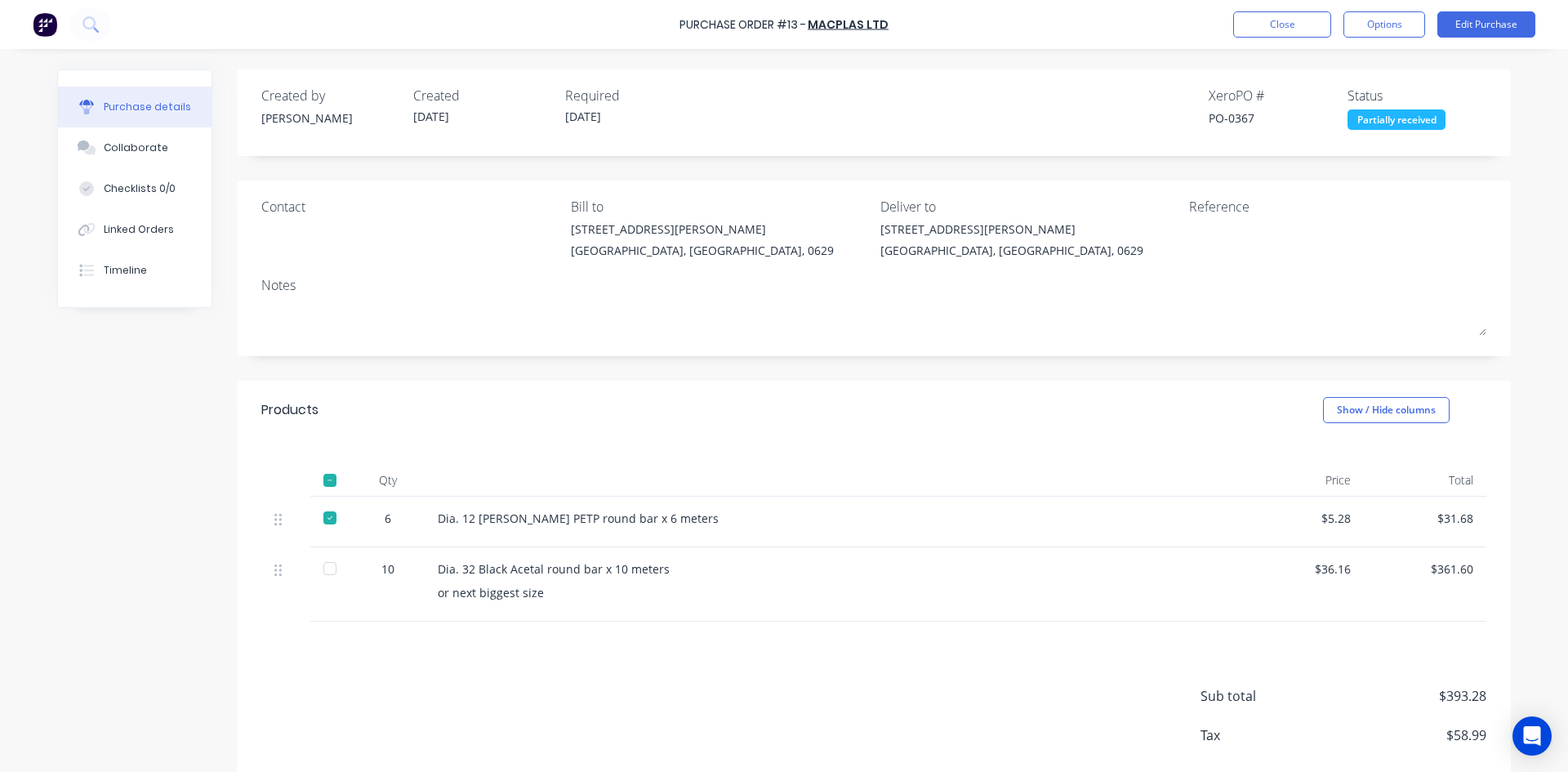
click at [1413, 121] on div "Partially received" at bounding box center [1396, 119] width 98 height 20
click at [1346, 73] on div "Created by Matt Created 07/08/25 Required 07/08/25 Xero PO # PO-0367 Status Par…" at bounding box center [873, 112] width 1274 height 87
click at [1366, 93] on div "Status" at bounding box center [1416, 95] width 138 height 19
click at [1381, 8] on div "Purchase Order #13 - MacPlas Ltd Close Options Edit Purchase" at bounding box center [784, 24] width 1568 height 49
click at [1383, 18] on button "Options" at bounding box center [1383, 24] width 82 height 26
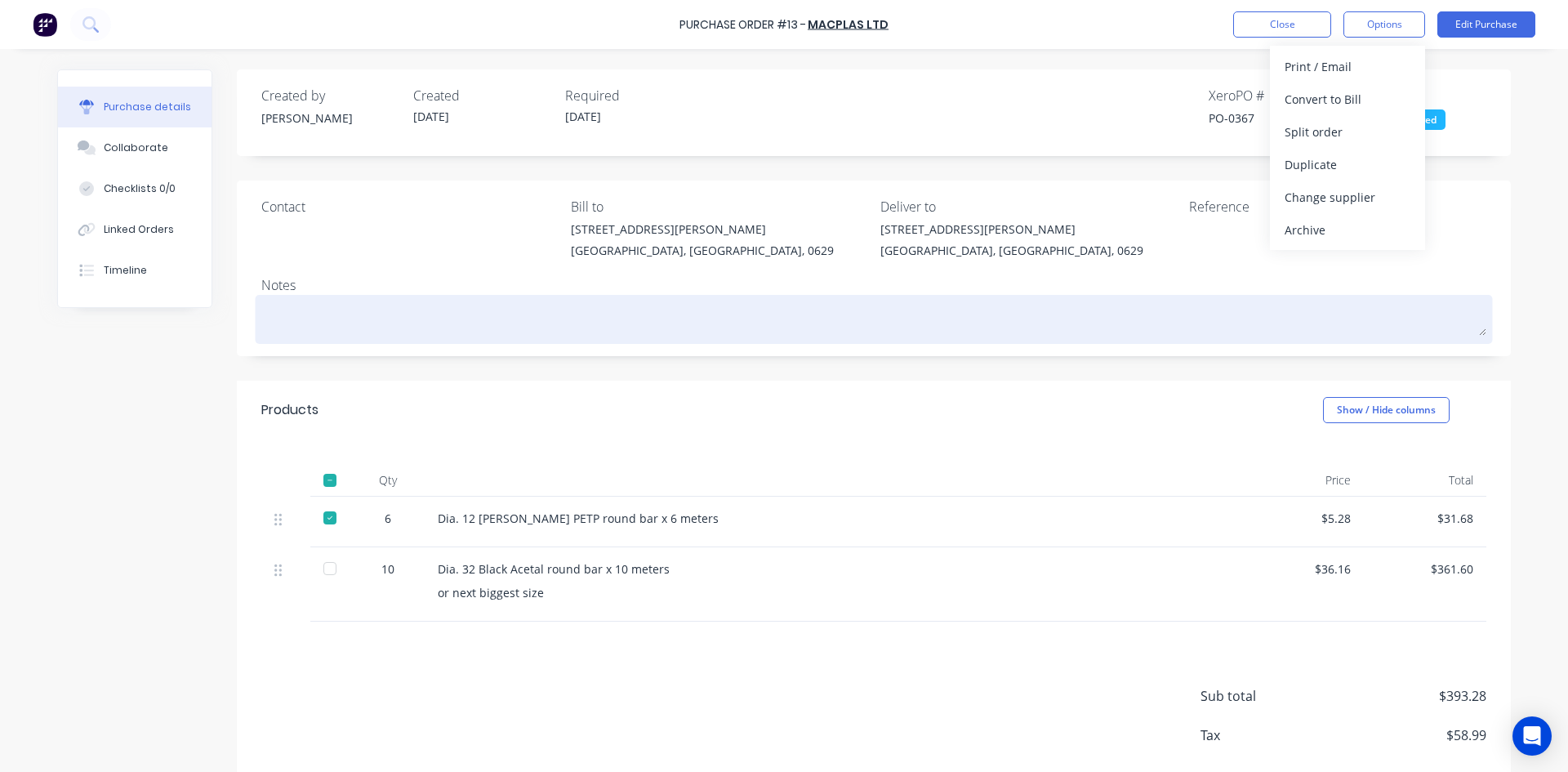
click at [1176, 339] on div at bounding box center [874, 319] width 1225 height 40
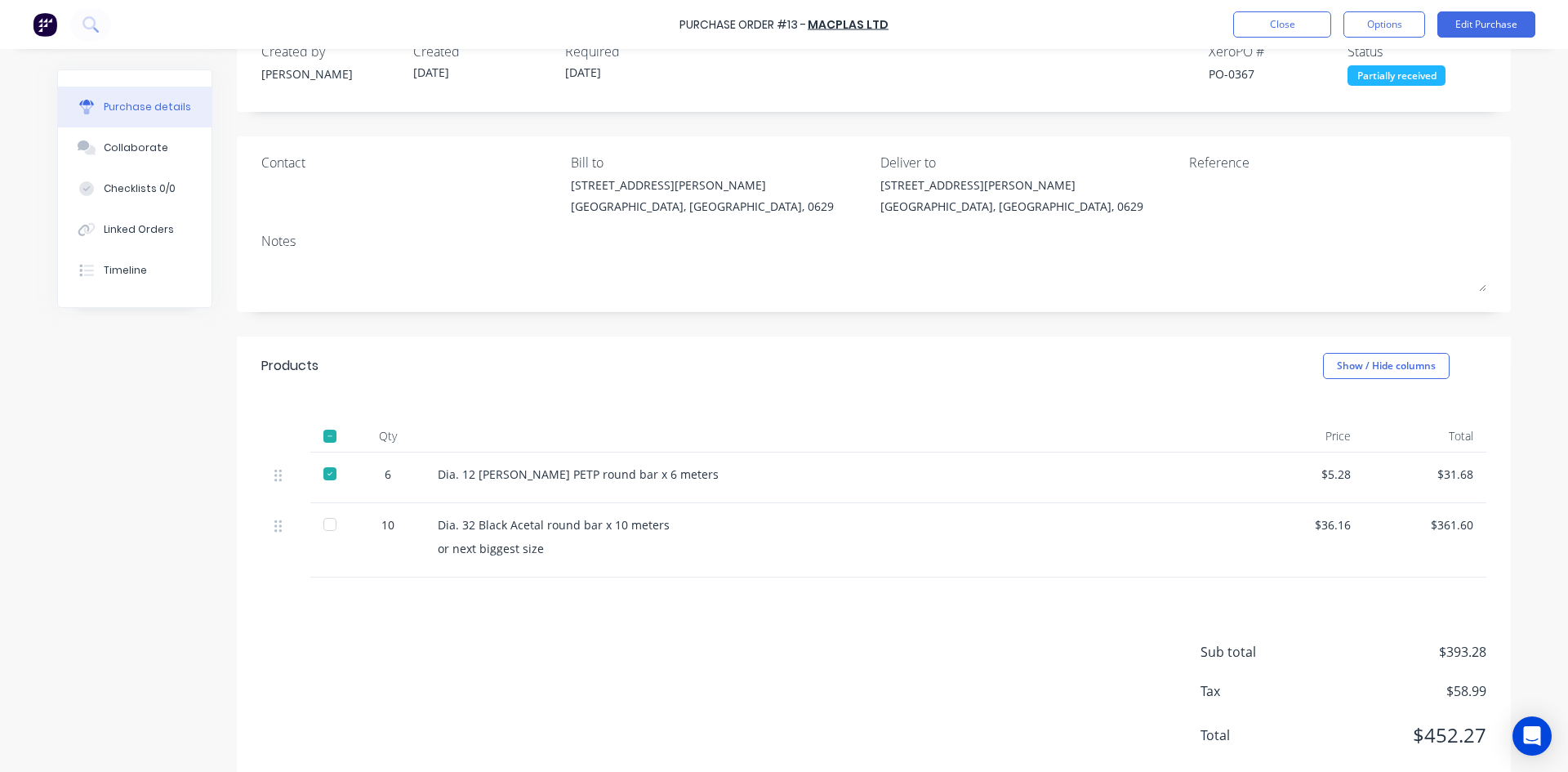
scroll to position [83, 0]
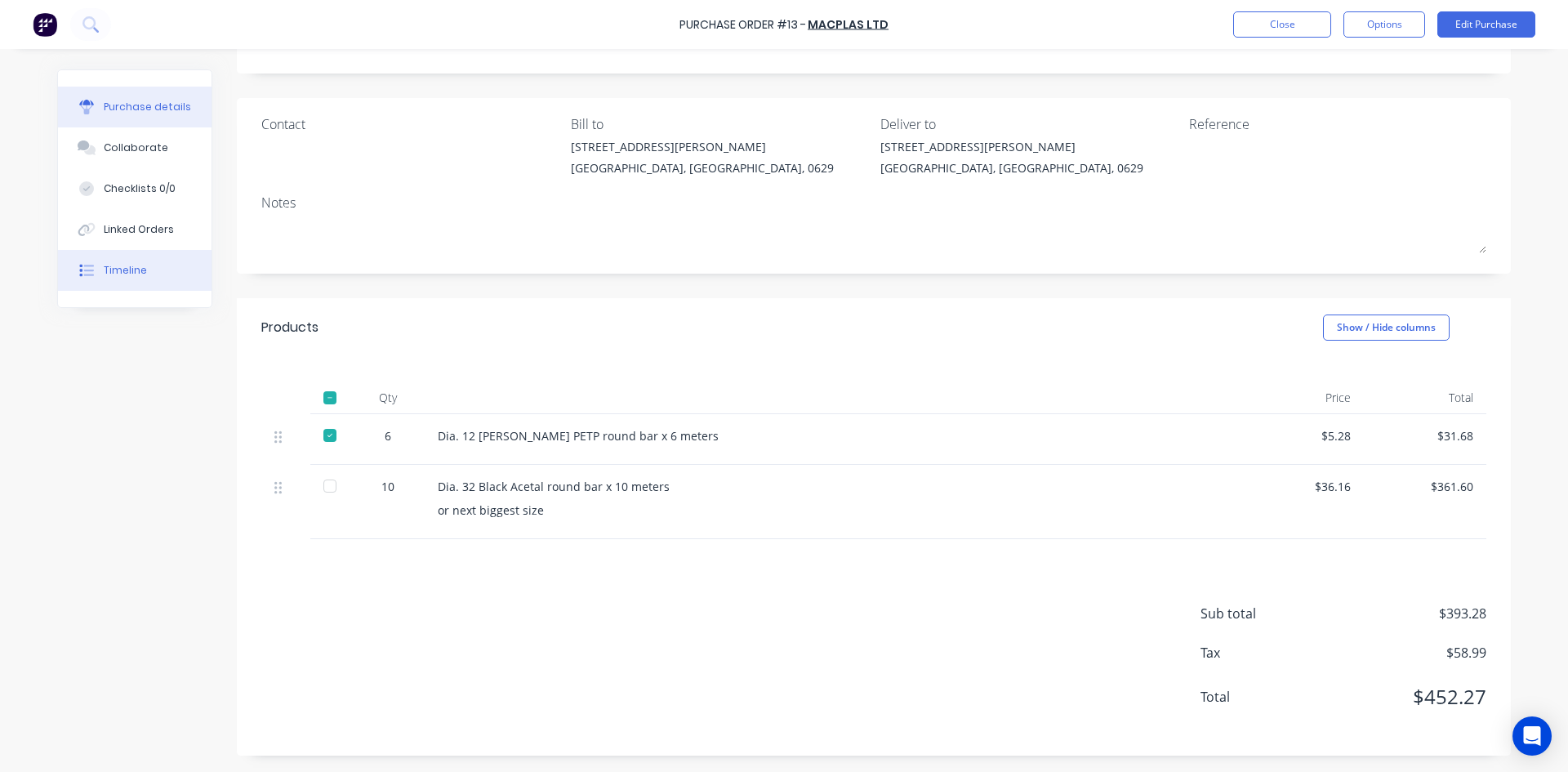
click at [111, 279] on button "Timeline" at bounding box center [135, 270] width 154 height 40
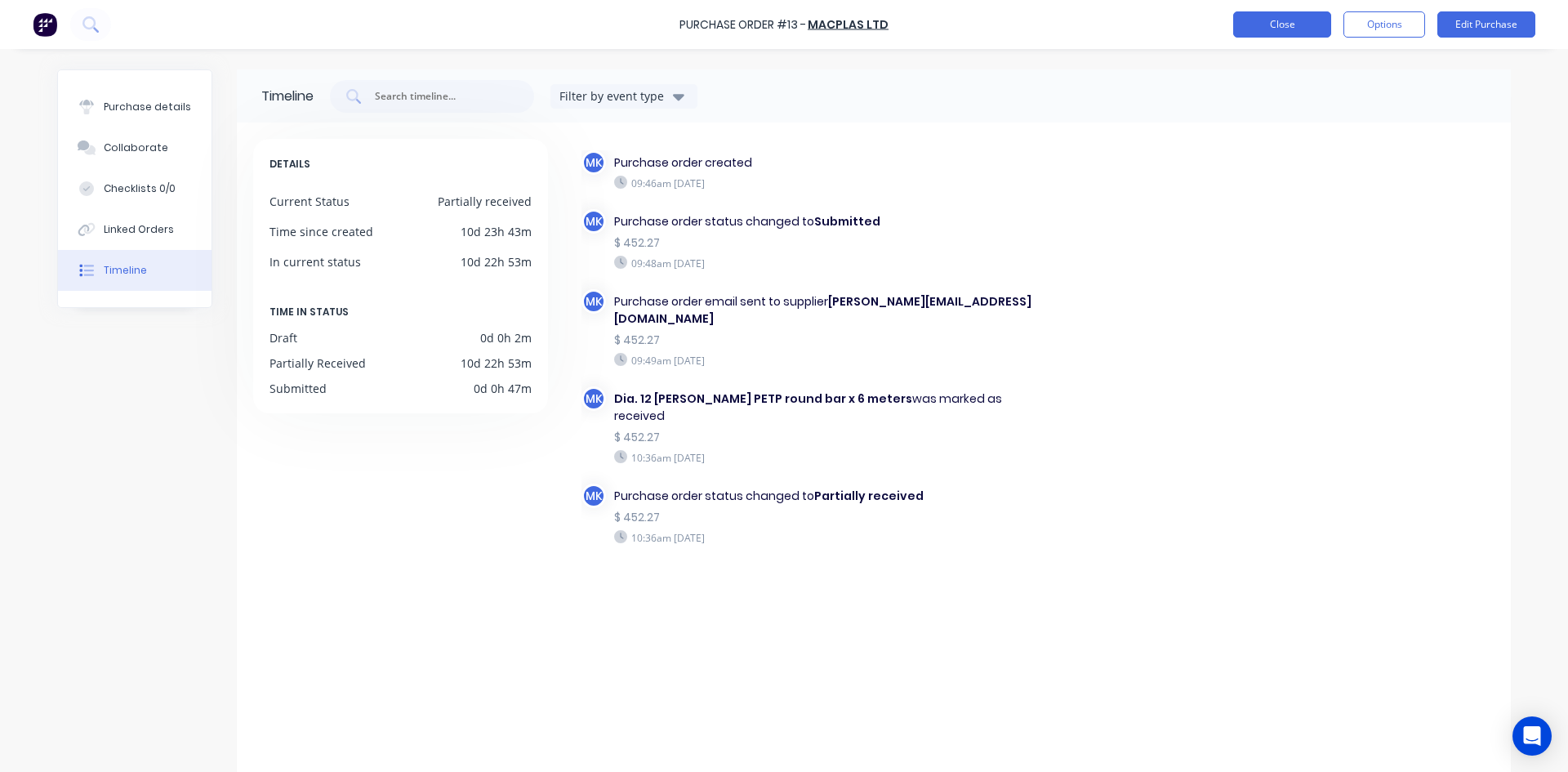
click at [1261, 23] on button "Close" at bounding box center [1282, 24] width 98 height 26
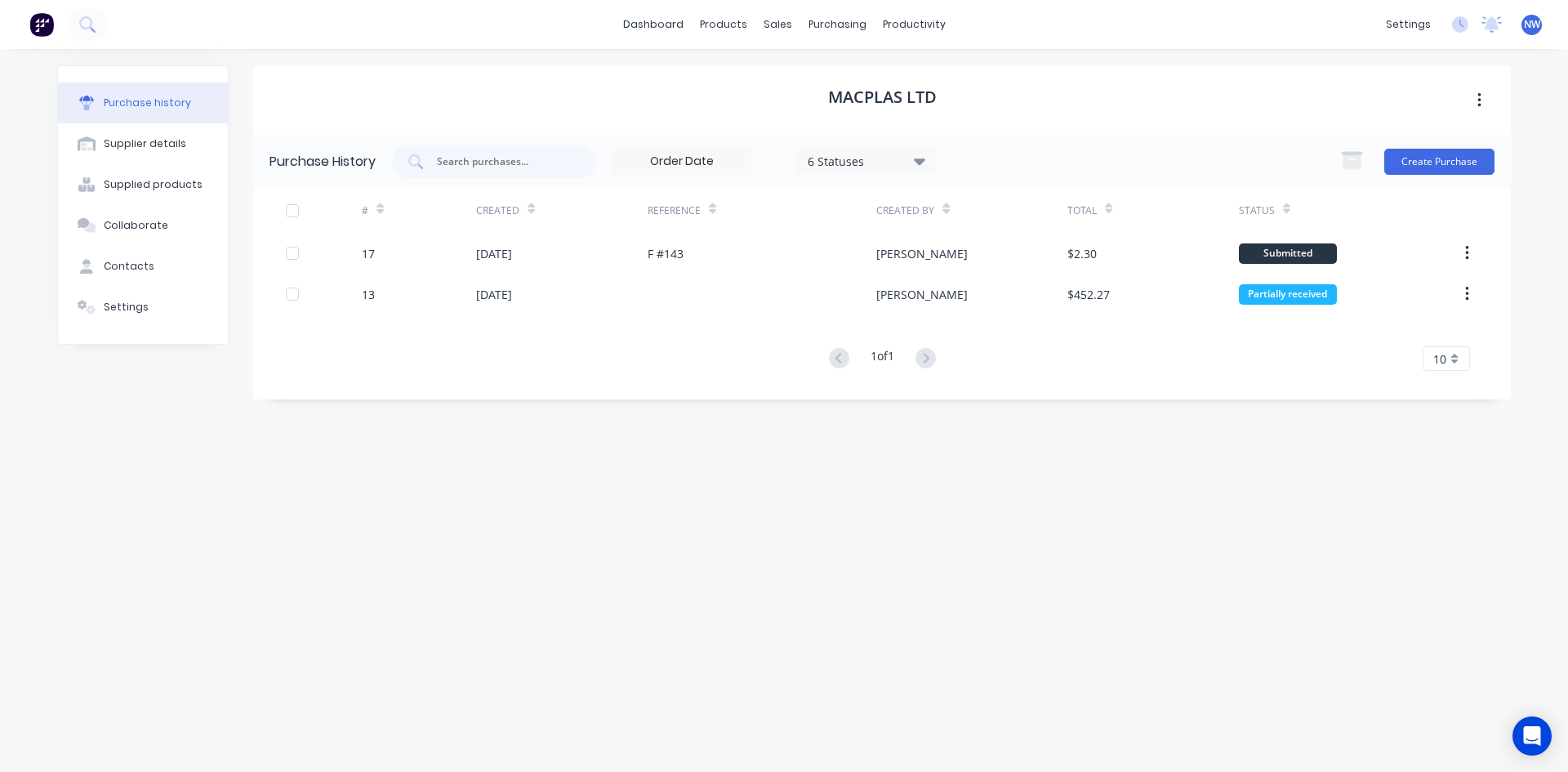
click at [655, 370] on div "1 of 1 10 5 10 15 20 25 30 35" at bounding box center [882, 359] width 1257 height 24
